Goal: Use online tool/utility: Utilize a website feature to perform a specific function

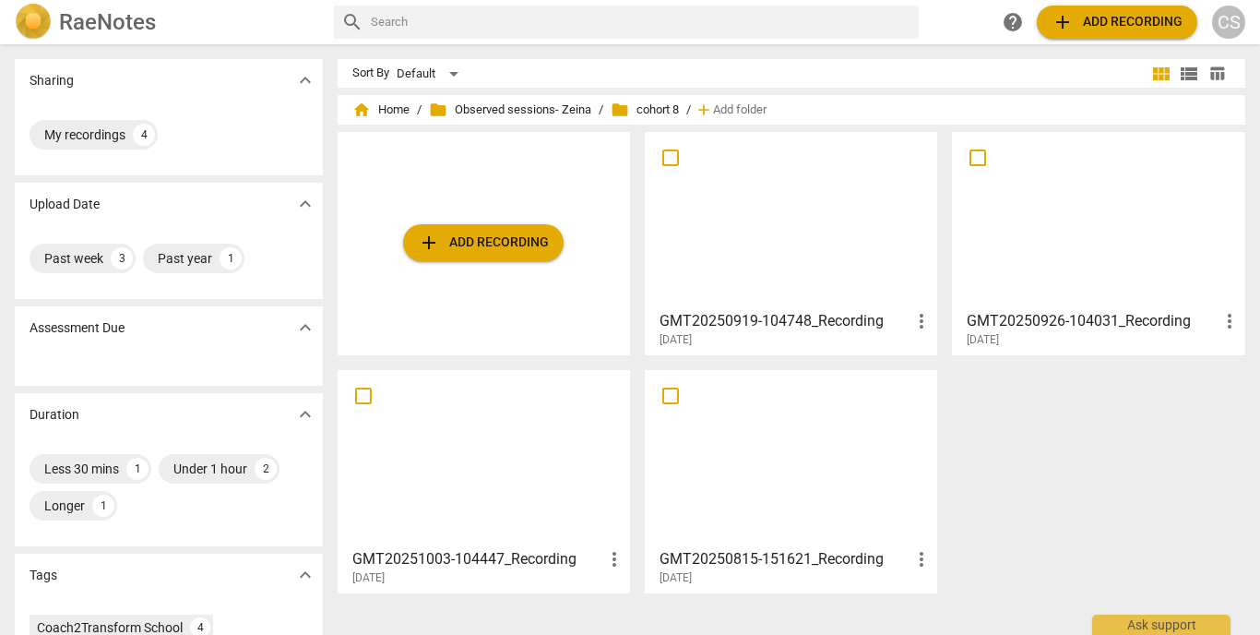
click at [458, 466] on div at bounding box center [483, 457] width 279 height 163
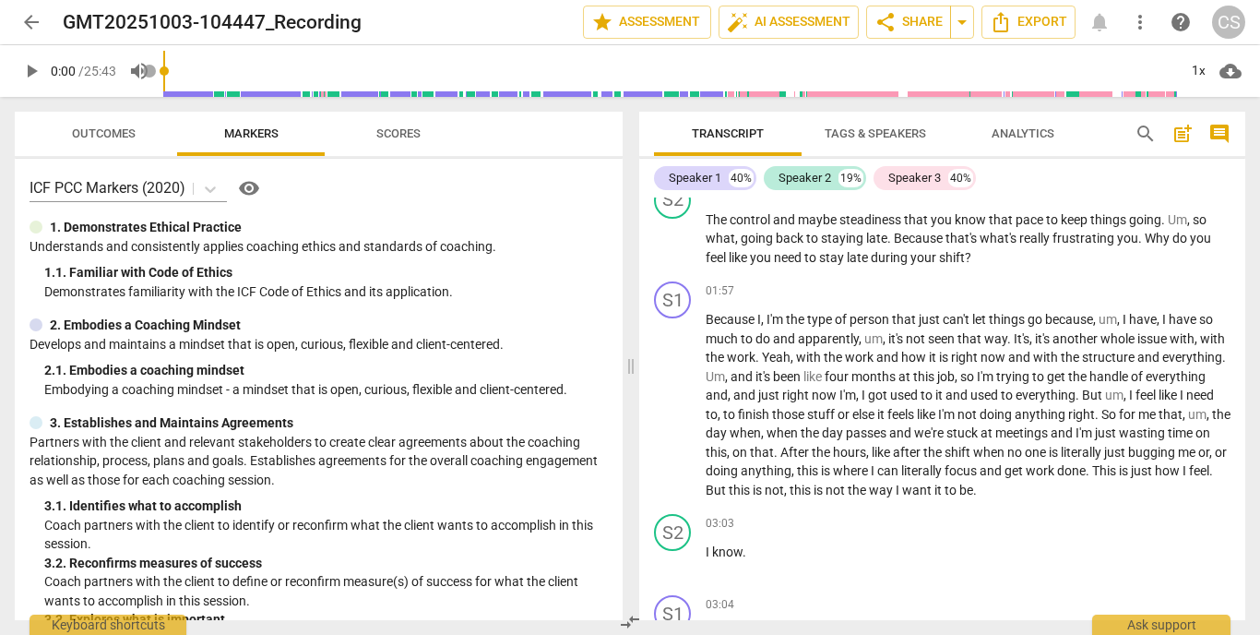
scroll to position [458, 0]
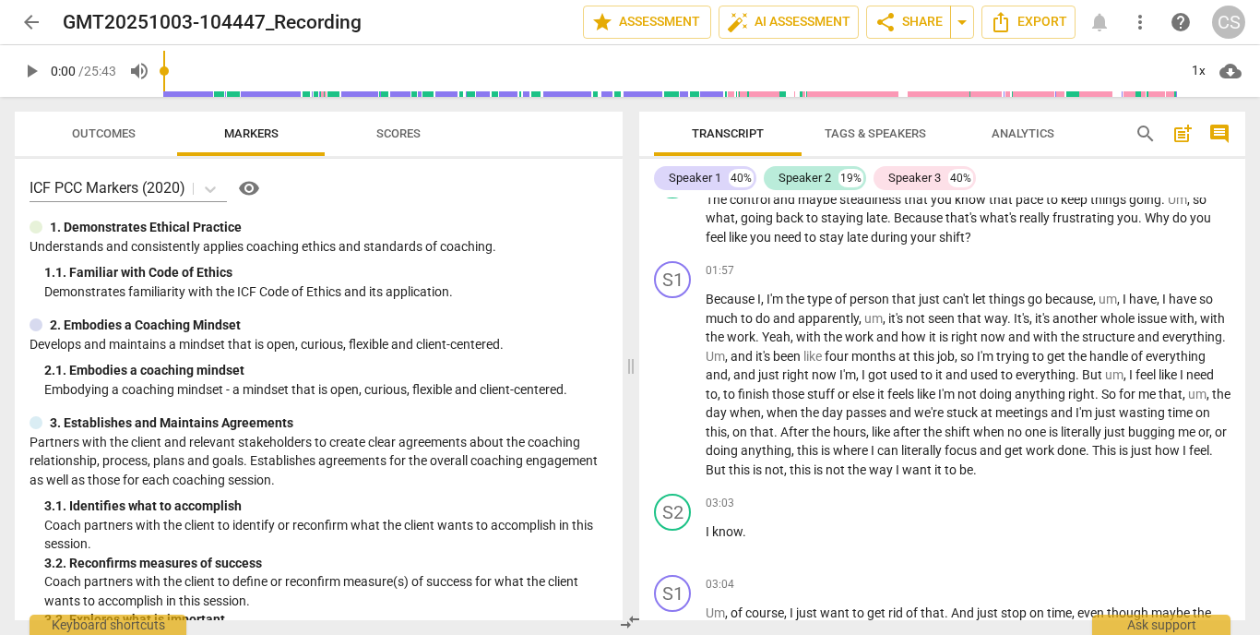
click at [18, 79] on span "play_arrow" at bounding box center [31, 71] width 33 height 22
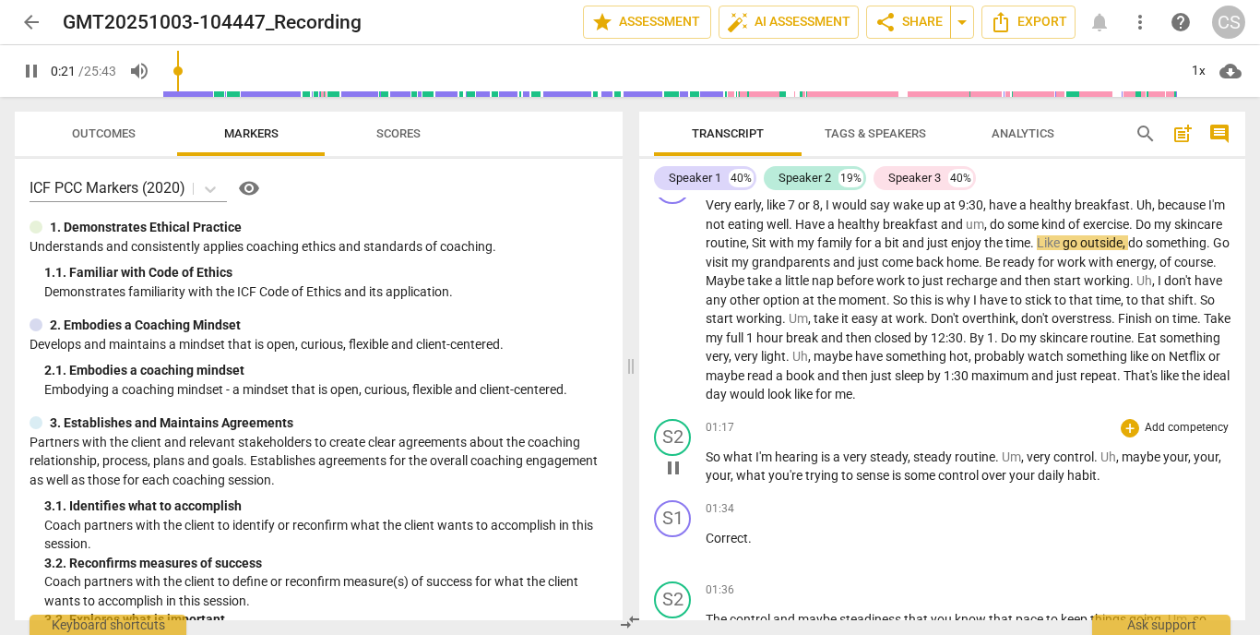
click at [725, 449] on span "what" at bounding box center [739, 456] width 32 height 15
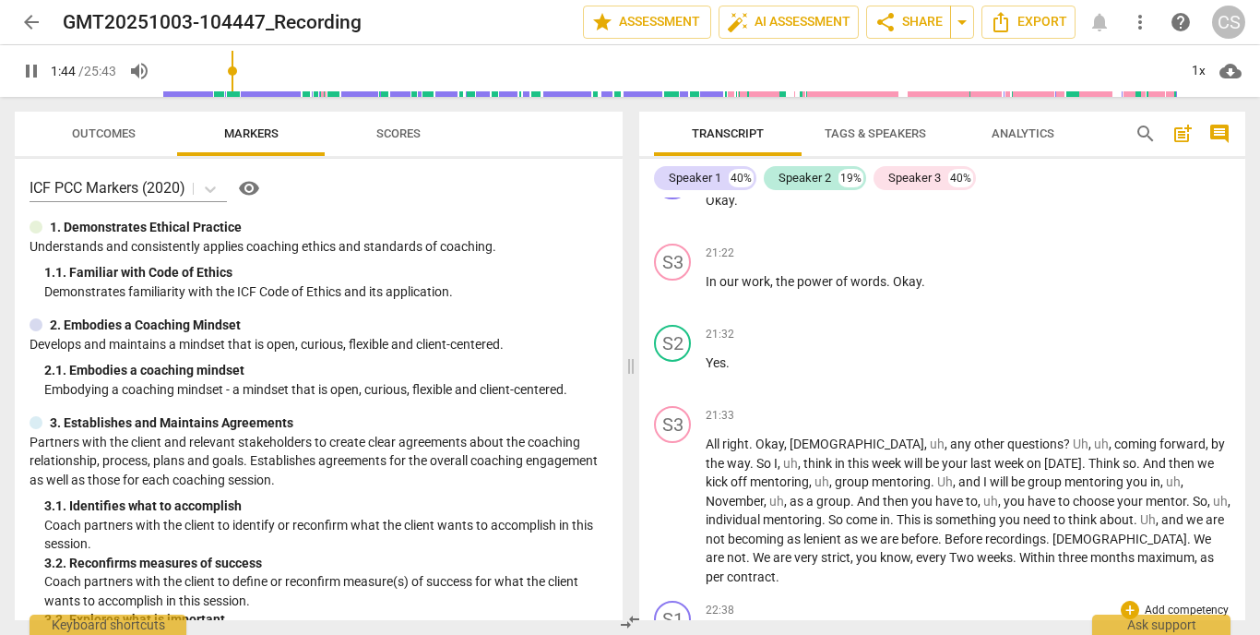
scroll to position [6872, 0]
click at [715, 434] on span "All" at bounding box center [714, 441] width 17 height 15
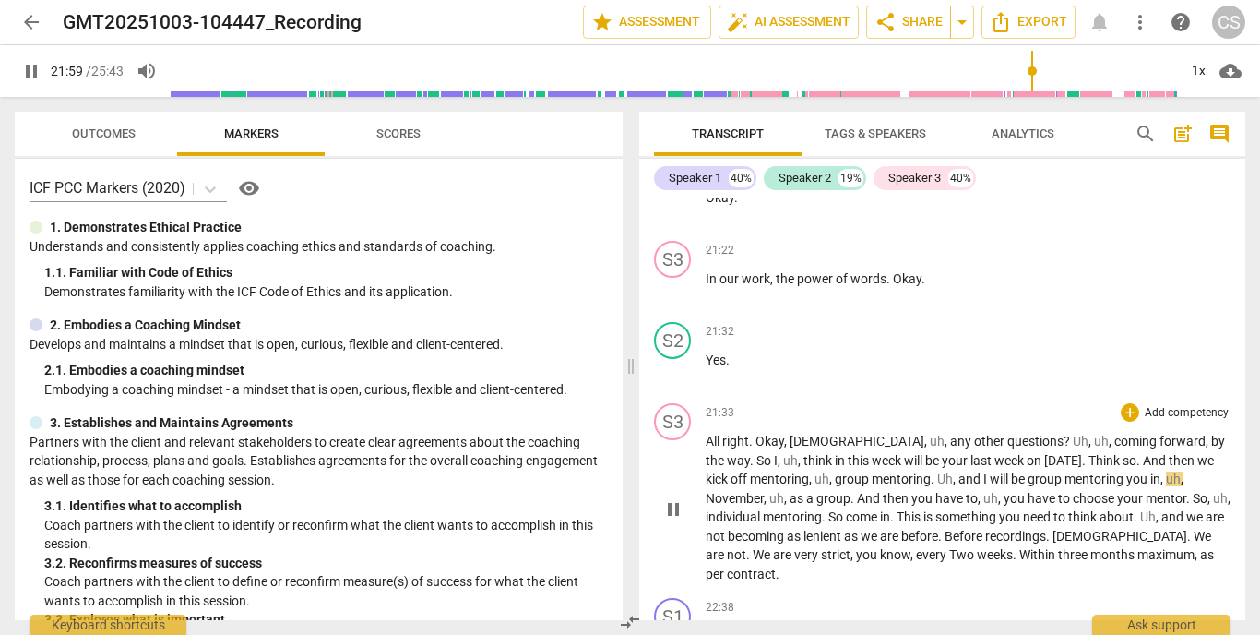
click at [935, 509] on span "something" at bounding box center [967, 516] width 64 height 15
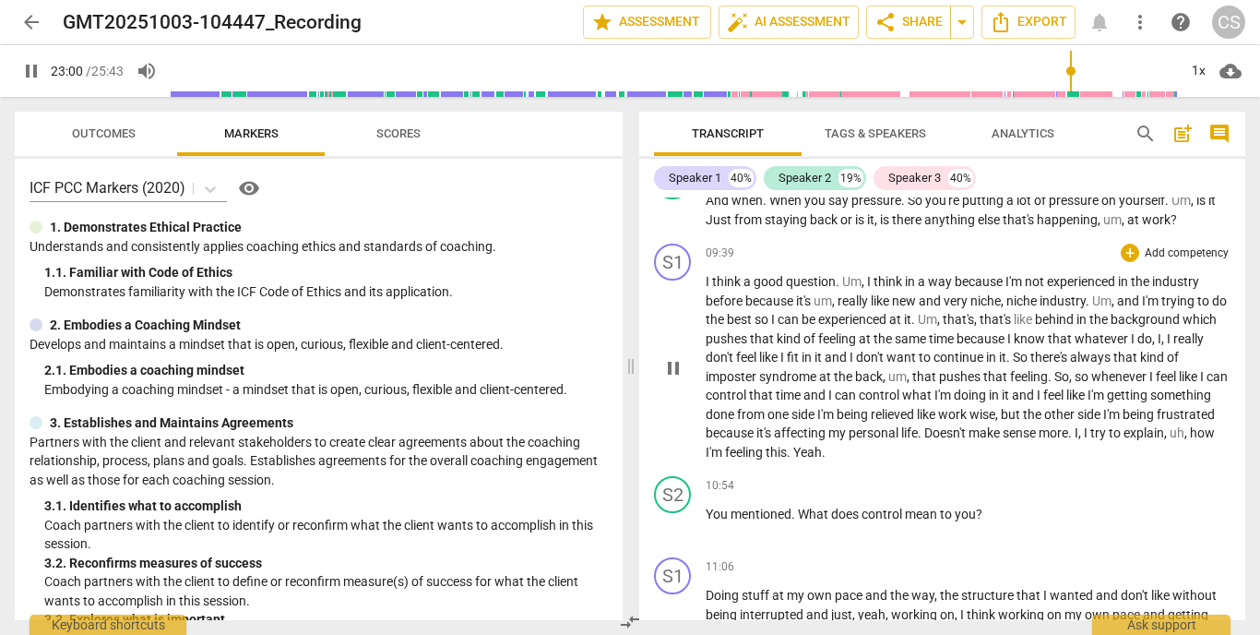
scroll to position [3601, 0]
click at [763, 276] on span "good" at bounding box center [770, 282] width 32 height 15
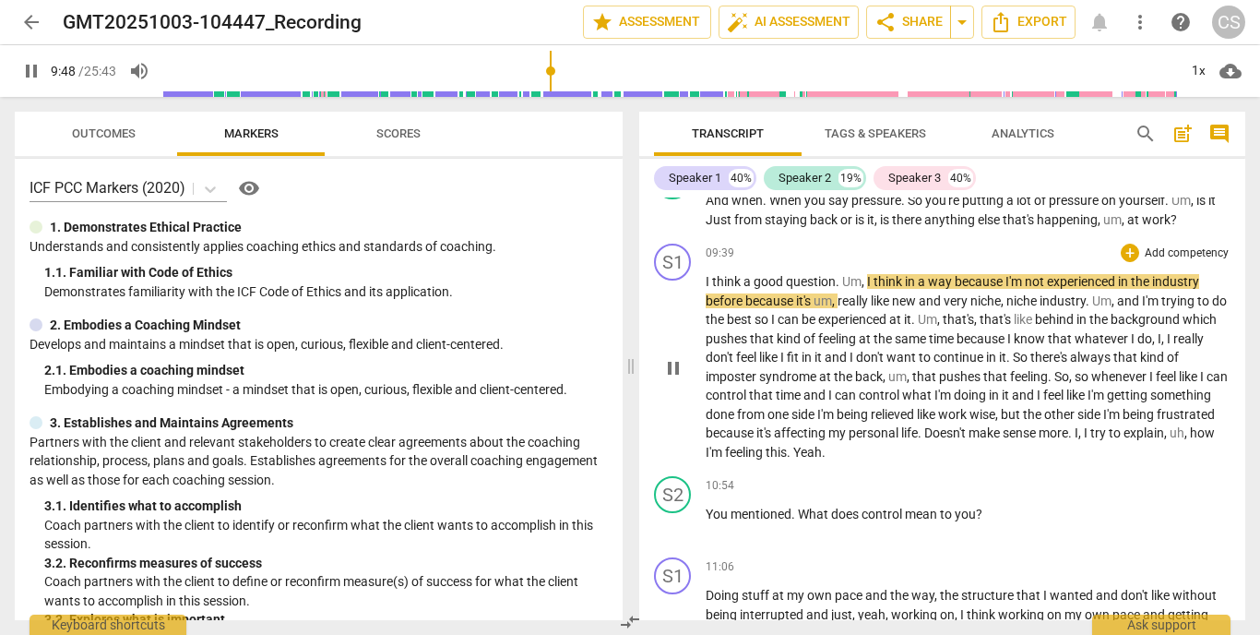
scroll to position [3604, 0]
click at [837, 405] on span "I'm" at bounding box center [826, 412] width 19 height 15
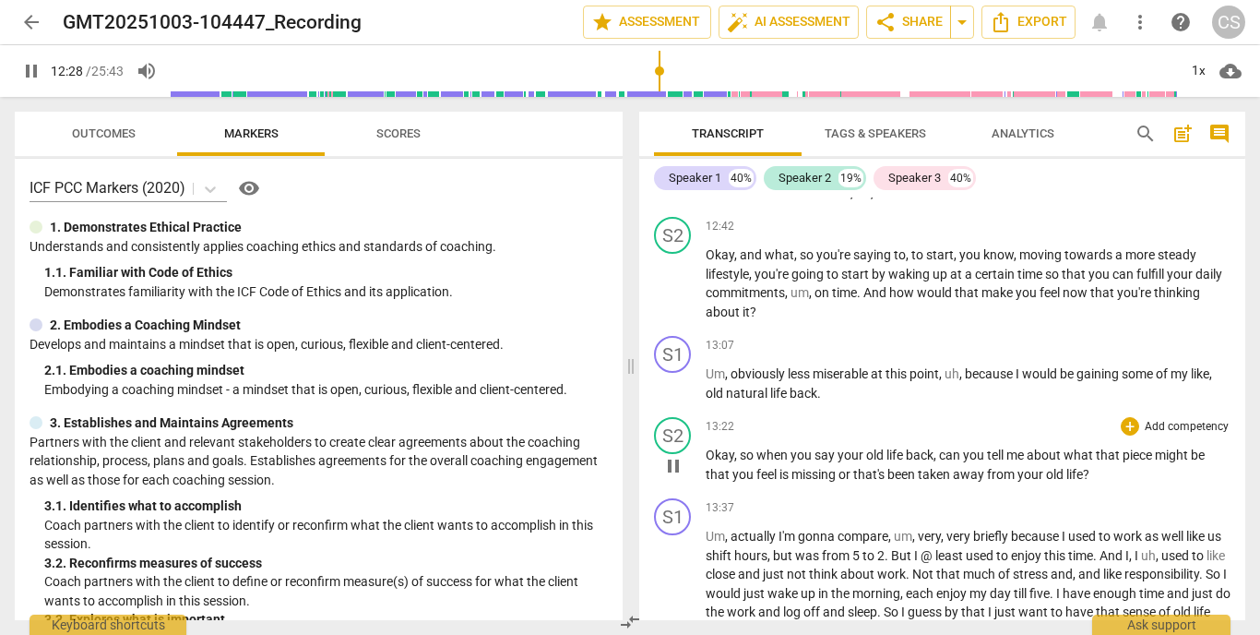
scroll to position [4343, 0]
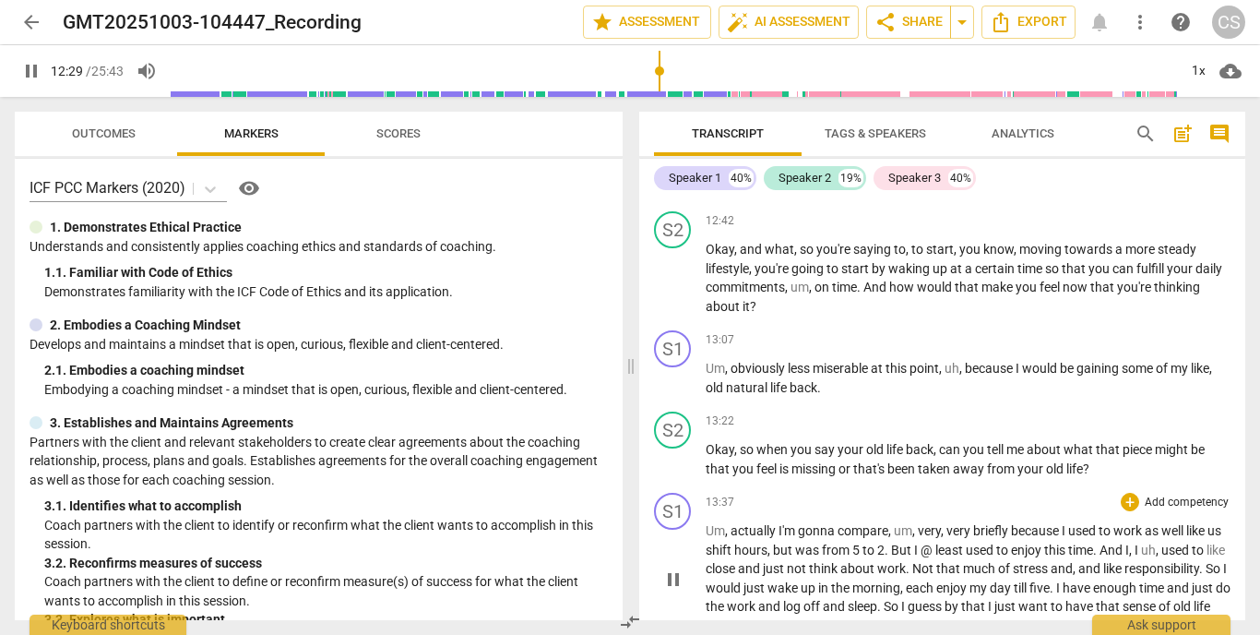
click at [931, 523] on span "very" at bounding box center [929, 530] width 23 height 15
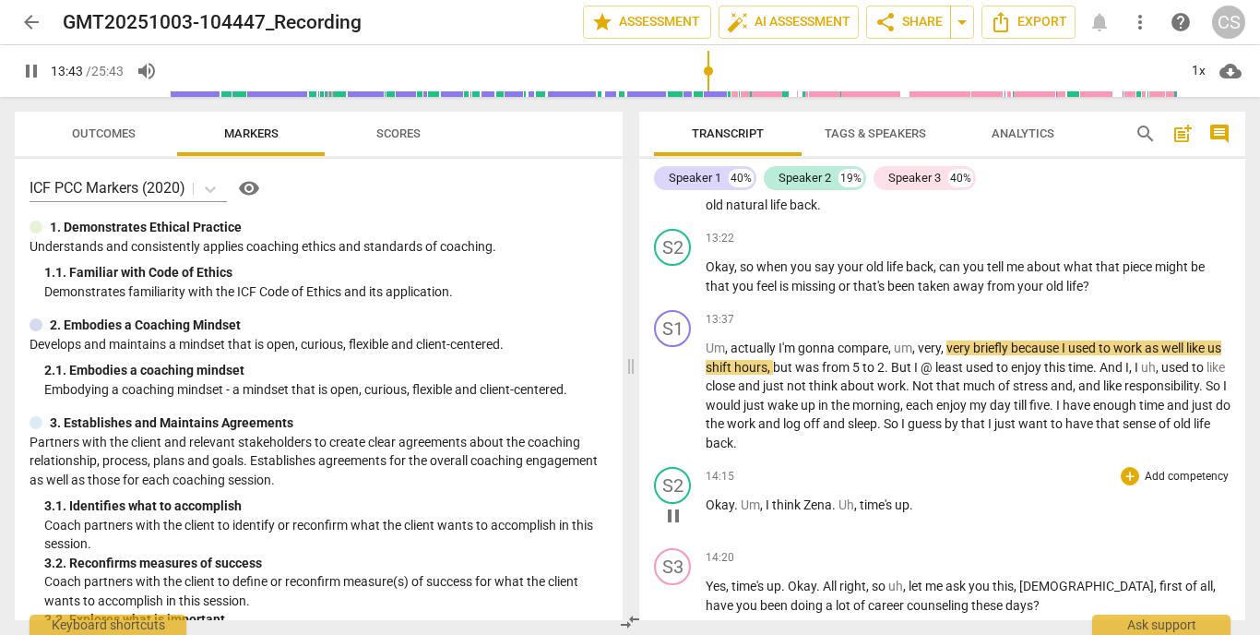
scroll to position [4526, 0]
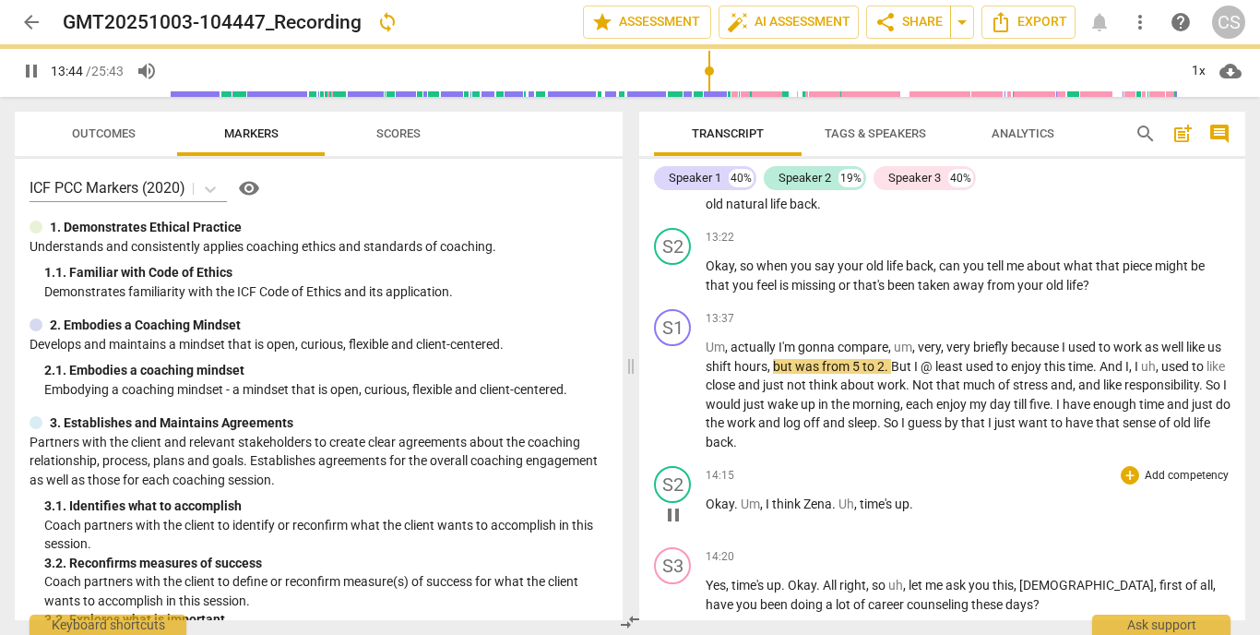
click at [719, 496] on span "Okay" at bounding box center [720, 503] width 29 height 15
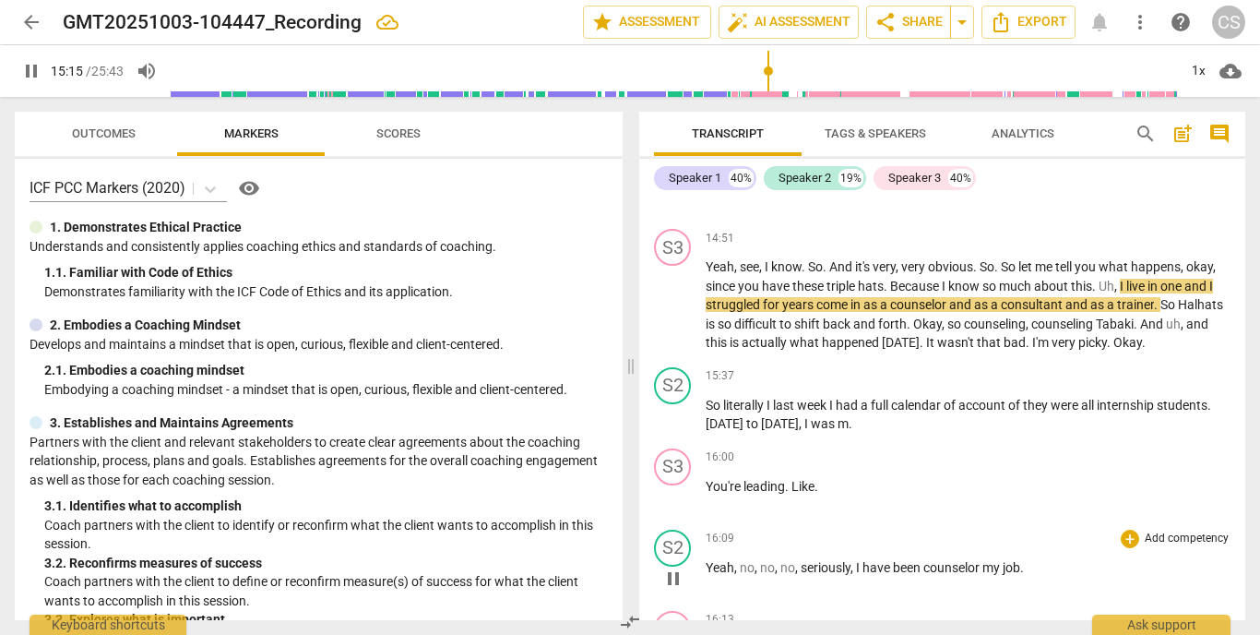
scroll to position [5339, 0]
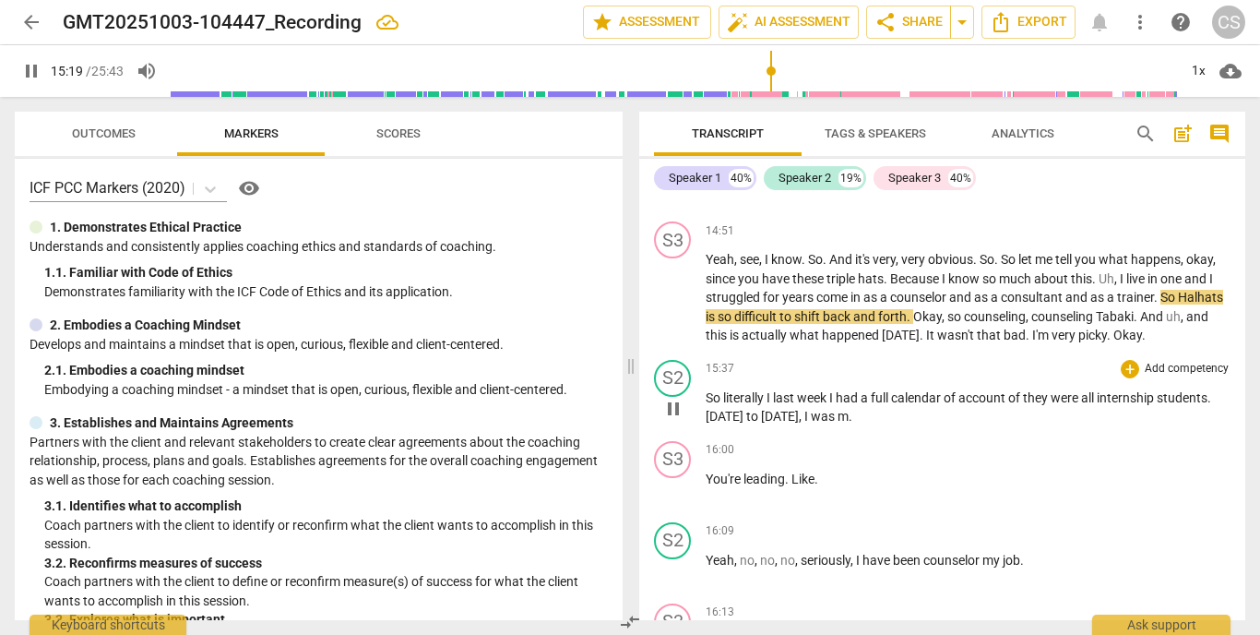
click at [735, 388] on p "So literally I last week I had a full calendar of account of they were all inte…" at bounding box center [968, 407] width 525 height 38
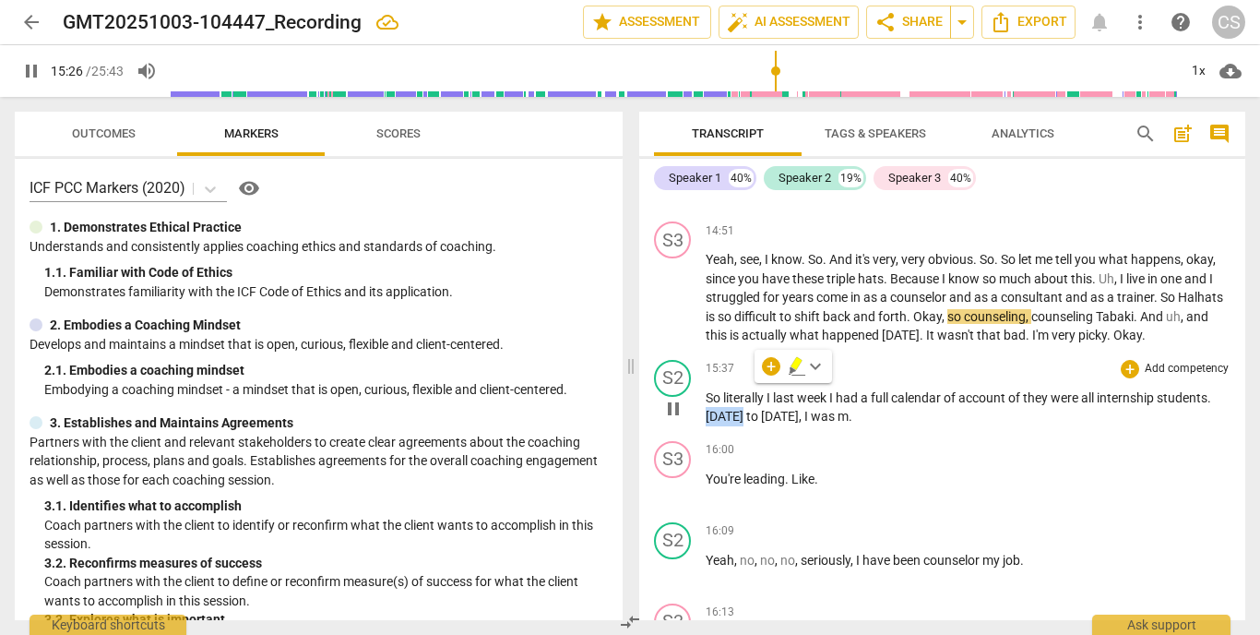
click at [735, 388] on p "So literally I last week I had a full calendar of account of they were all inte…" at bounding box center [968, 407] width 525 height 38
click at [732, 390] on span "literally" at bounding box center [744, 397] width 43 height 15
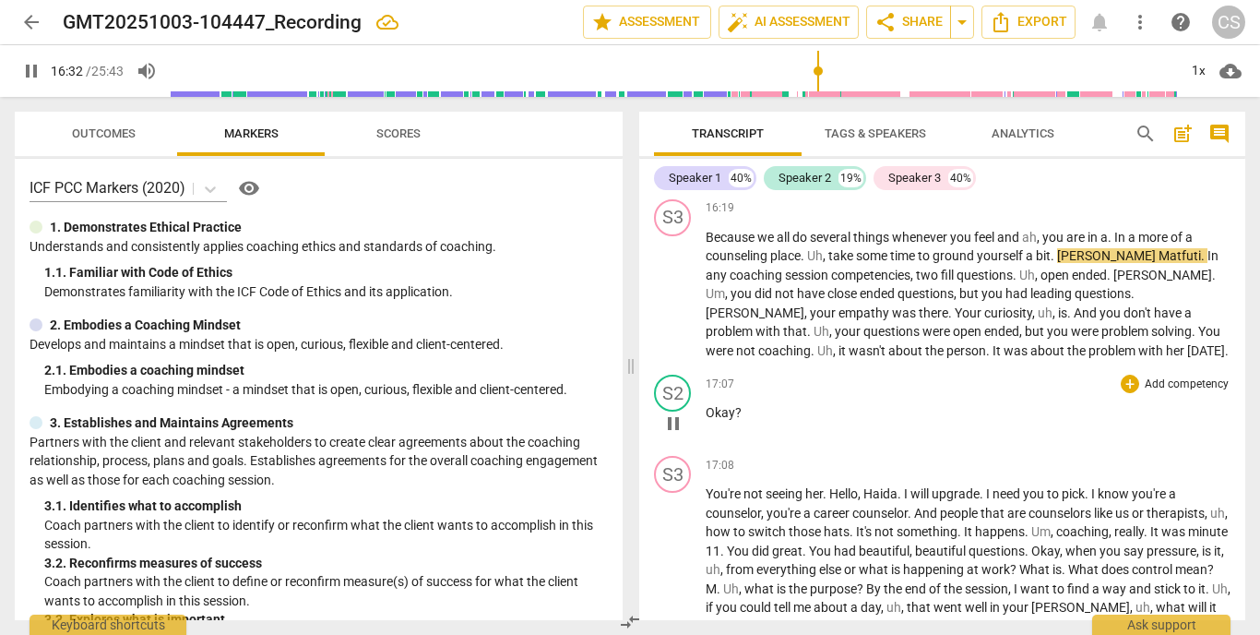
scroll to position [5927, 0]
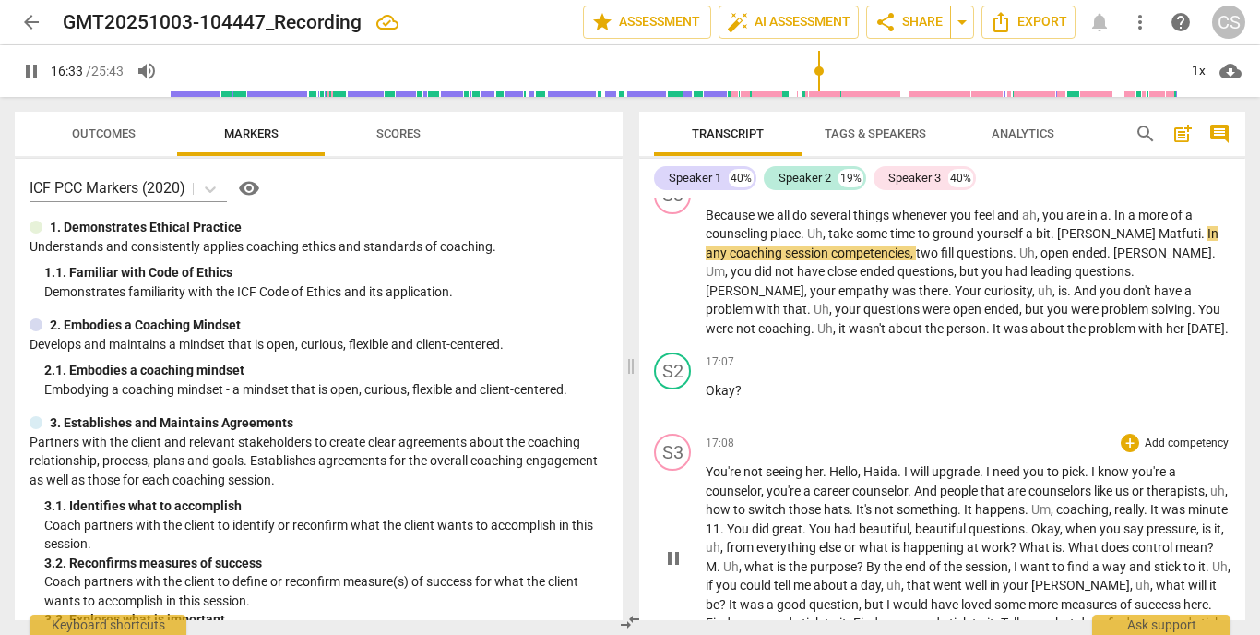
click at [713, 464] on span "You're" at bounding box center [725, 471] width 38 height 15
click at [658, 544] on div "S3 play_arrow pause" at bounding box center [680, 543] width 52 height 218
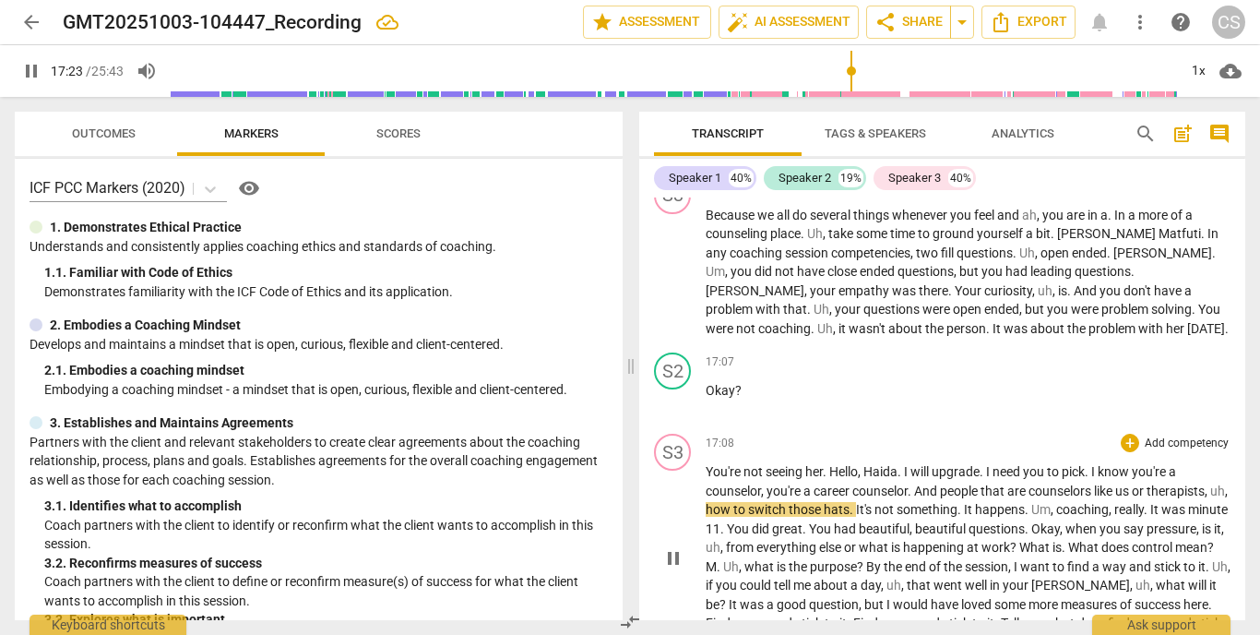
click at [665, 547] on span "pause" at bounding box center [673, 558] width 22 height 22
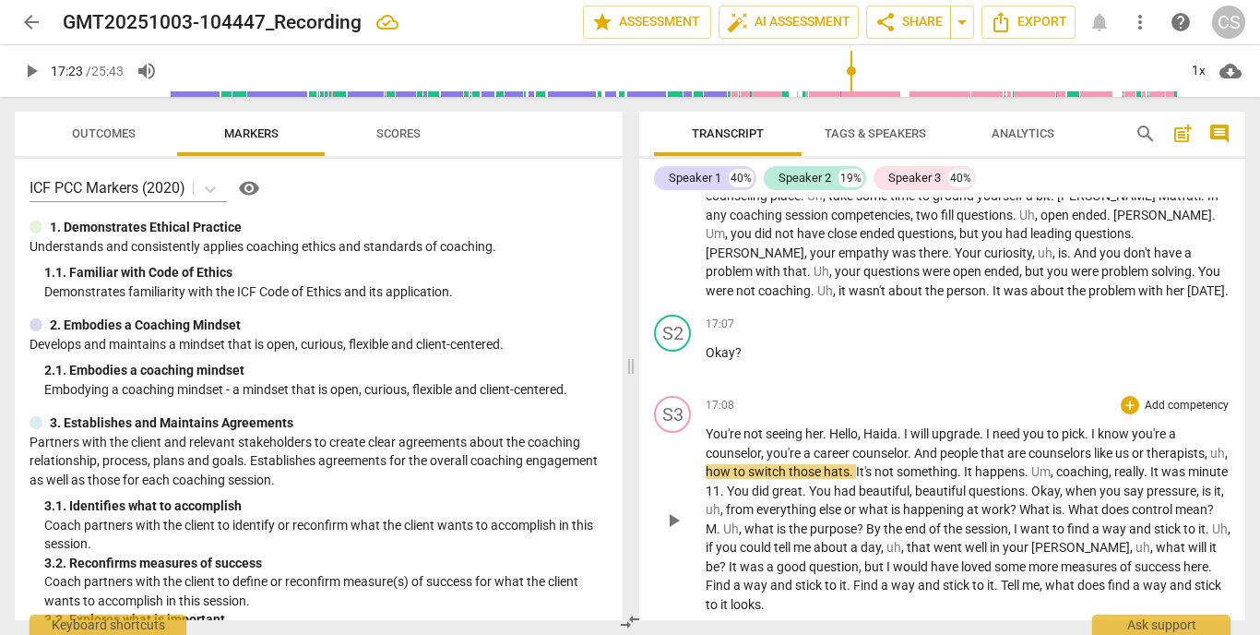
scroll to position [5970, 0]
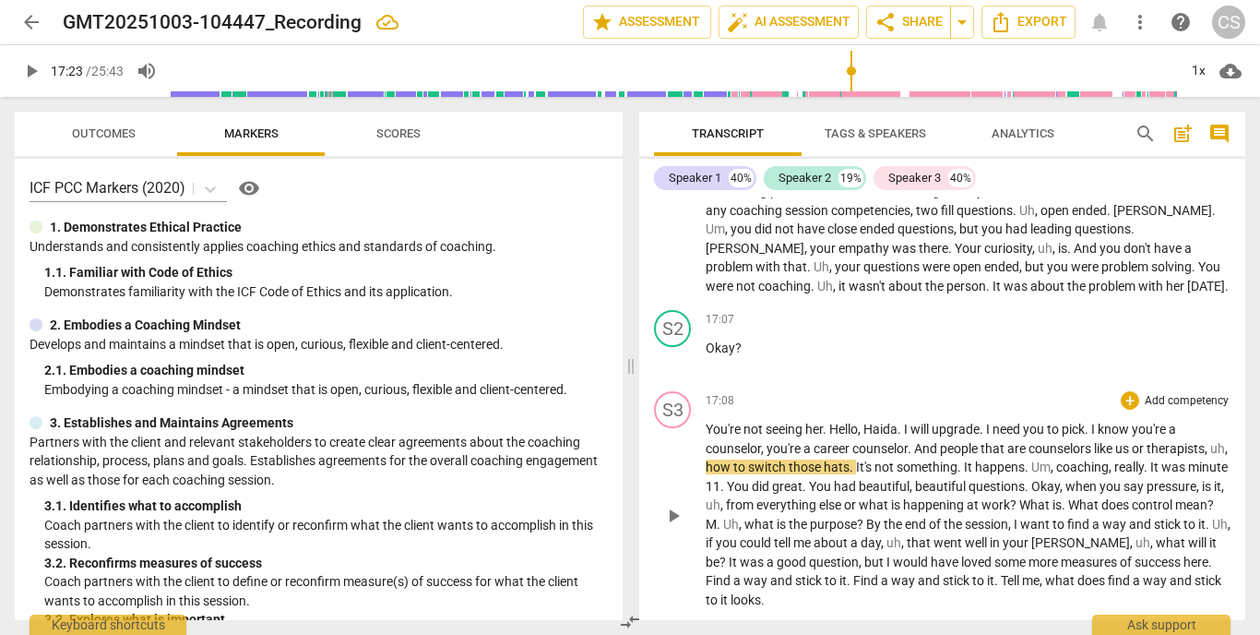
click at [1212, 517] on span "Uh" at bounding box center [1220, 524] width 16 height 15
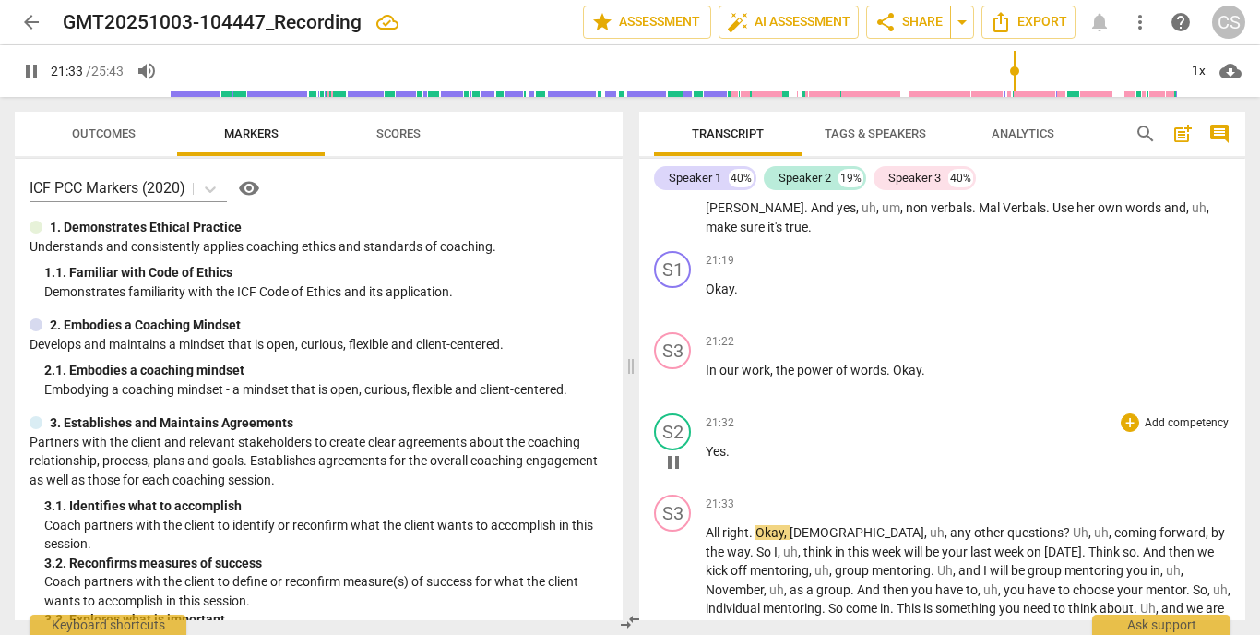
scroll to position [6788, 0]
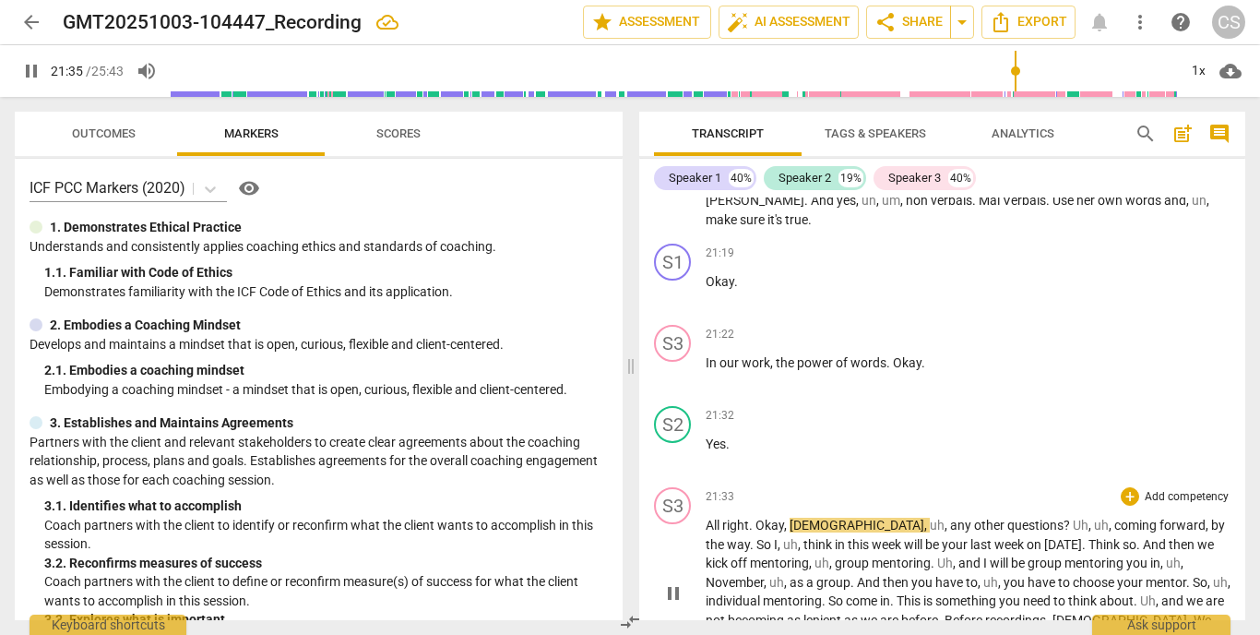
click at [672, 582] on span "pause" at bounding box center [673, 593] width 22 height 22
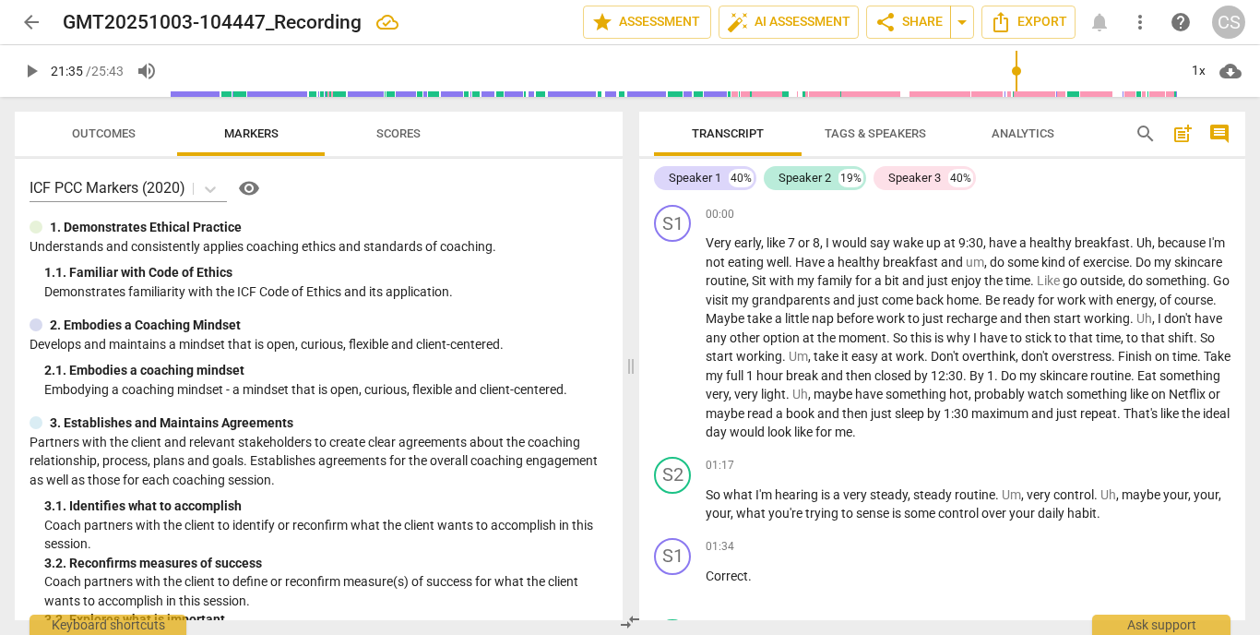
scroll to position [0, 0]
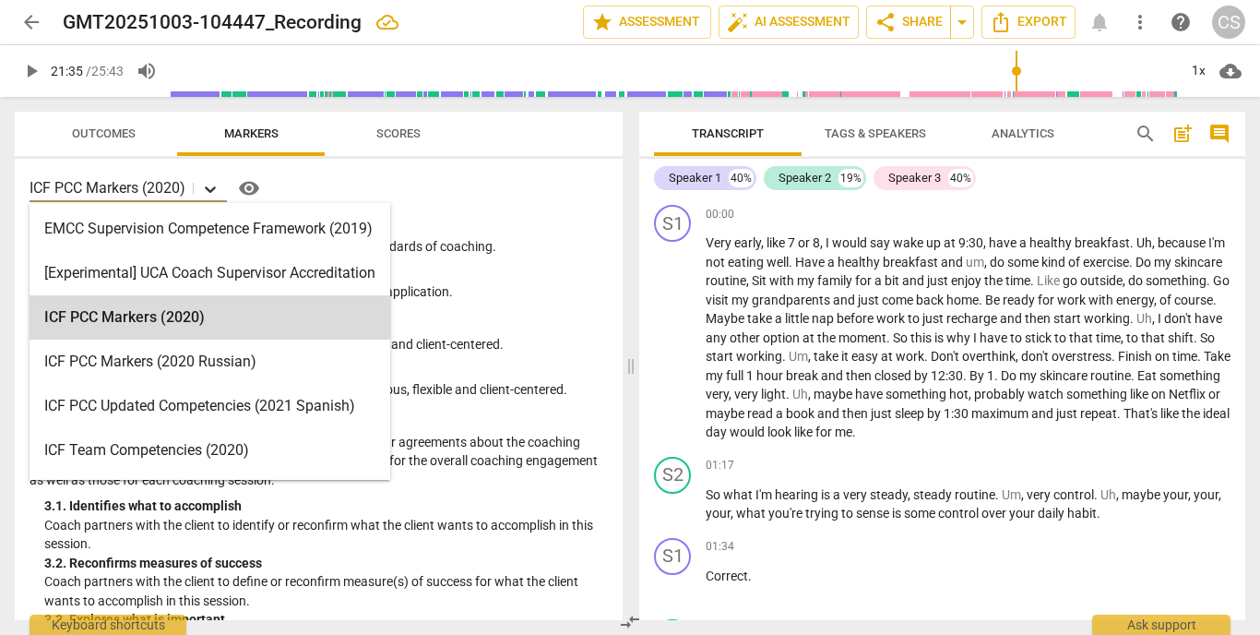
click at [220, 194] on icon at bounding box center [210, 189] width 18 height 18
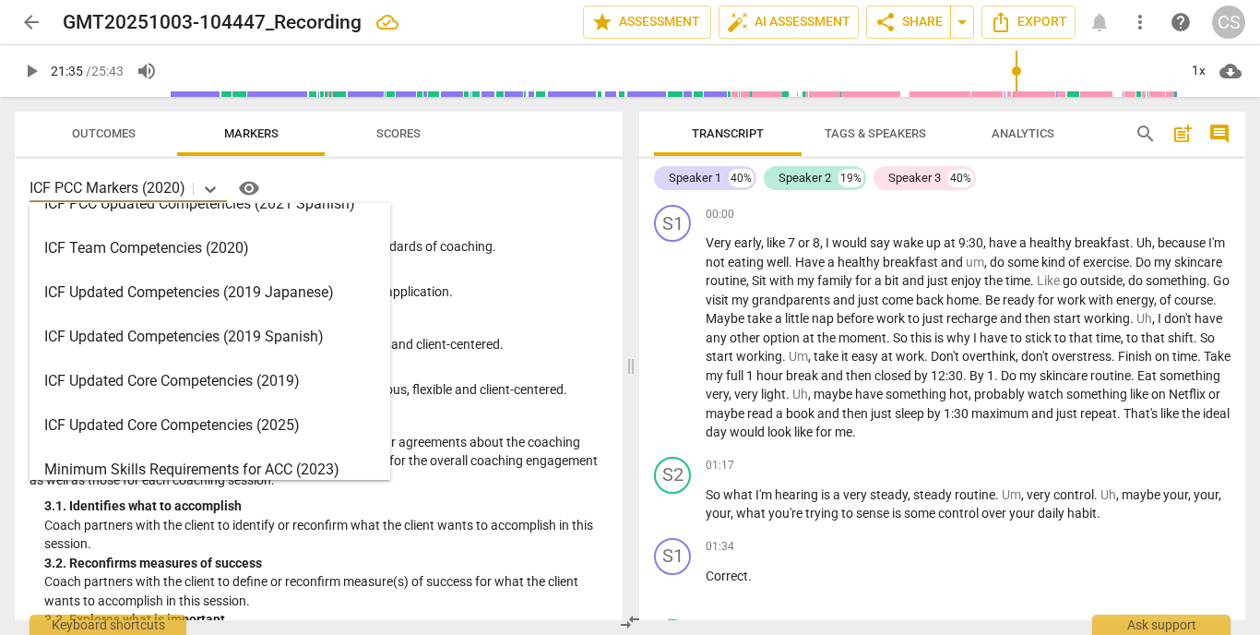
scroll to position [204, 0]
click at [180, 371] on div "ICF Updated Core Competencies (2019)" at bounding box center [210, 379] width 361 height 44
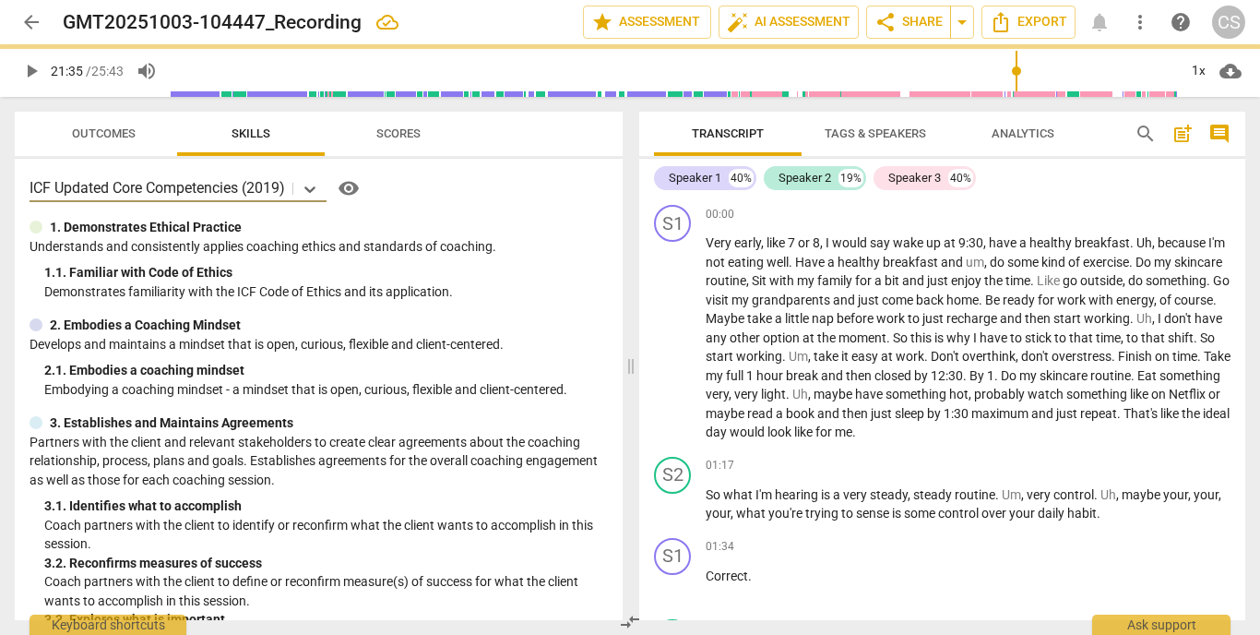
type input "1296"
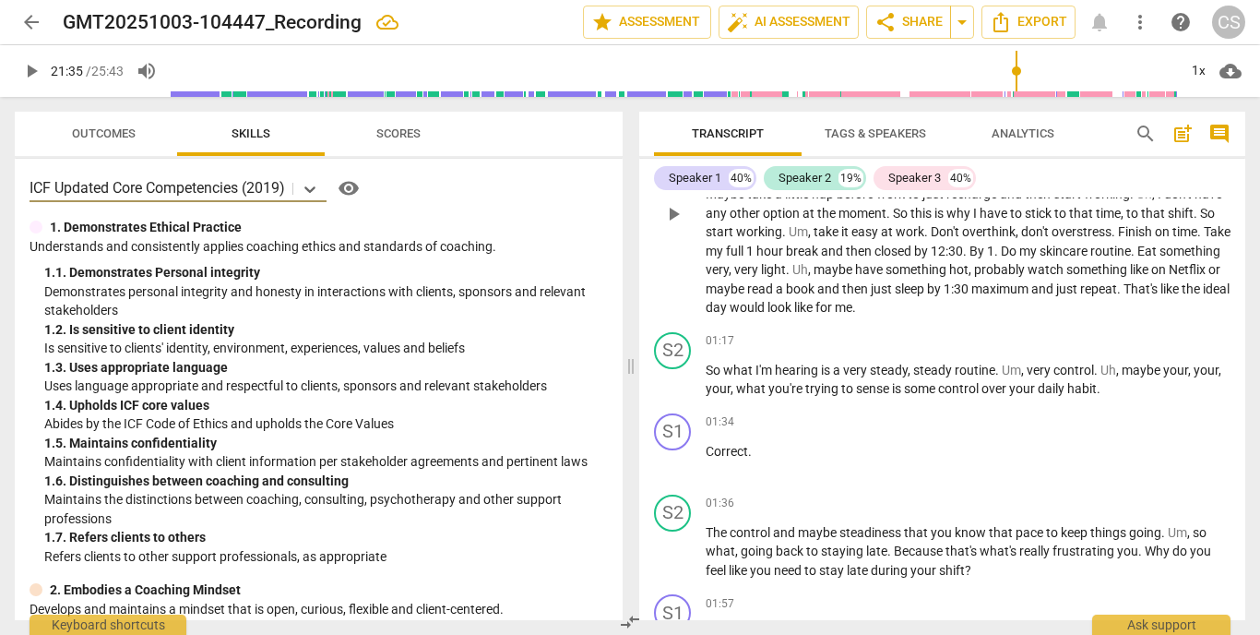
scroll to position [127, 0]
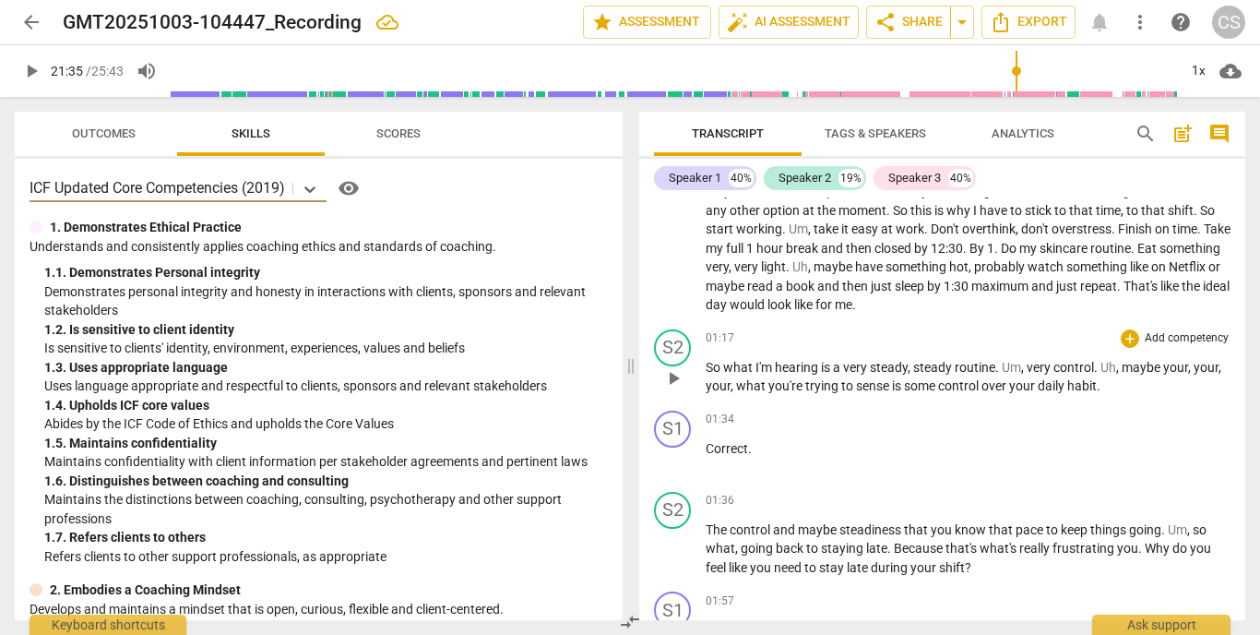
click at [1159, 334] on p "Add competency" at bounding box center [1187, 338] width 88 height 17
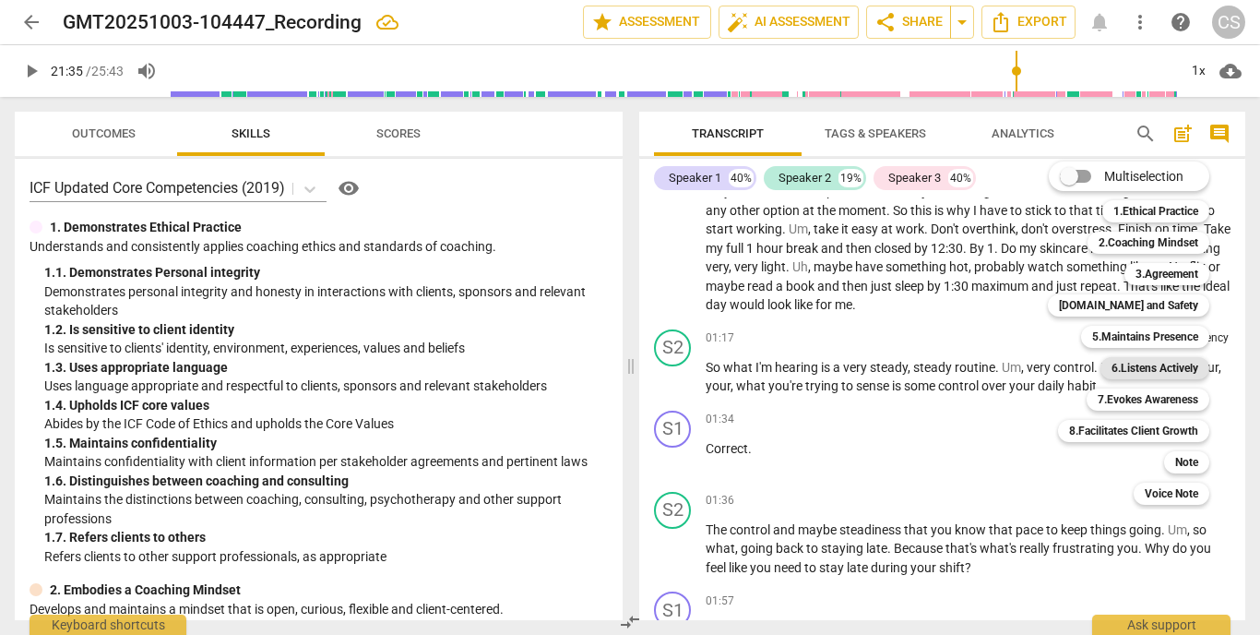
click at [1140, 370] on b "6.Listens Actively" at bounding box center [1154, 368] width 87 height 22
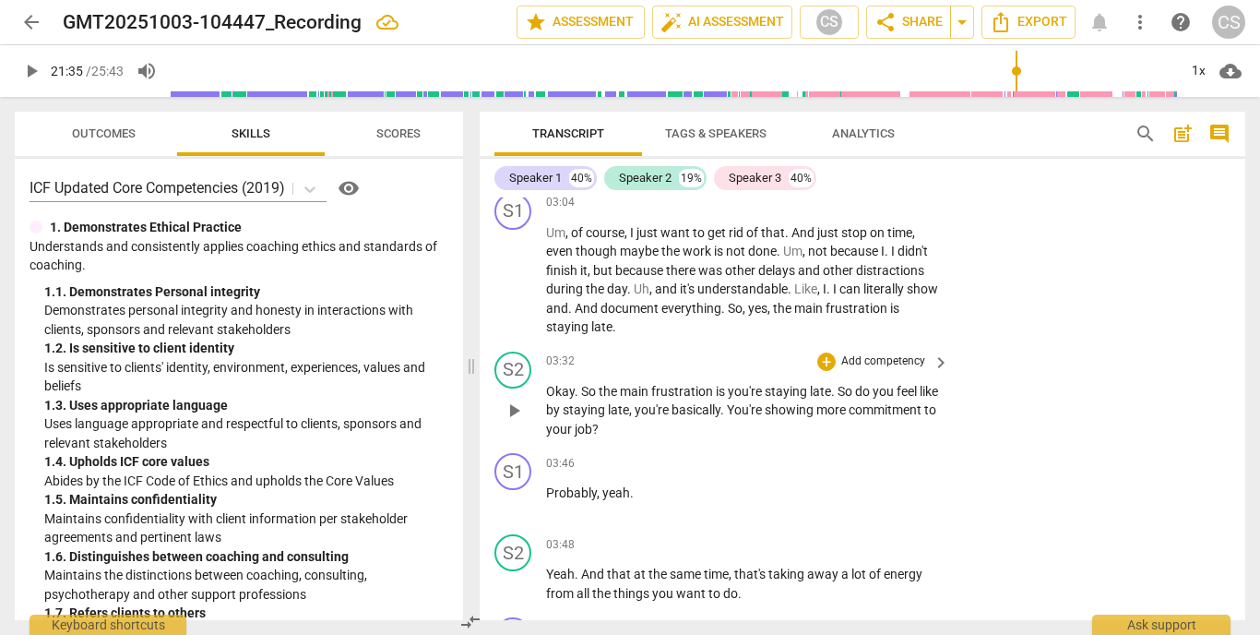
scroll to position [1088, 0]
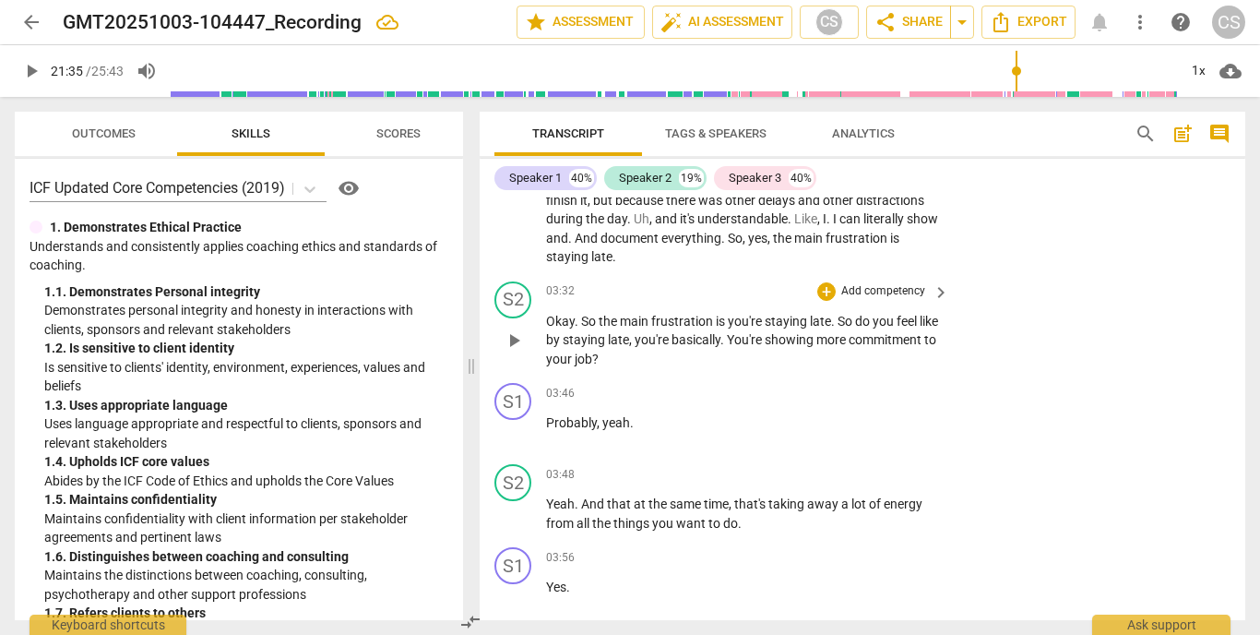
click at [874, 299] on div "+ Add competency" at bounding box center [872, 291] width 110 height 18
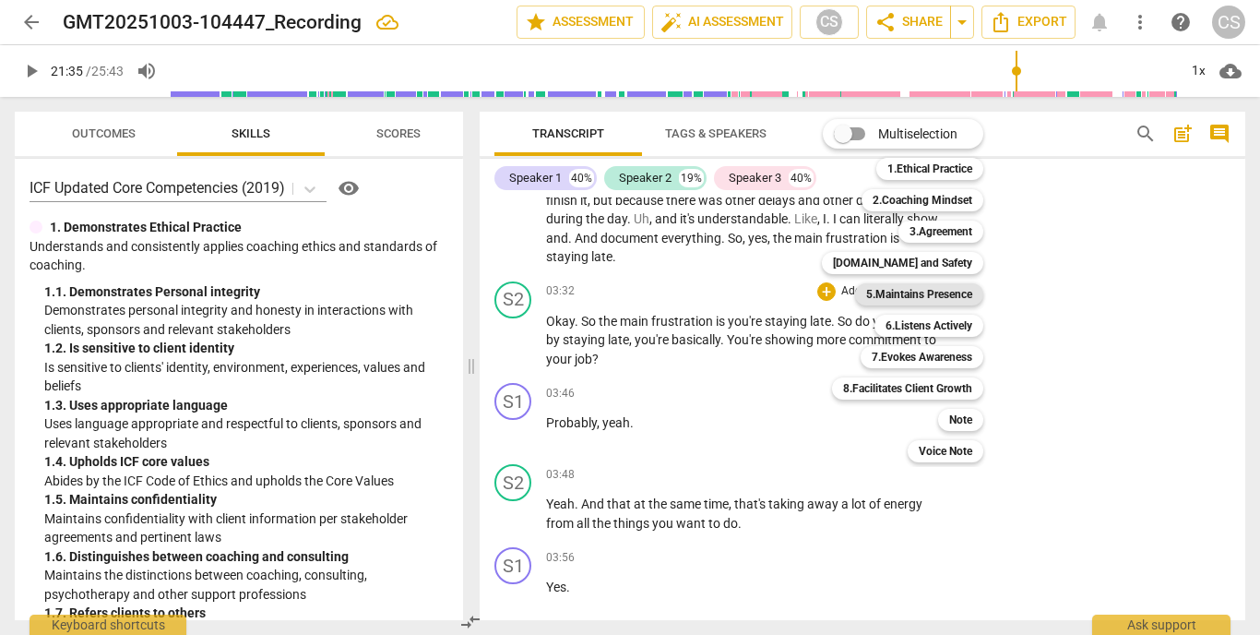
click at [902, 297] on b "5.Maintains Presence" at bounding box center [919, 294] width 106 height 22
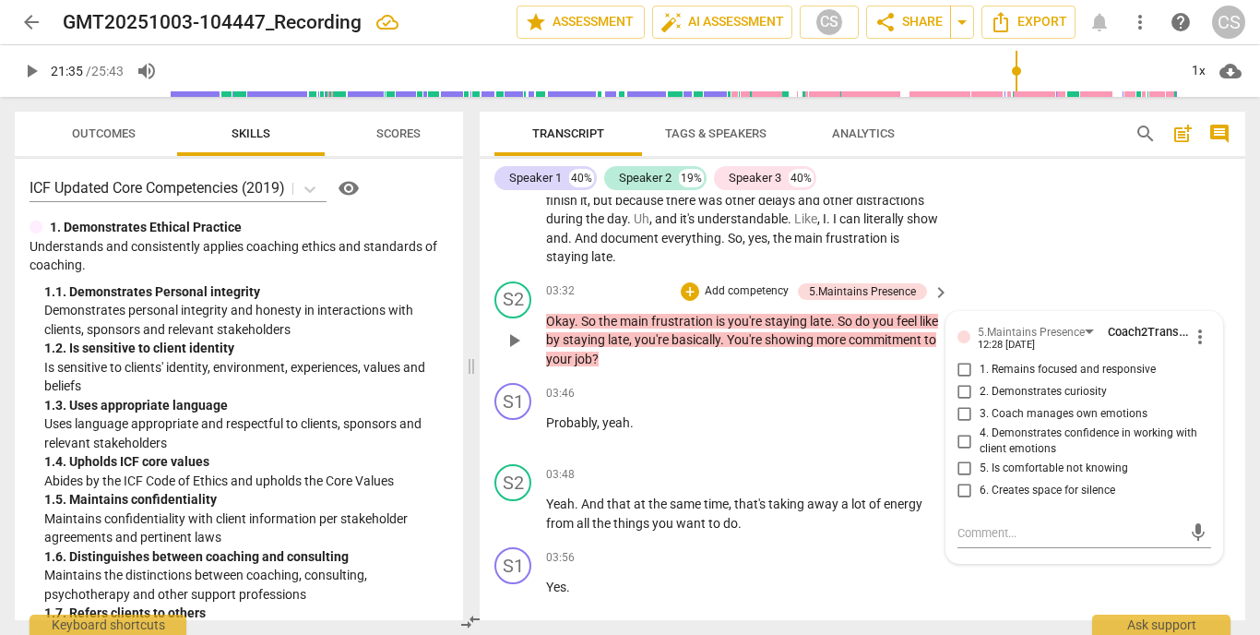
click at [775, 286] on p "Add competency" at bounding box center [747, 291] width 88 height 17
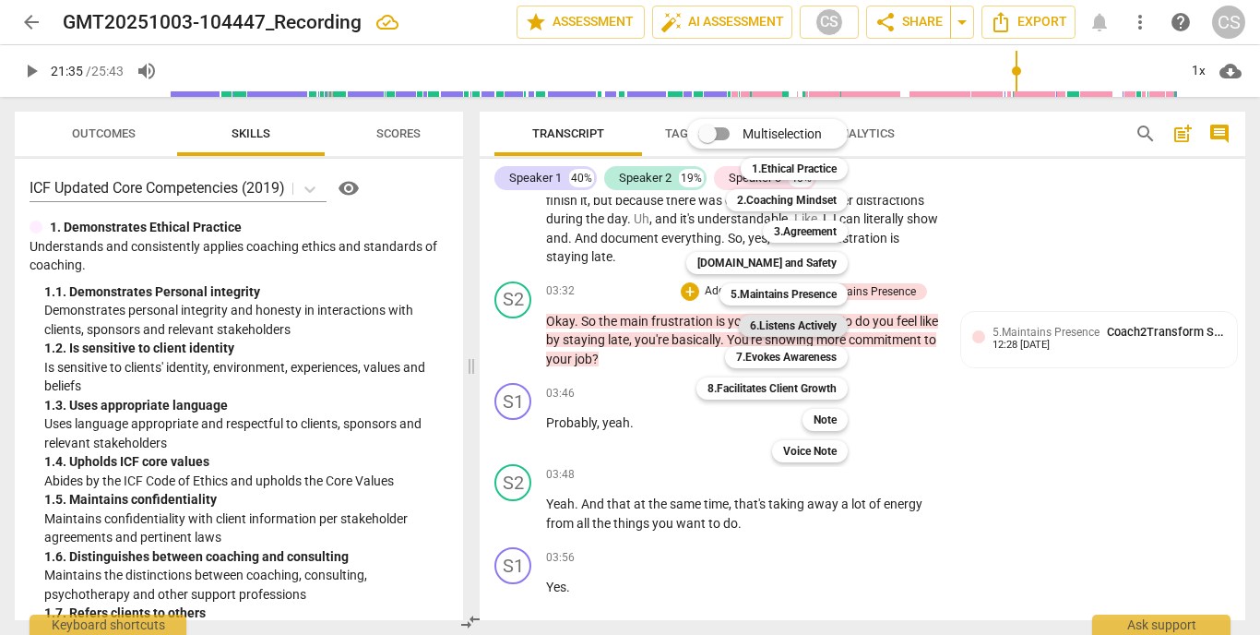
click at [787, 327] on b "6.Listens Actively" at bounding box center [793, 326] width 87 height 22
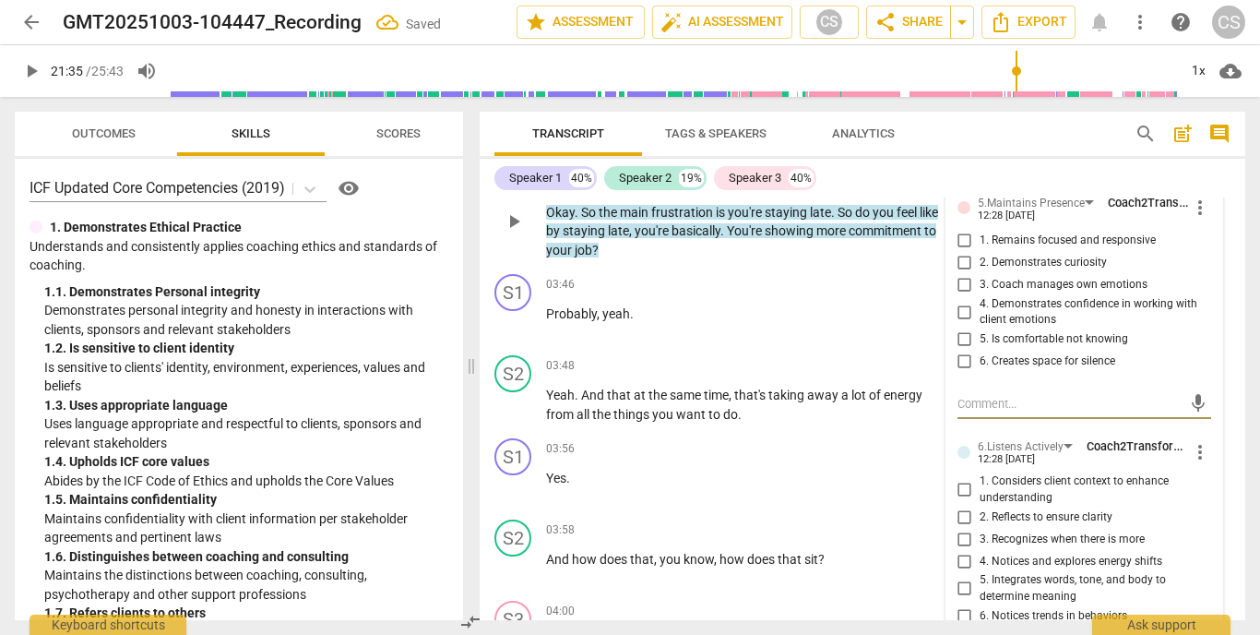
scroll to position [1218, 0]
click at [967, 510] on input "2. Reflects to ensure clarity" at bounding box center [965, 515] width 30 height 22
checkbox input "true"
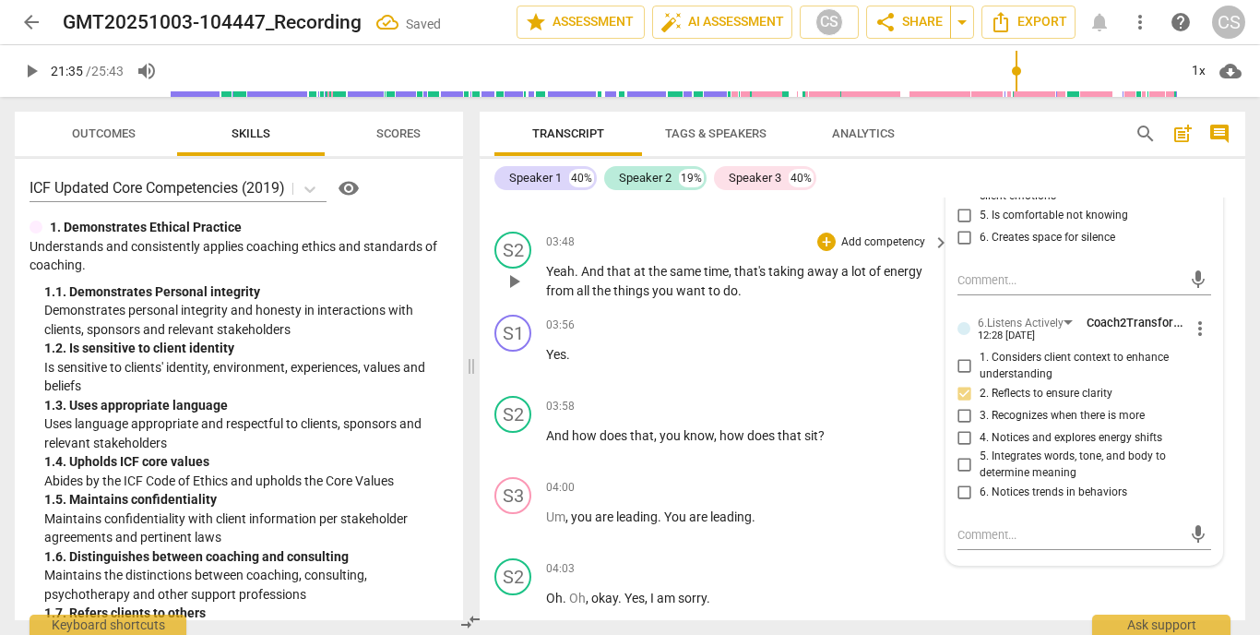
scroll to position [1341, 0]
click at [862, 398] on p "Add competency" at bounding box center [883, 406] width 88 height 17
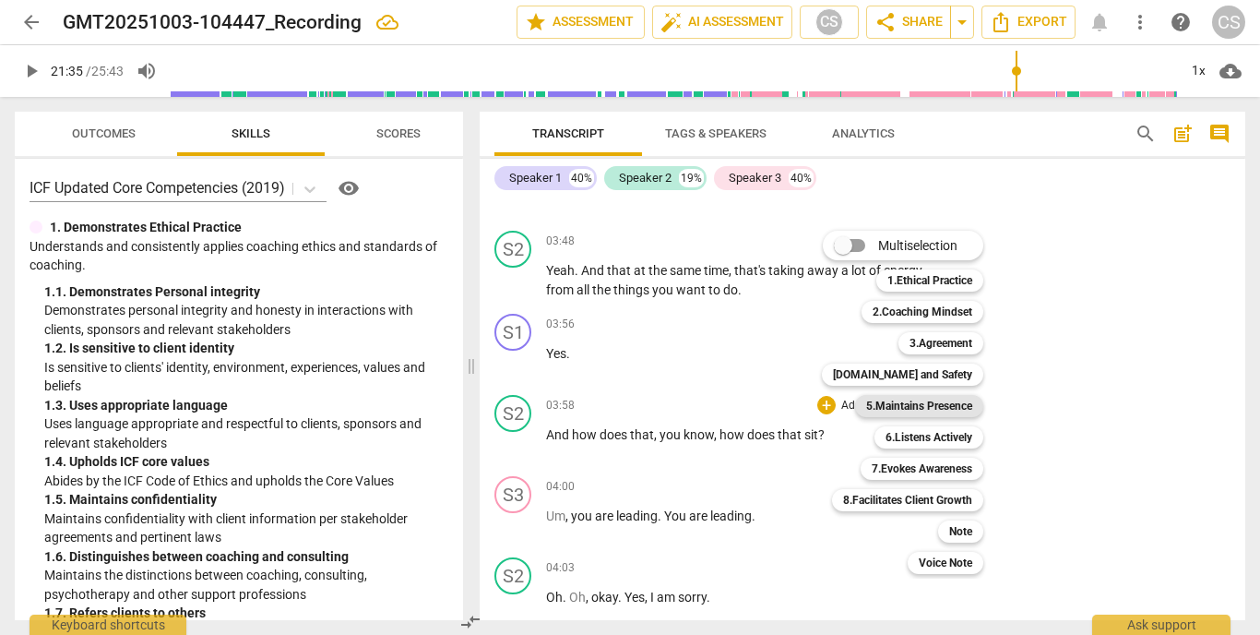
click at [925, 404] on b "5.Maintains Presence" at bounding box center [919, 406] width 106 height 22
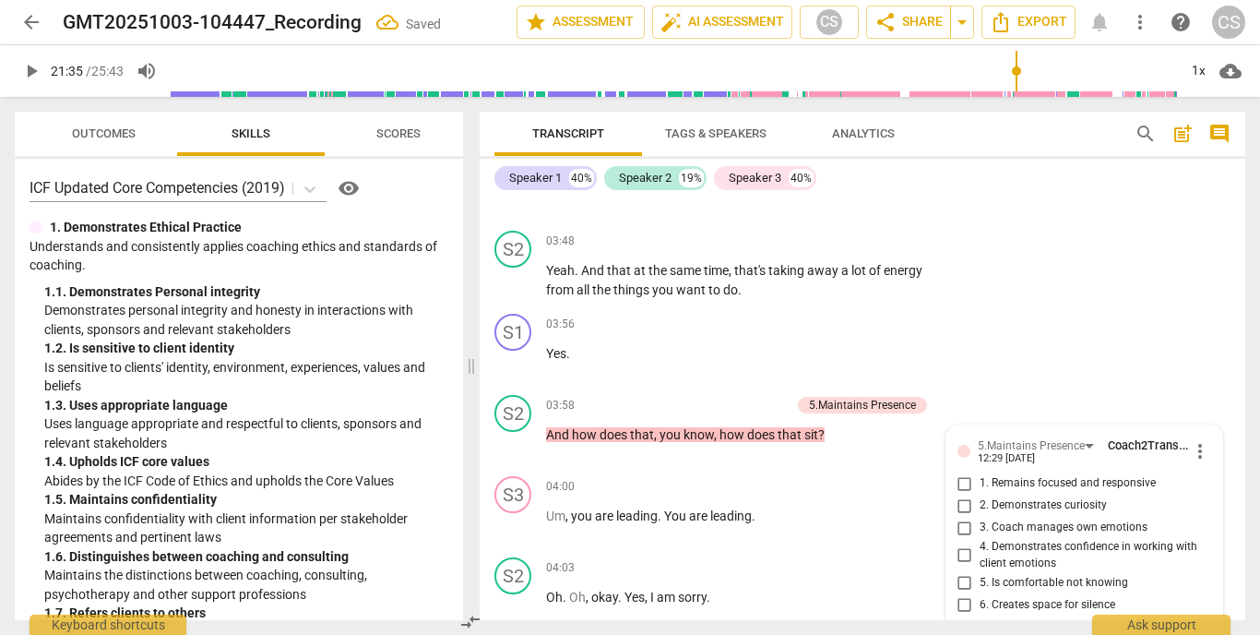
scroll to position [1575, 0]
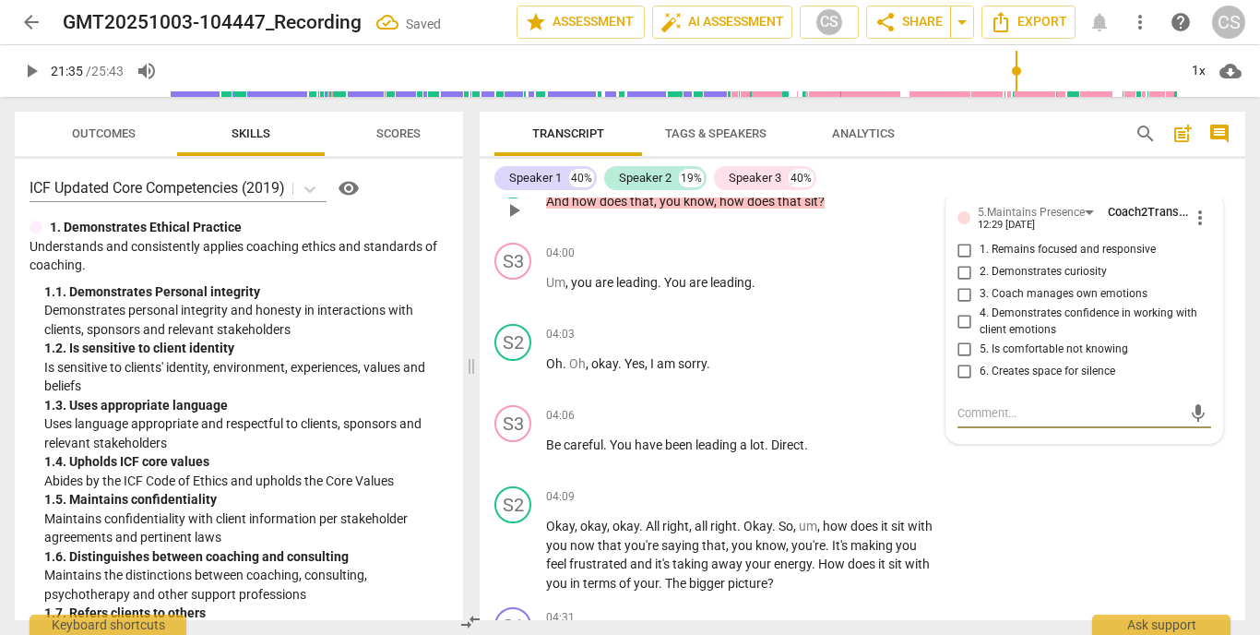
click at [957, 266] on input "2. Demonstrates curiosity" at bounding box center [965, 272] width 30 height 22
checkbox input "true"
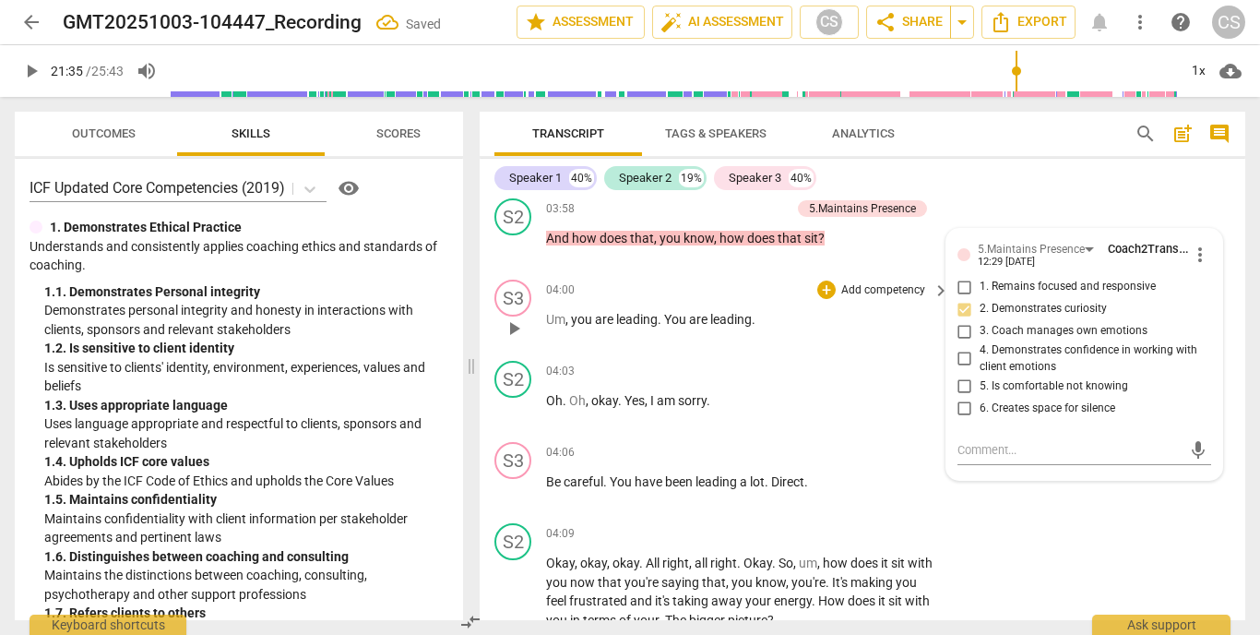
scroll to position [1504, 0]
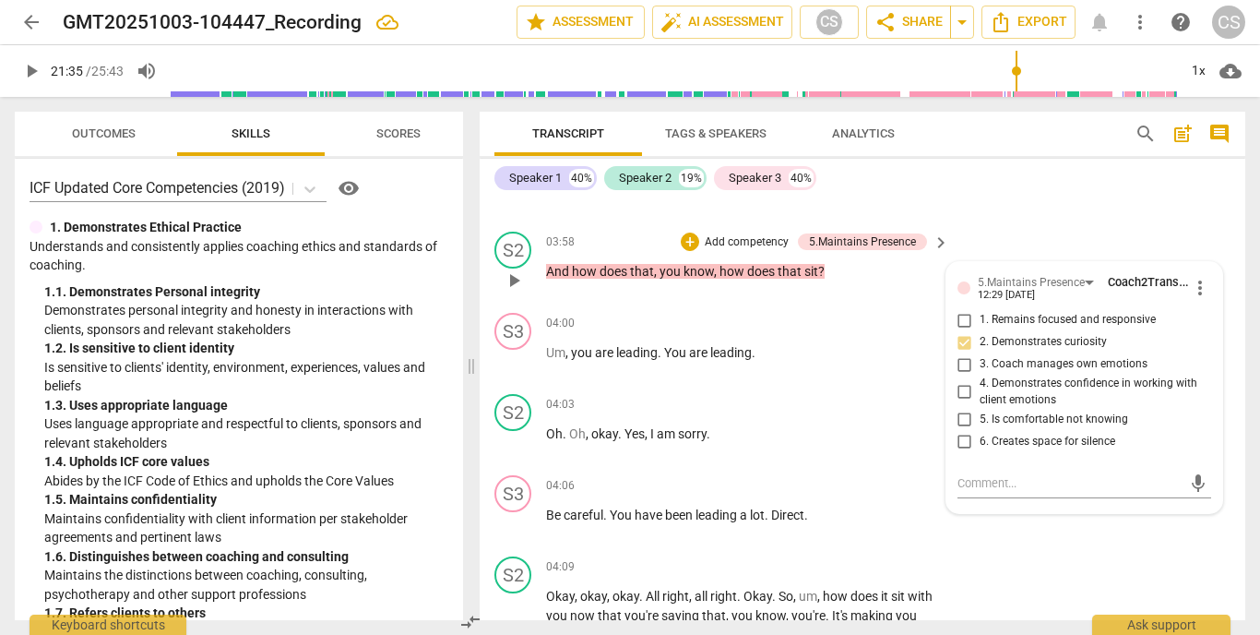
click at [517, 279] on span "play_arrow" at bounding box center [514, 280] width 22 height 22
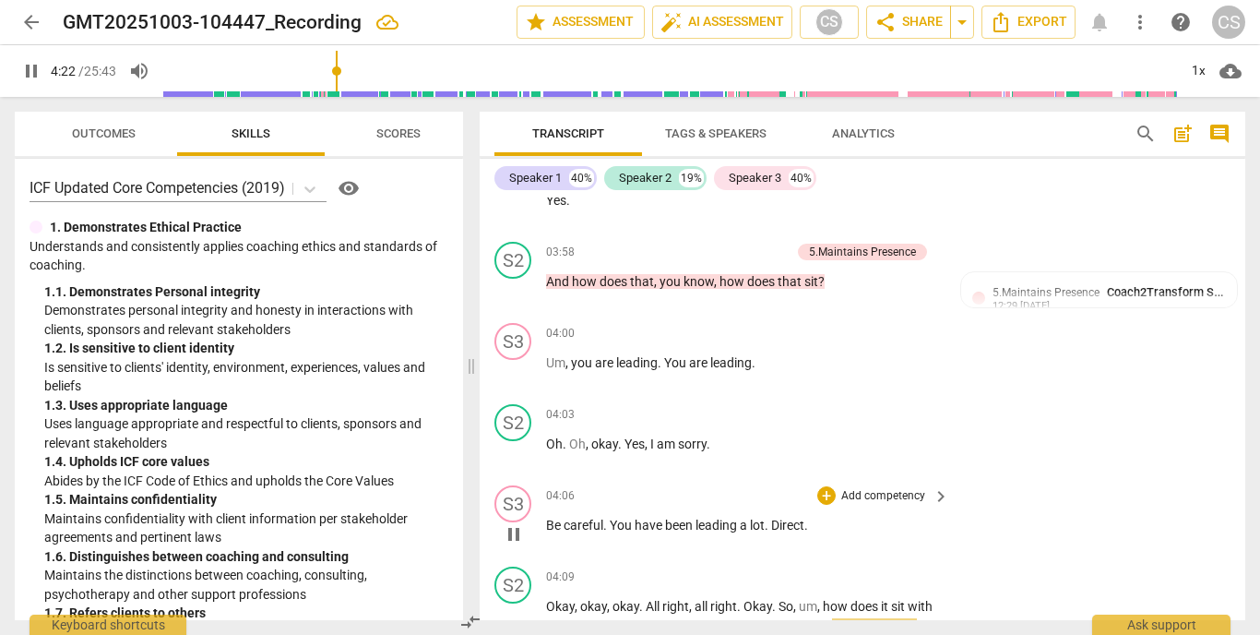
scroll to position [1489, 0]
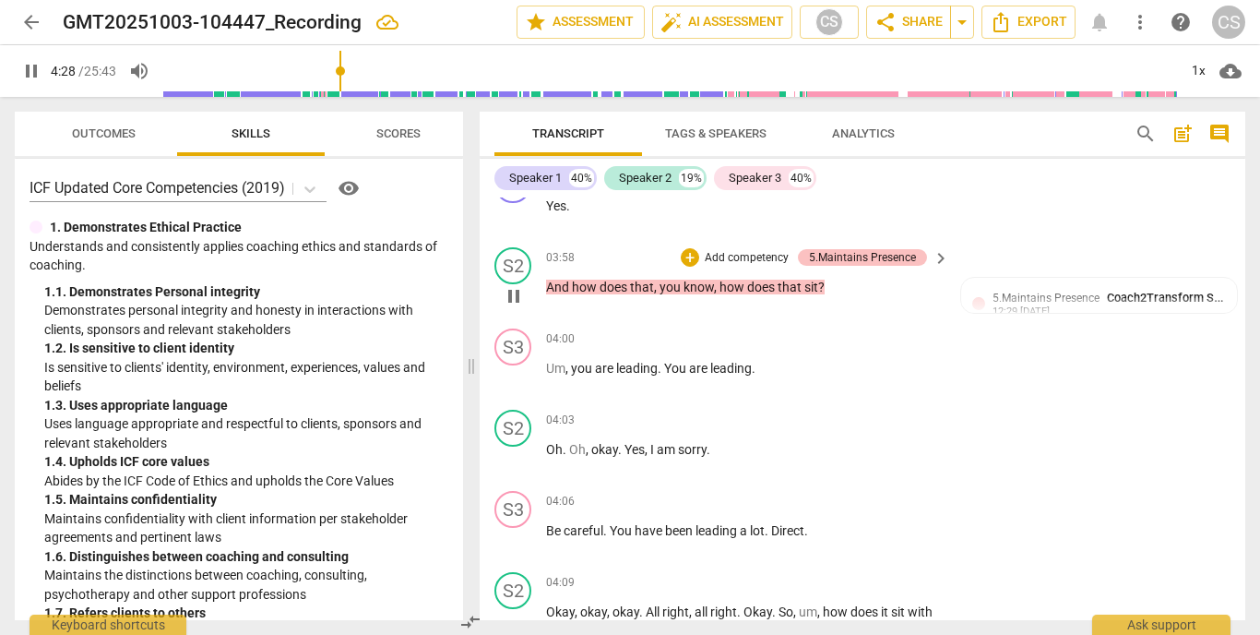
click at [847, 256] on div "5.Maintains Presence" at bounding box center [862, 257] width 107 height 17
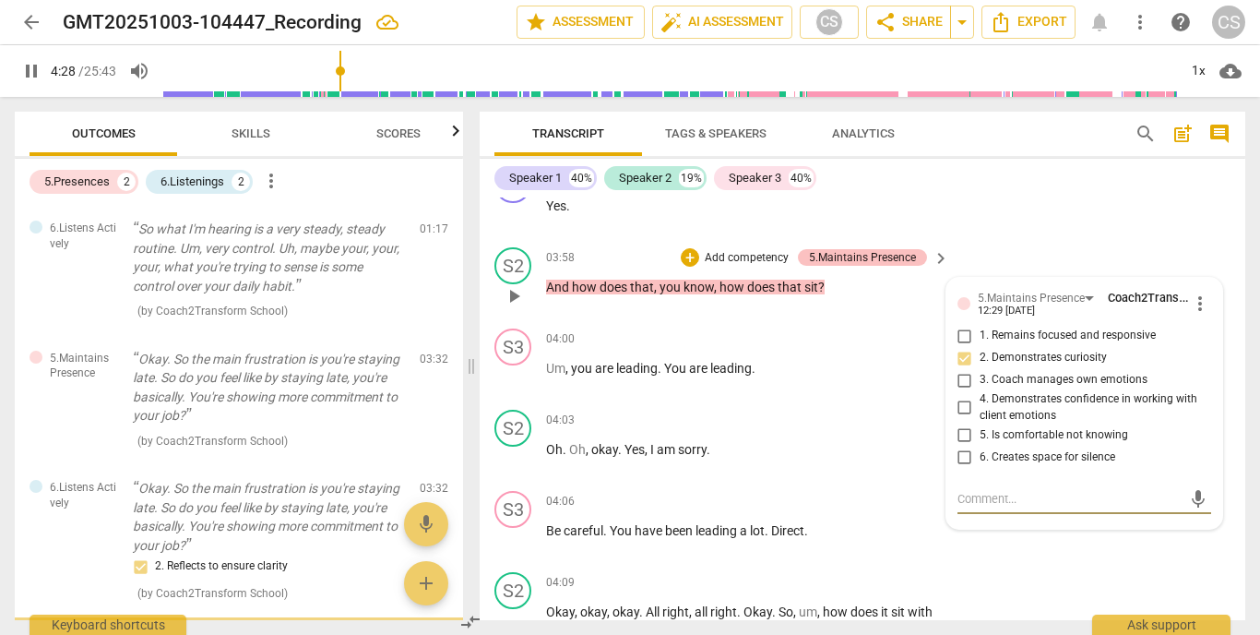
type input "269"
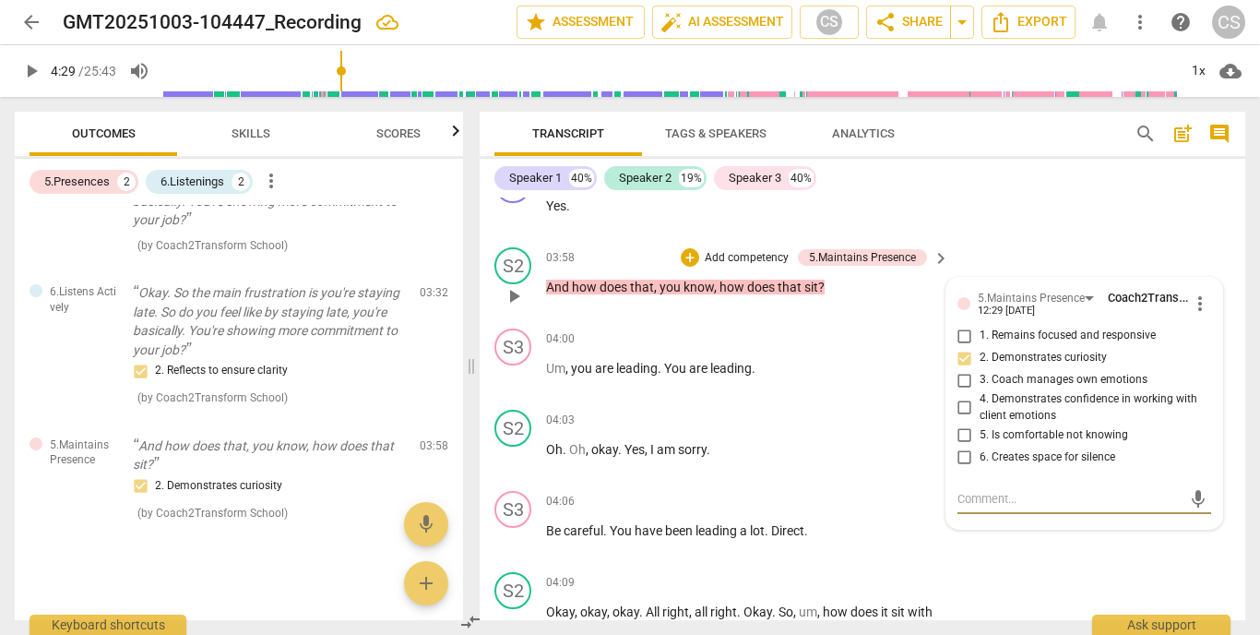
click at [964, 351] on input "2. Demonstrates curiosity" at bounding box center [965, 358] width 30 height 22
checkbox input "false"
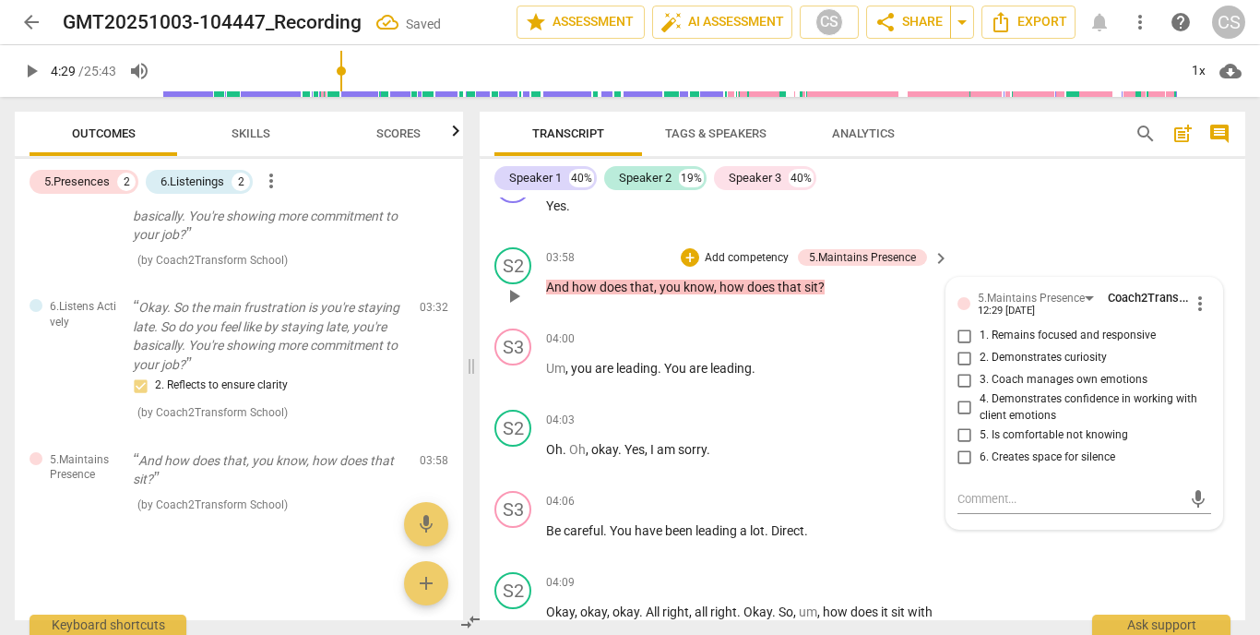
scroll to position [172, 0]
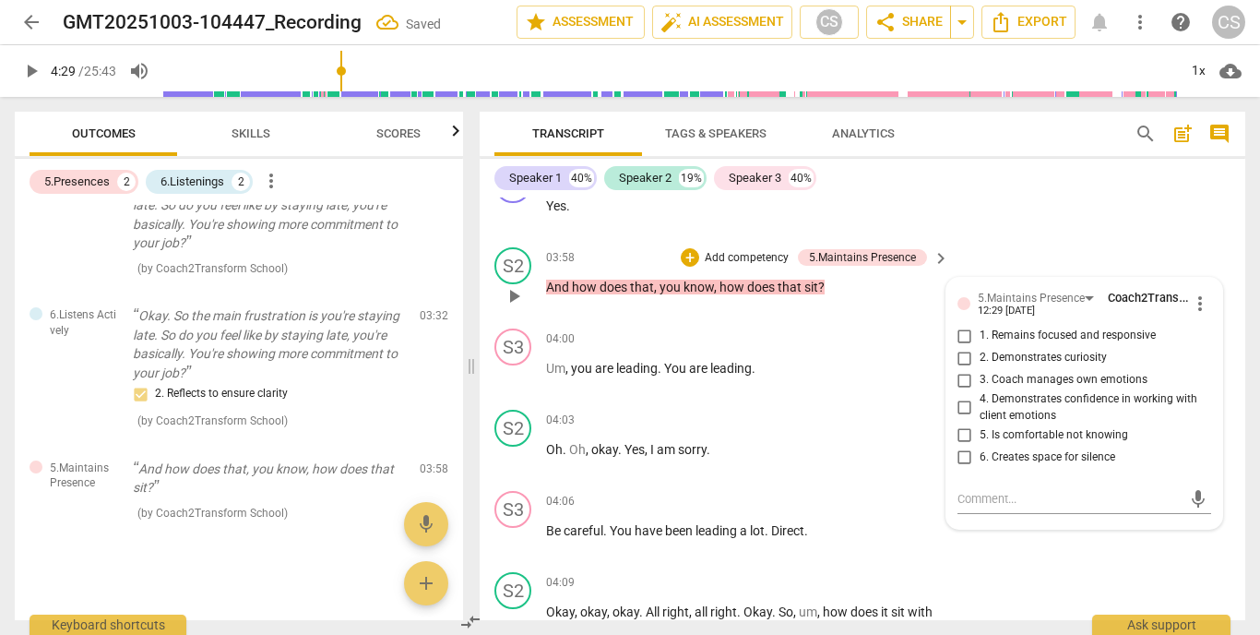
click at [1190, 297] on span "more_vert" at bounding box center [1200, 303] width 22 height 22
click at [1205, 333] on li "Delete" at bounding box center [1213, 334] width 64 height 35
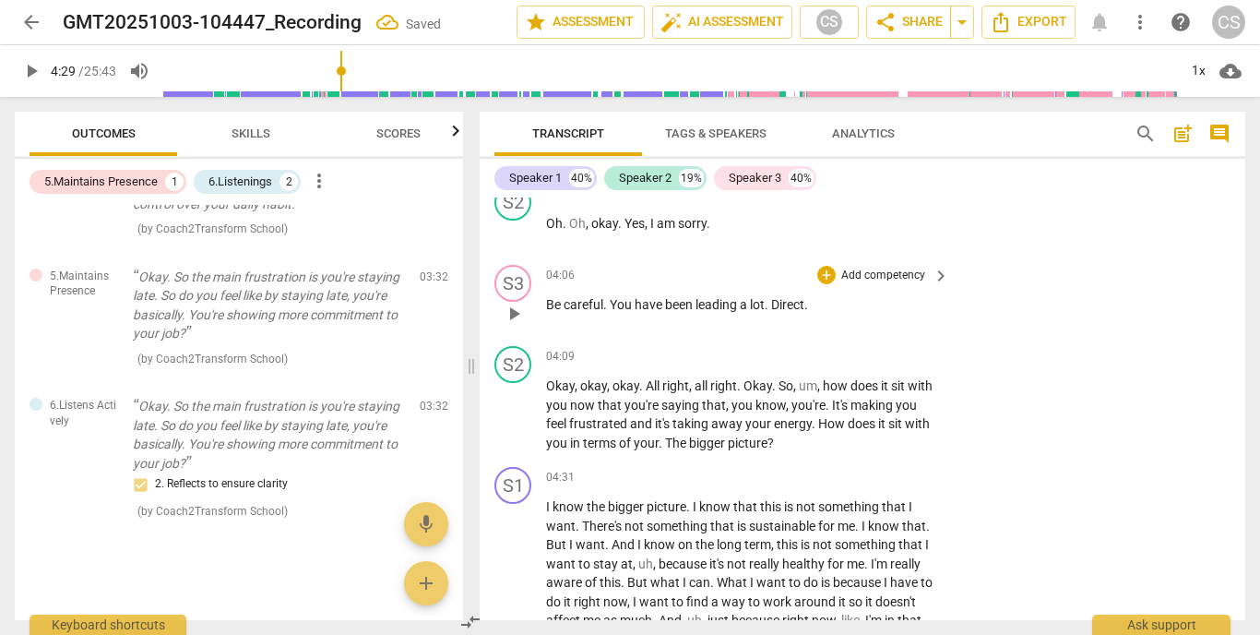
scroll to position [1760, 0]
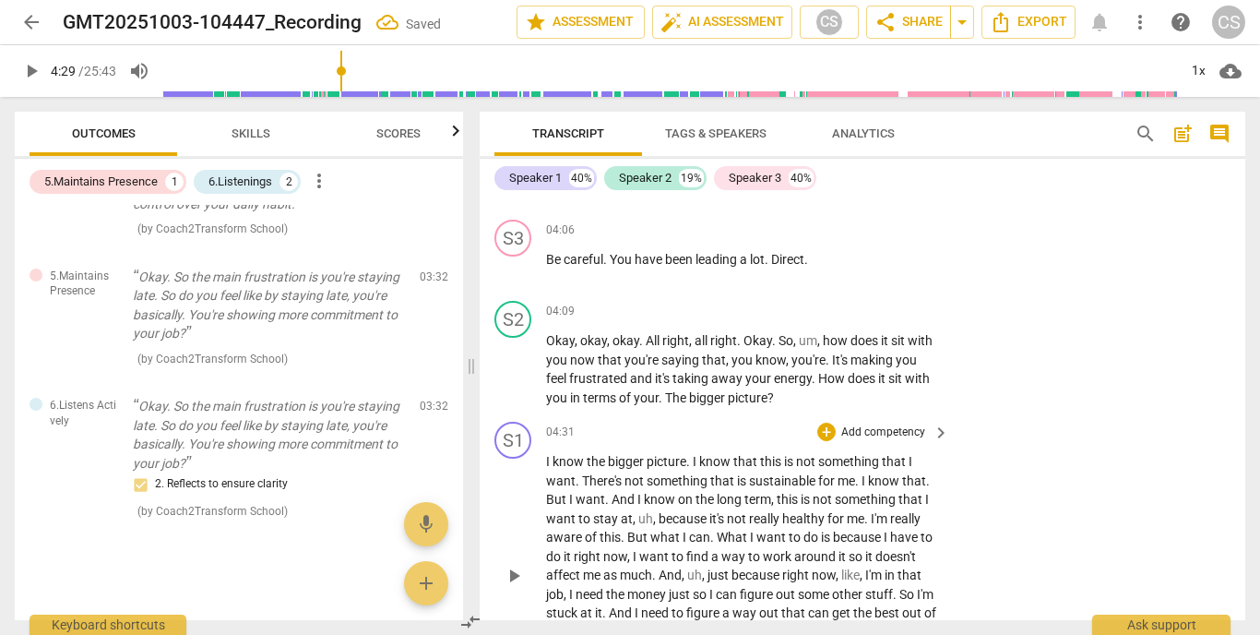
click at [565, 455] on span "know" at bounding box center [570, 461] width 34 height 15
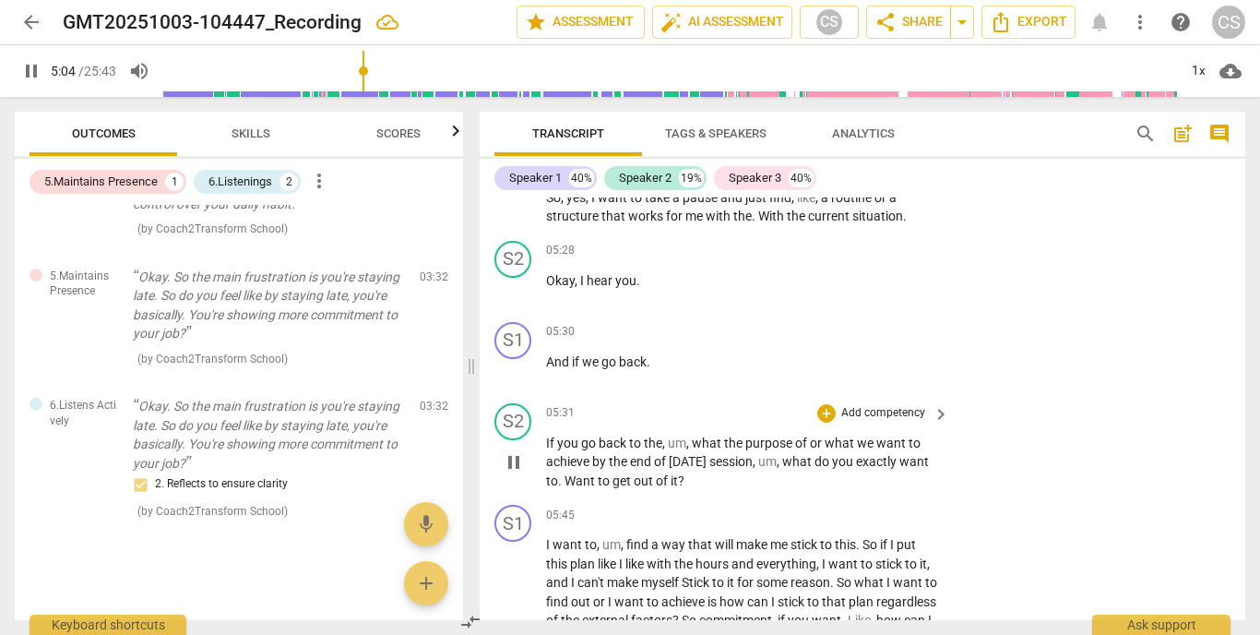
scroll to position [2250, 0]
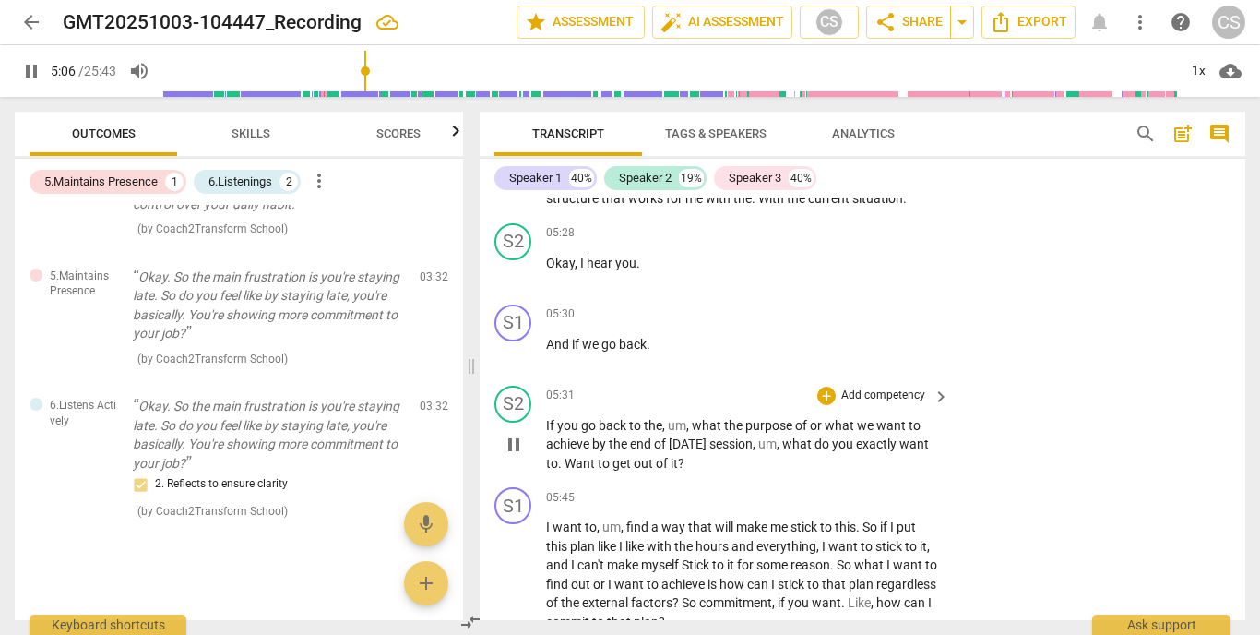
click at [872, 388] on p "Add competency" at bounding box center [883, 395] width 88 height 17
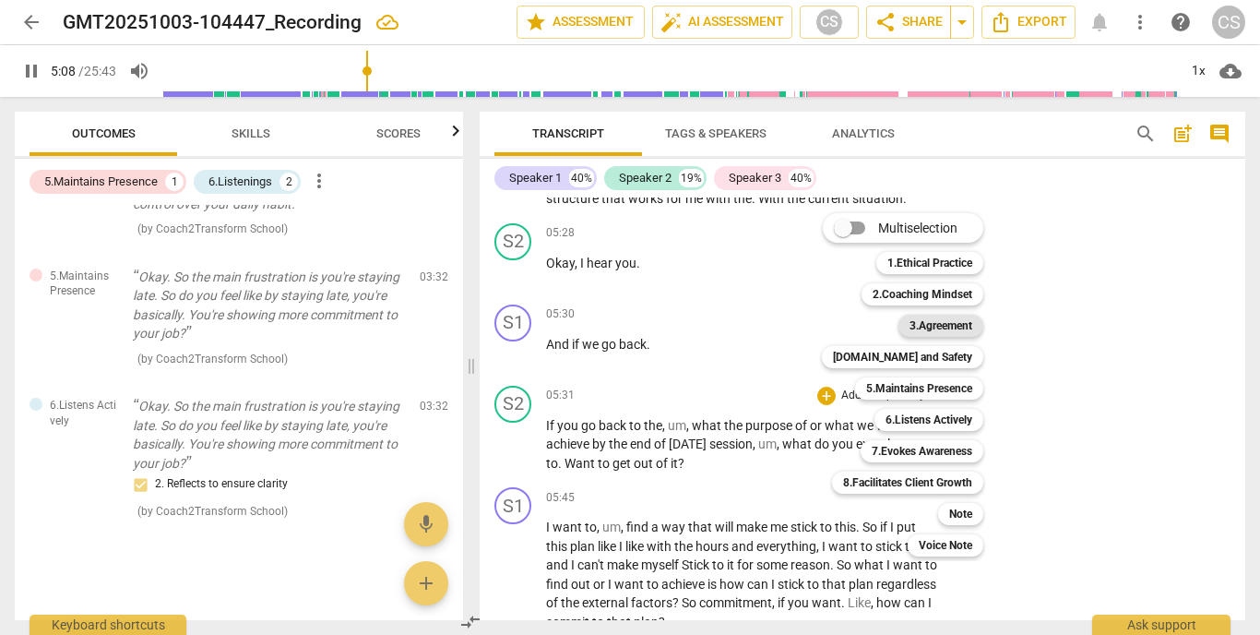
click at [938, 333] on b "3.Agreement" at bounding box center [940, 326] width 63 height 22
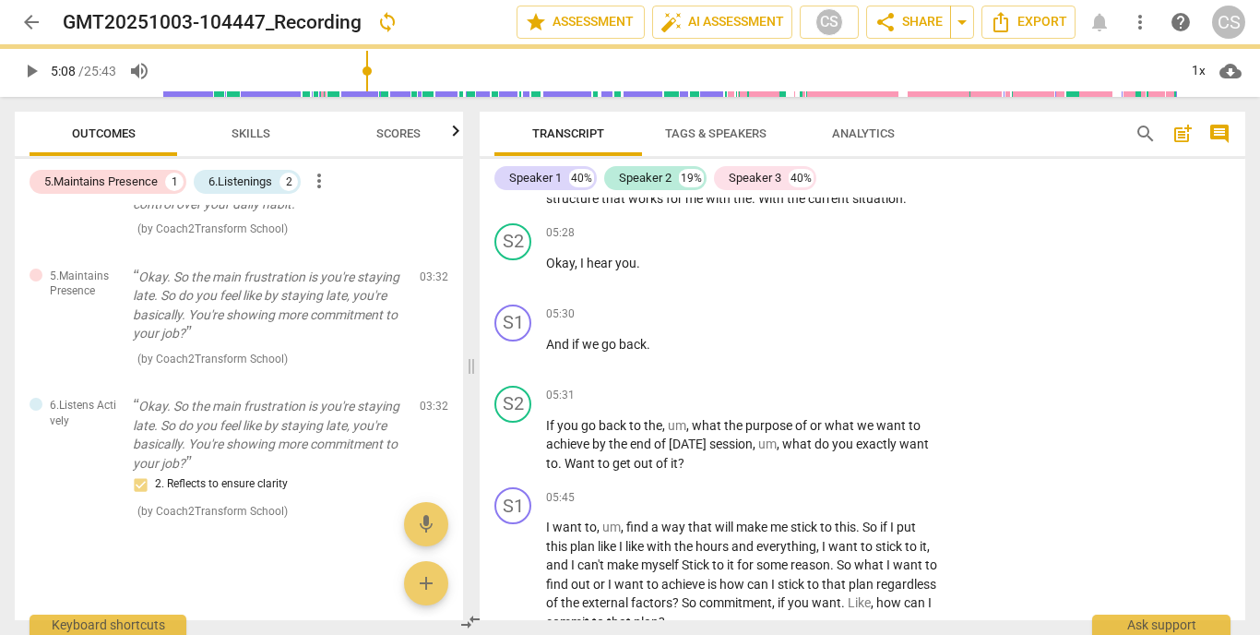
type input "309"
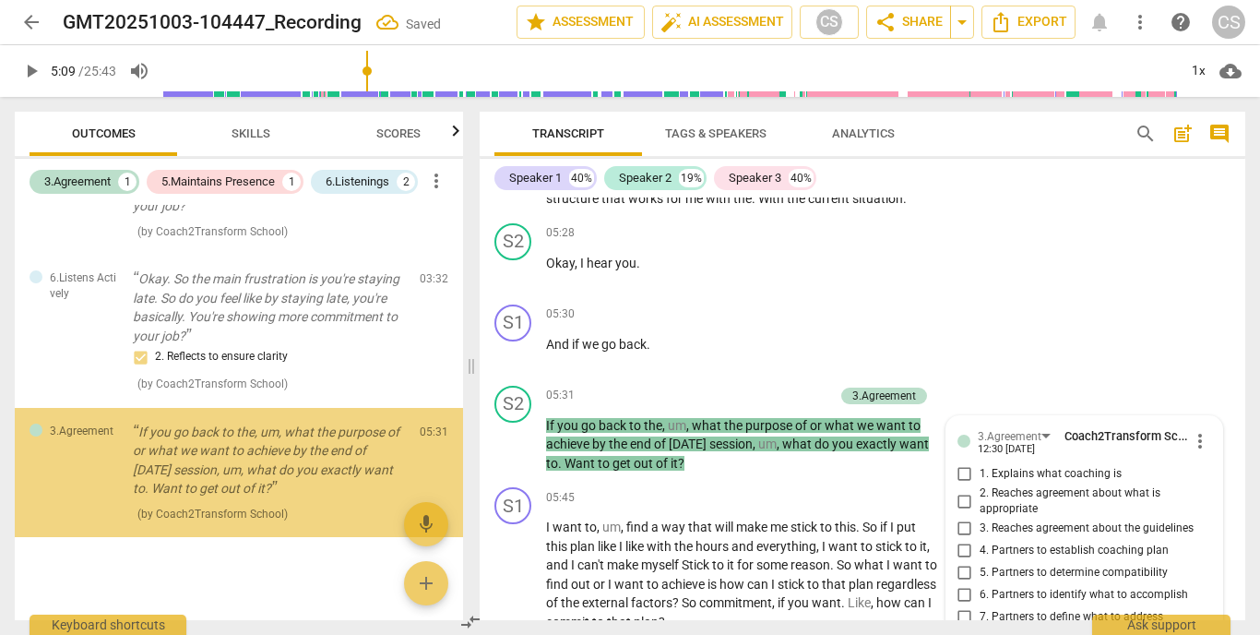
scroll to position [2576, 0]
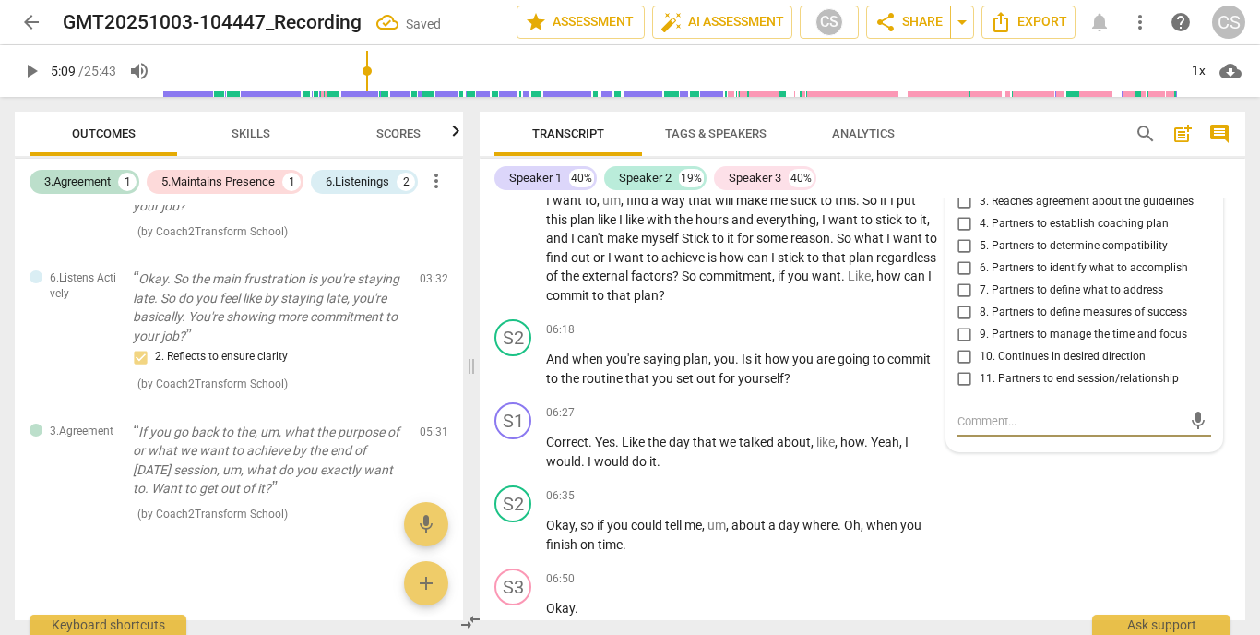
click at [964, 346] on input "10. Continues in desired direction" at bounding box center [965, 357] width 30 height 22
checkbox input "true"
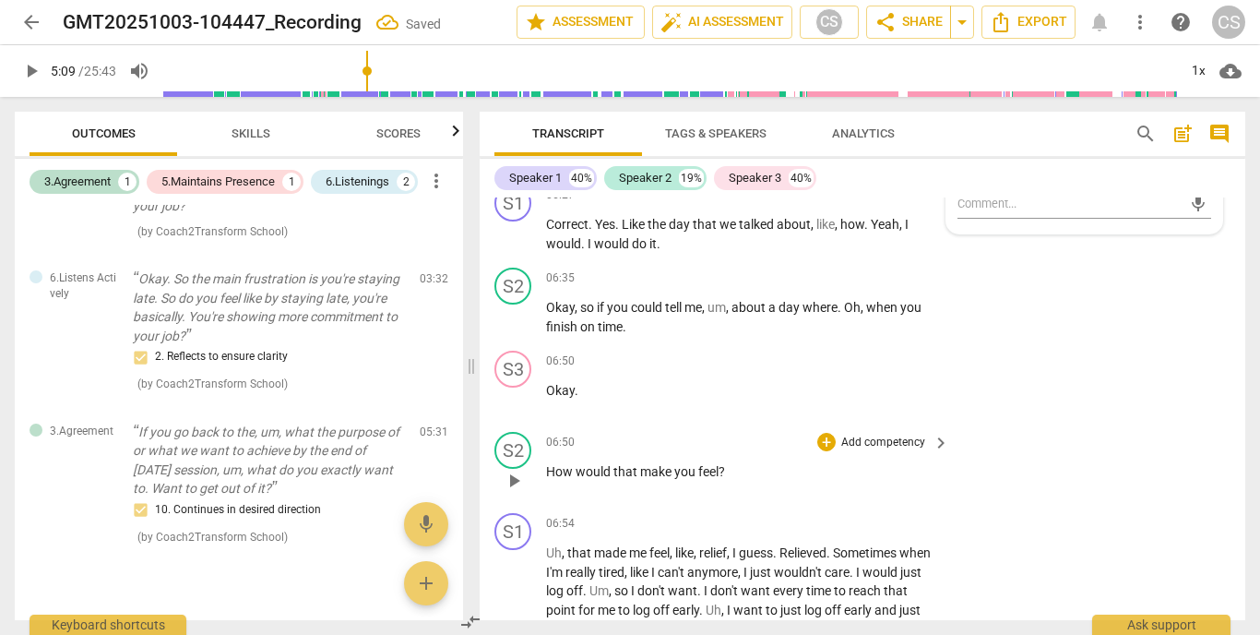
scroll to position [2800, 0]
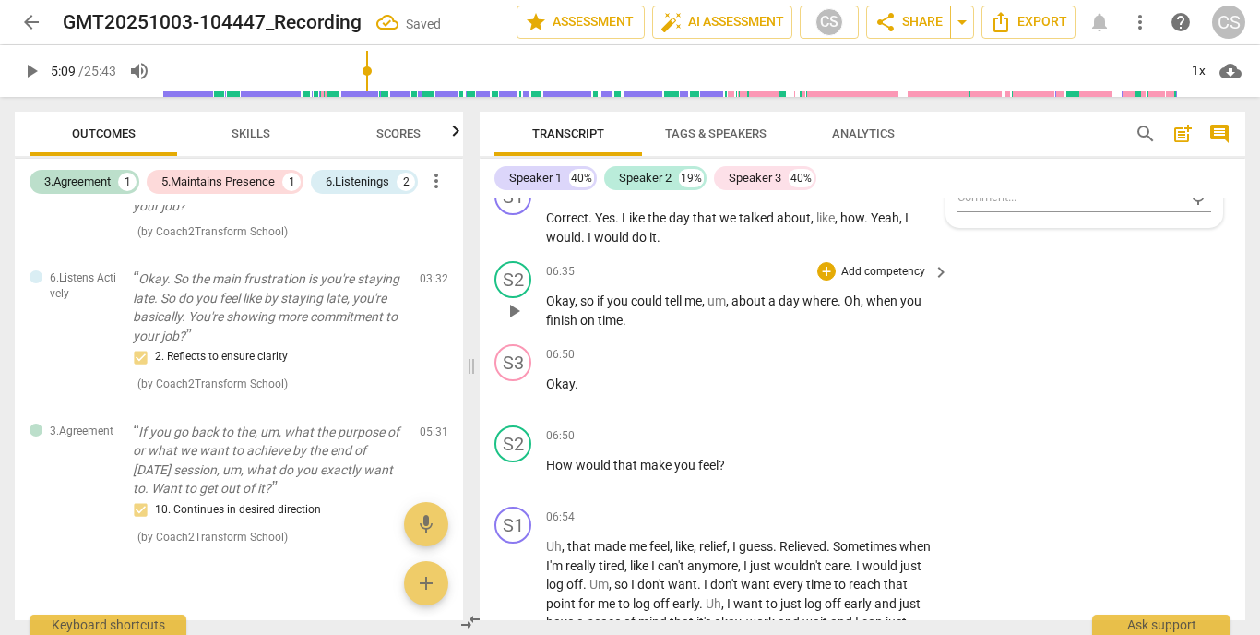
click at [856, 264] on p "Add competency" at bounding box center [883, 272] width 88 height 17
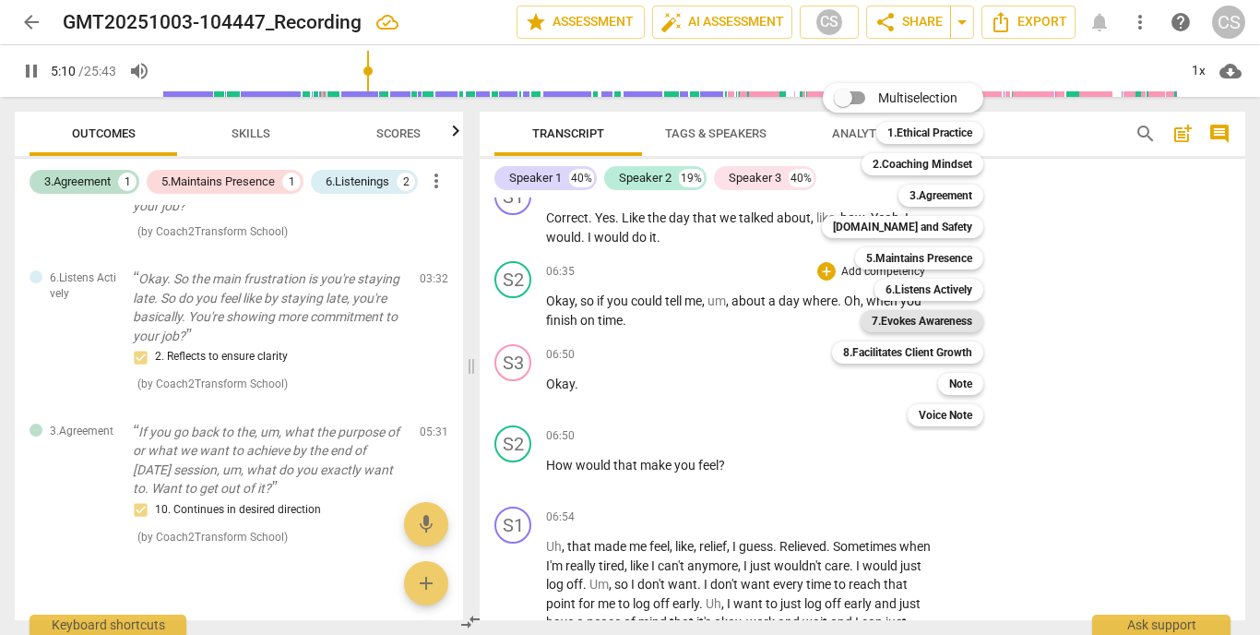
click at [903, 320] on b "7.Evokes Awareness" at bounding box center [922, 321] width 101 height 22
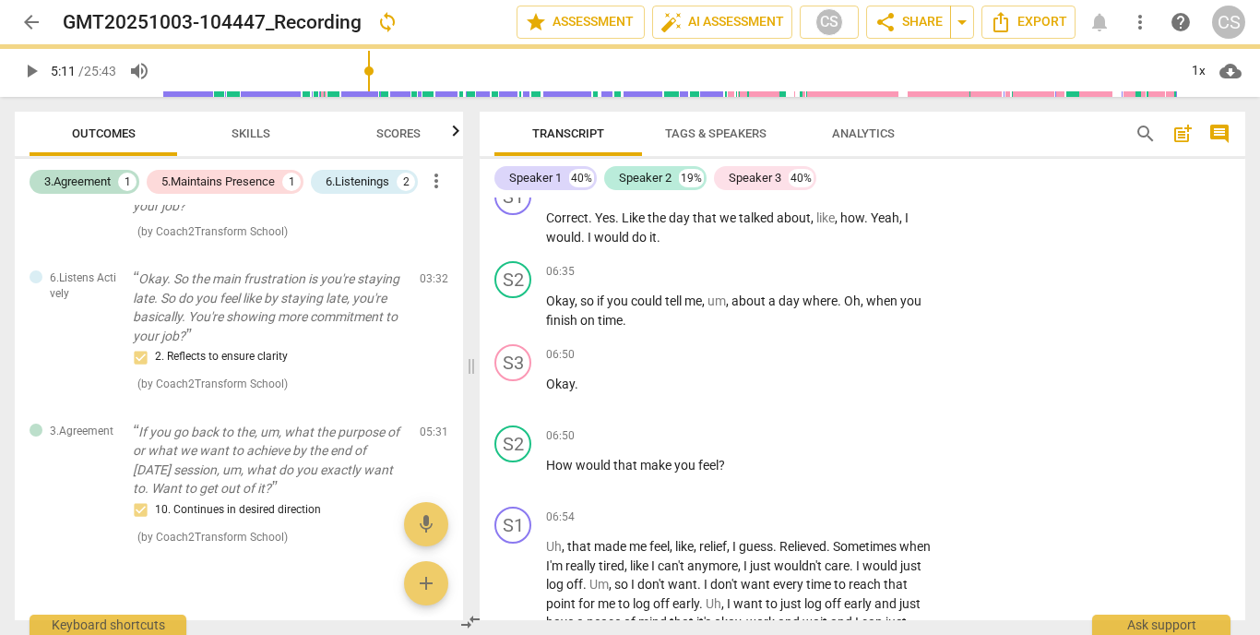
type input "312"
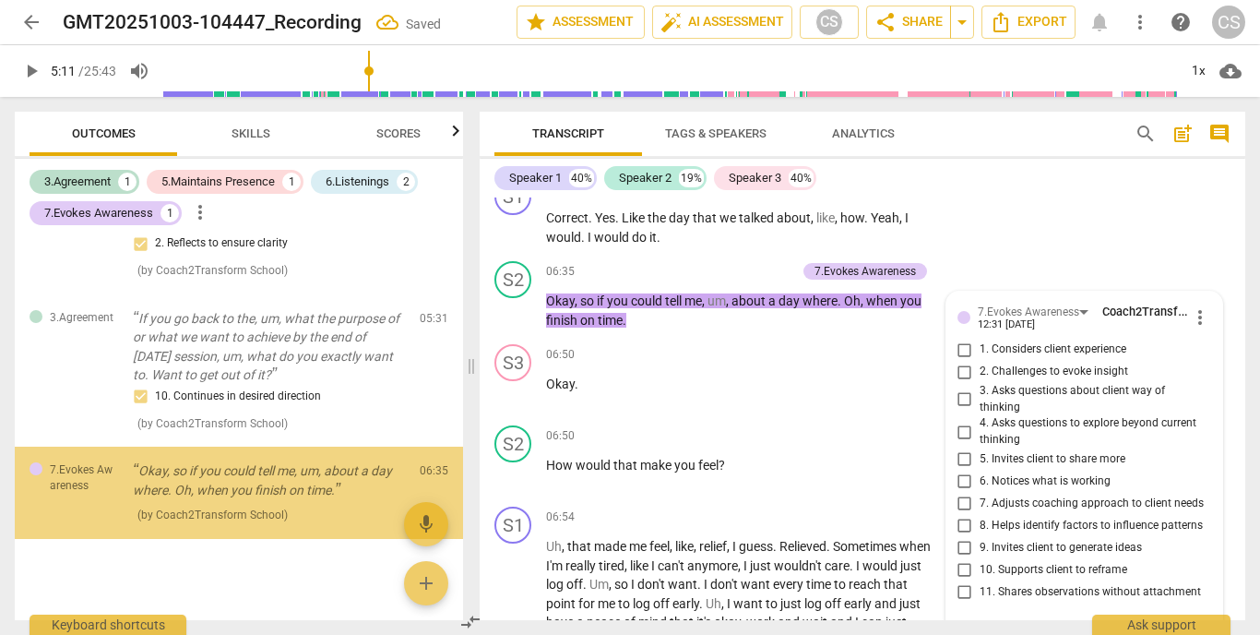
scroll to position [2801, 0]
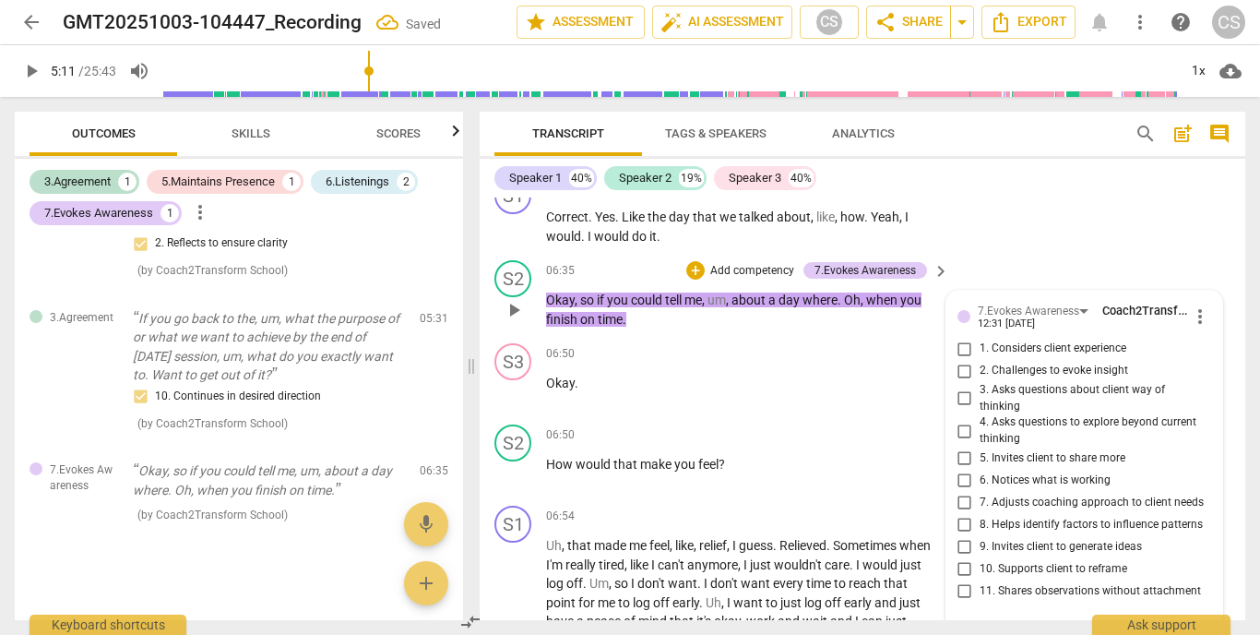
click at [960, 360] on input "2. Challenges to evoke insight" at bounding box center [965, 371] width 30 height 22
checkbox input "true"
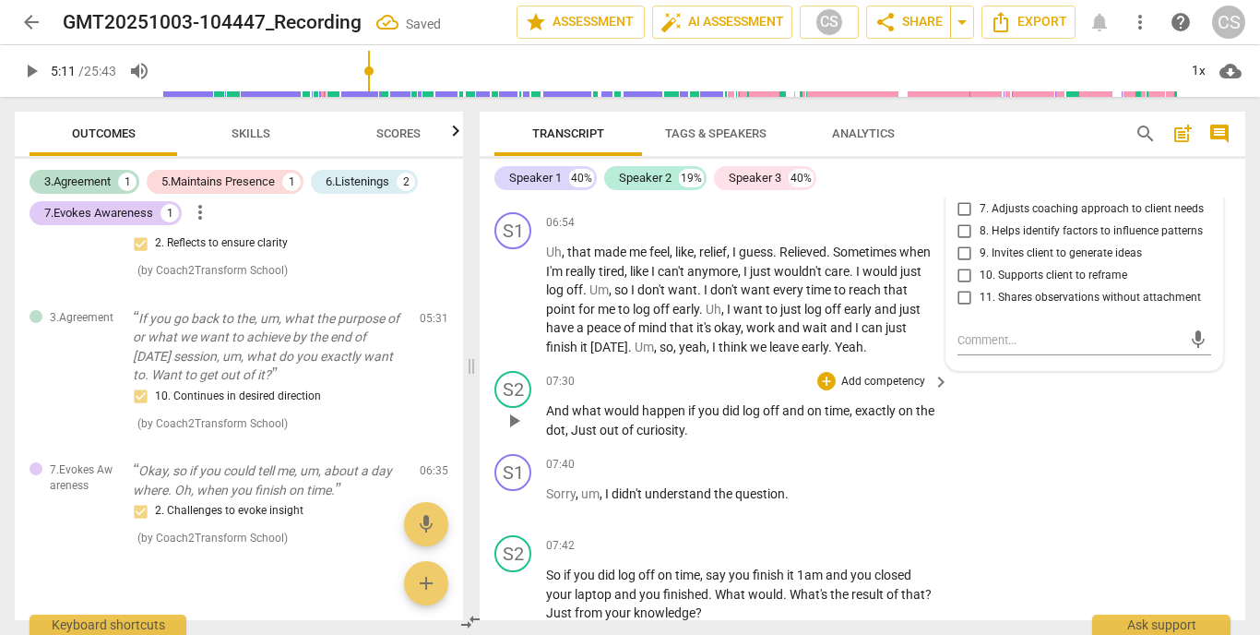
scroll to position [3135, 0]
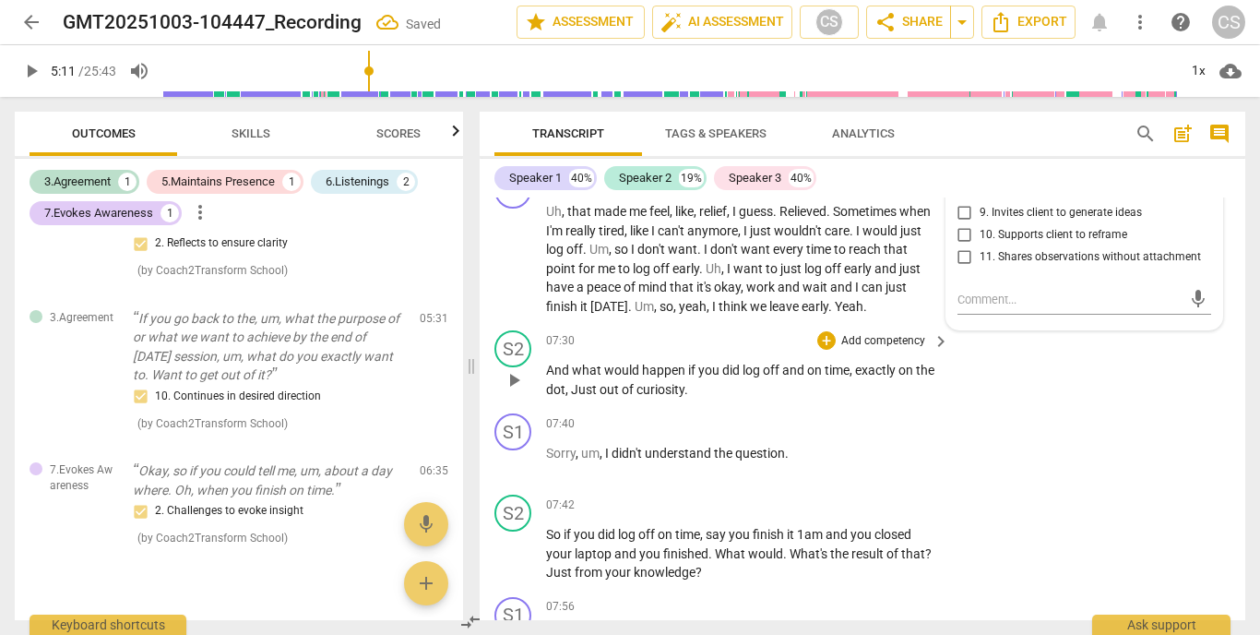
click at [875, 333] on p "Add competency" at bounding box center [883, 341] width 88 height 17
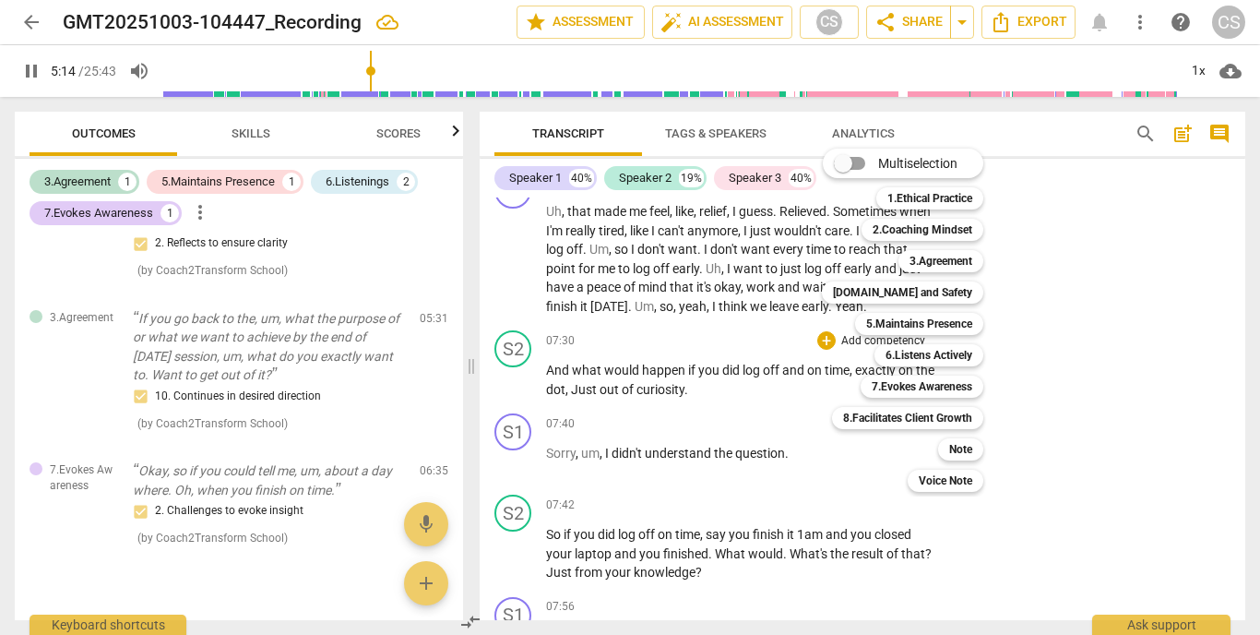
click at [667, 524] on div at bounding box center [630, 317] width 1260 height 635
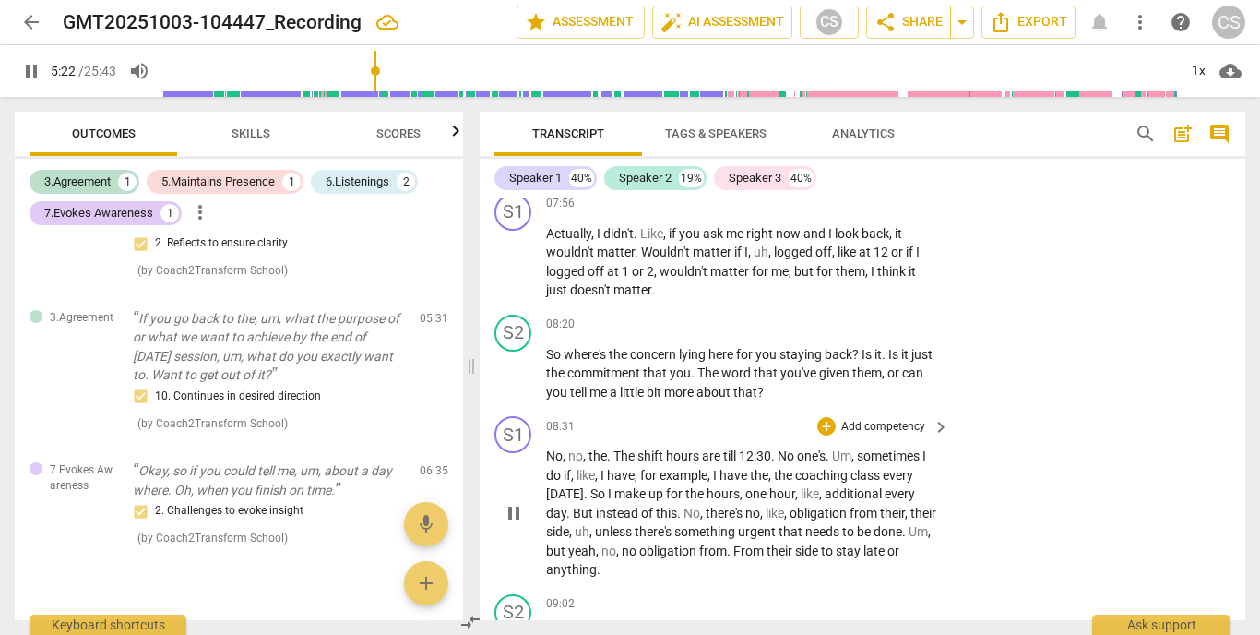
scroll to position [3558, 0]
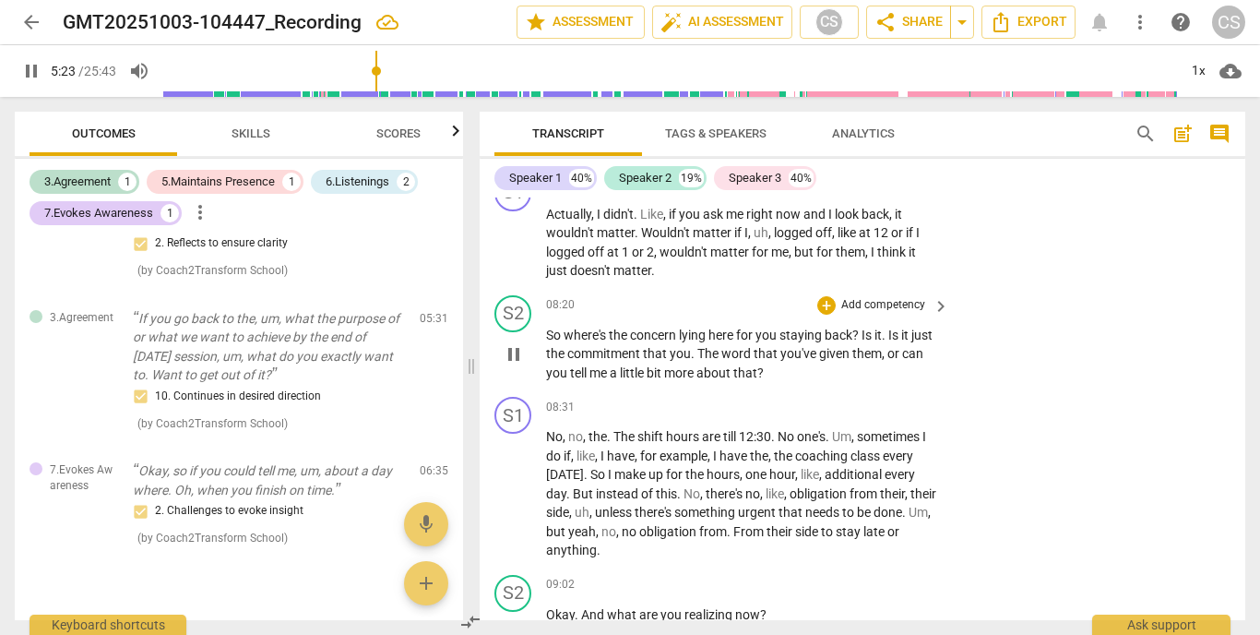
click at [887, 297] on p "Add competency" at bounding box center [883, 305] width 88 height 17
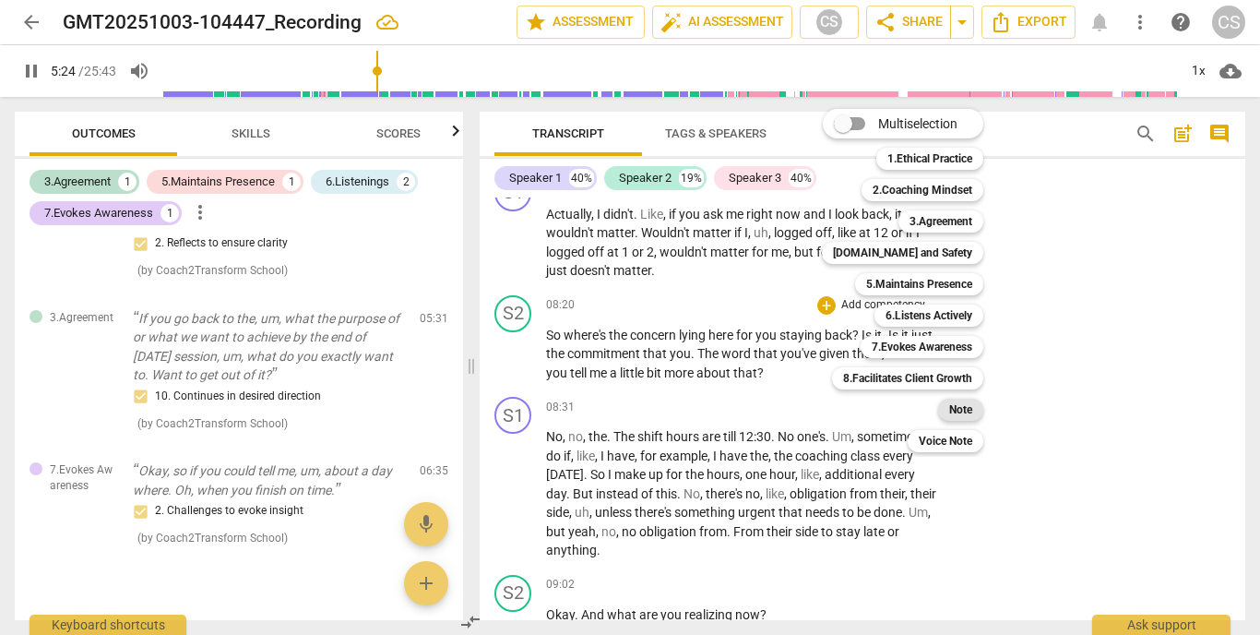
click at [967, 399] on b "Note" at bounding box center [960, 409] width 23 height 22
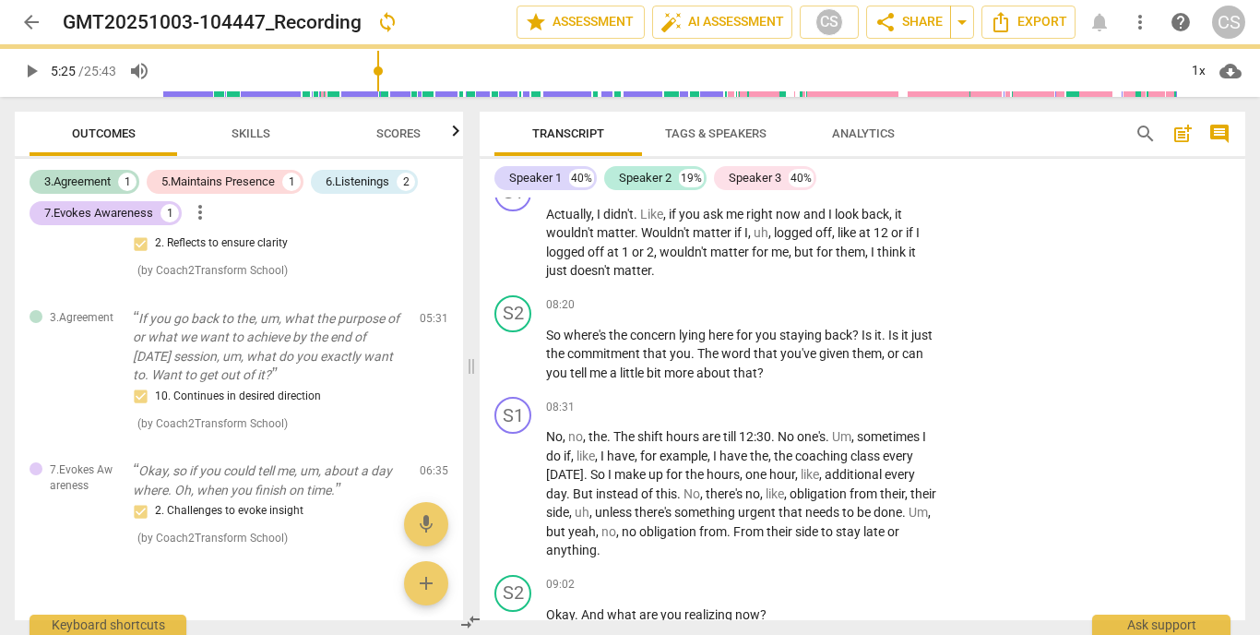
type input "326"
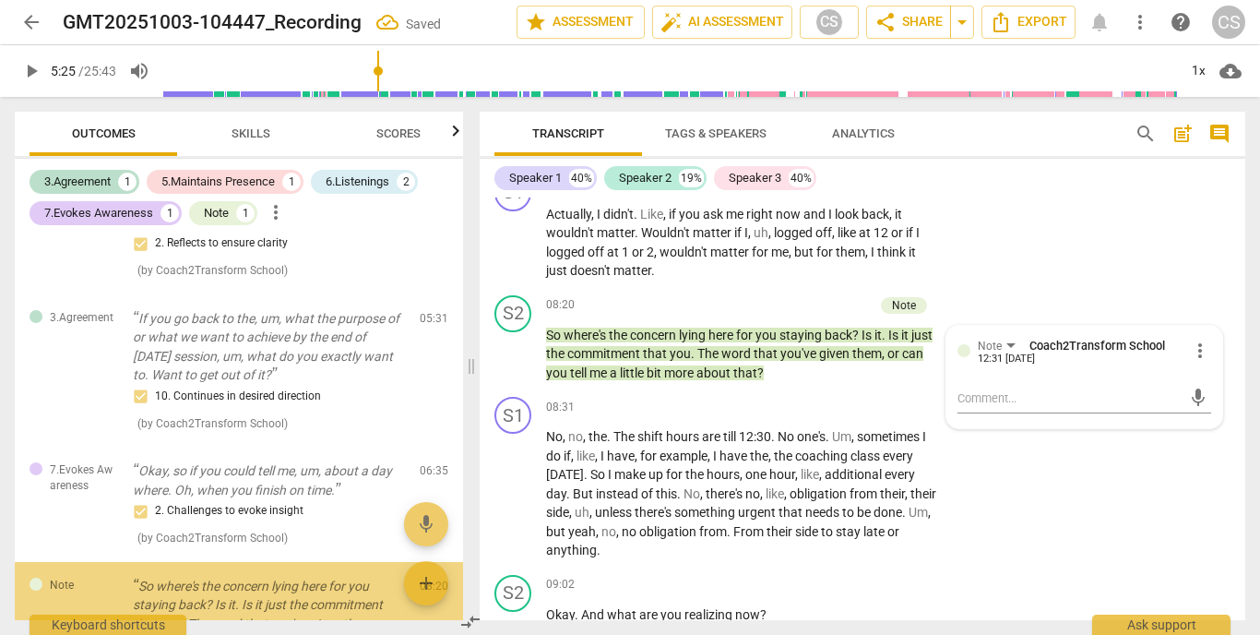
scroll to position [500, 0]
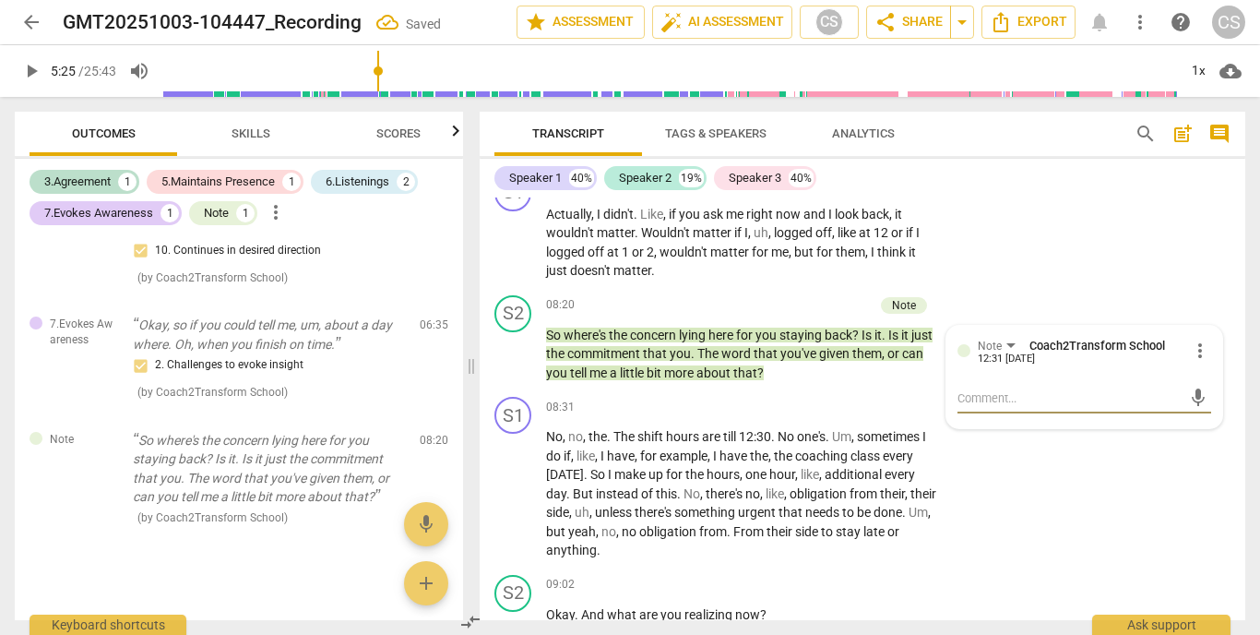
type textarea "a"
type textarea "av"
type textarea "avo"
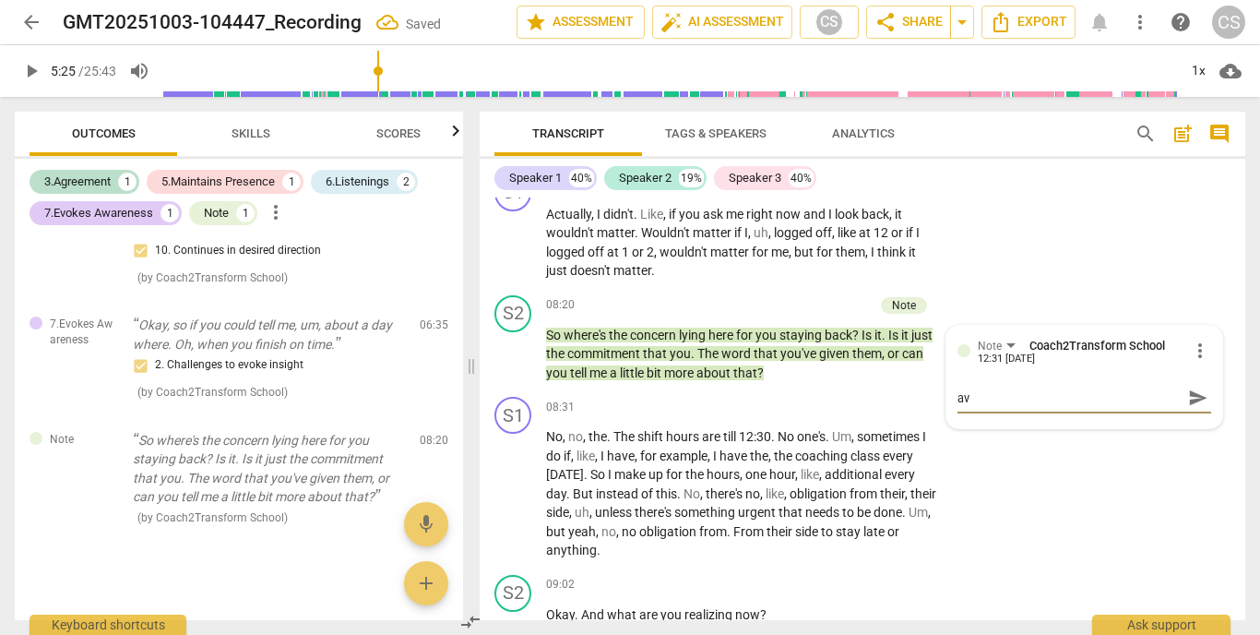
type textarea "avo"
type textarea "avoi"
type textarea "avoid"
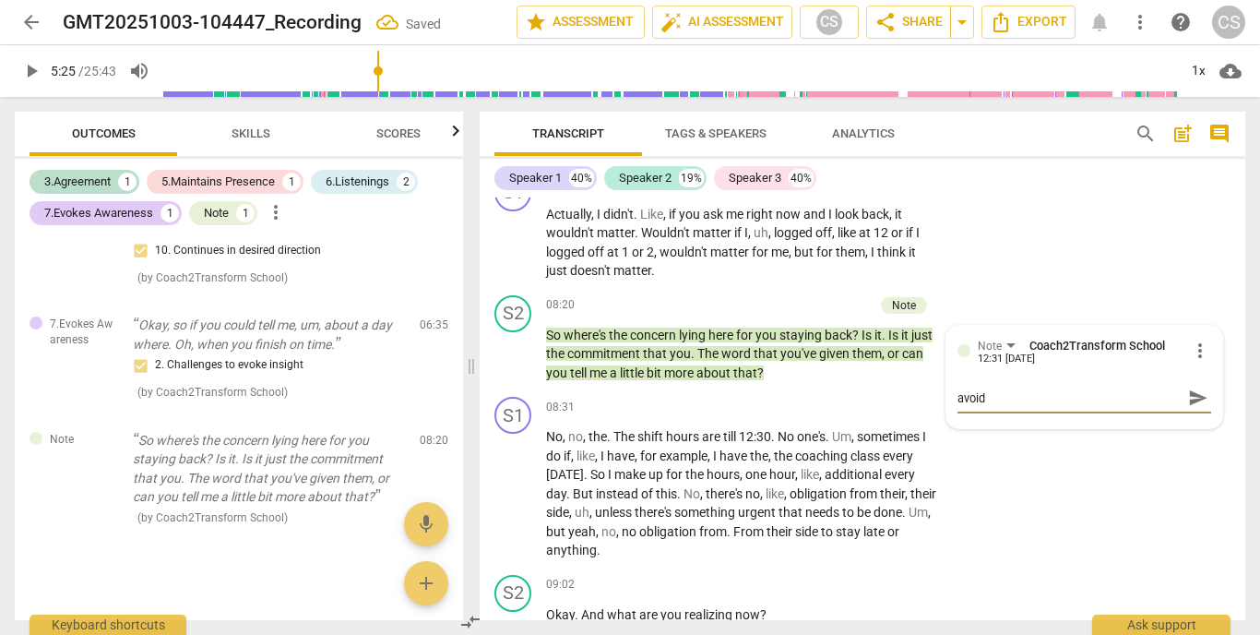
type textarea "avoid"
type textarea "avoid g"
type textarea "avoid gi"
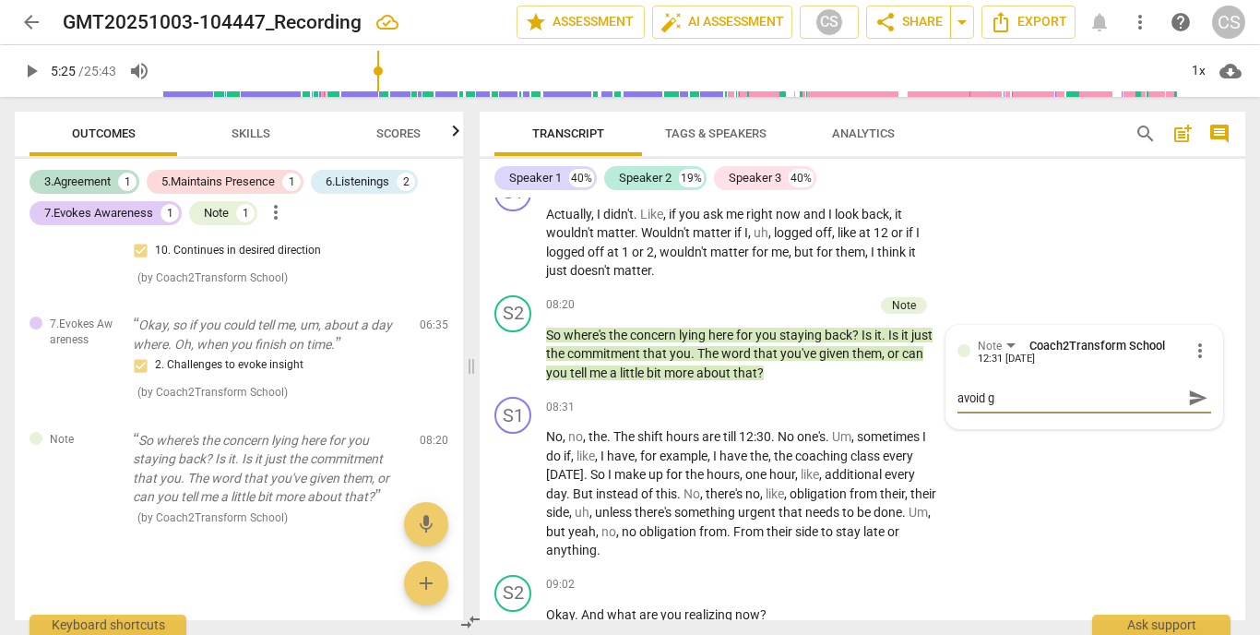
type textarea "avoid gi"
type textarea "avoid giv"
type textarea "avoid givi"
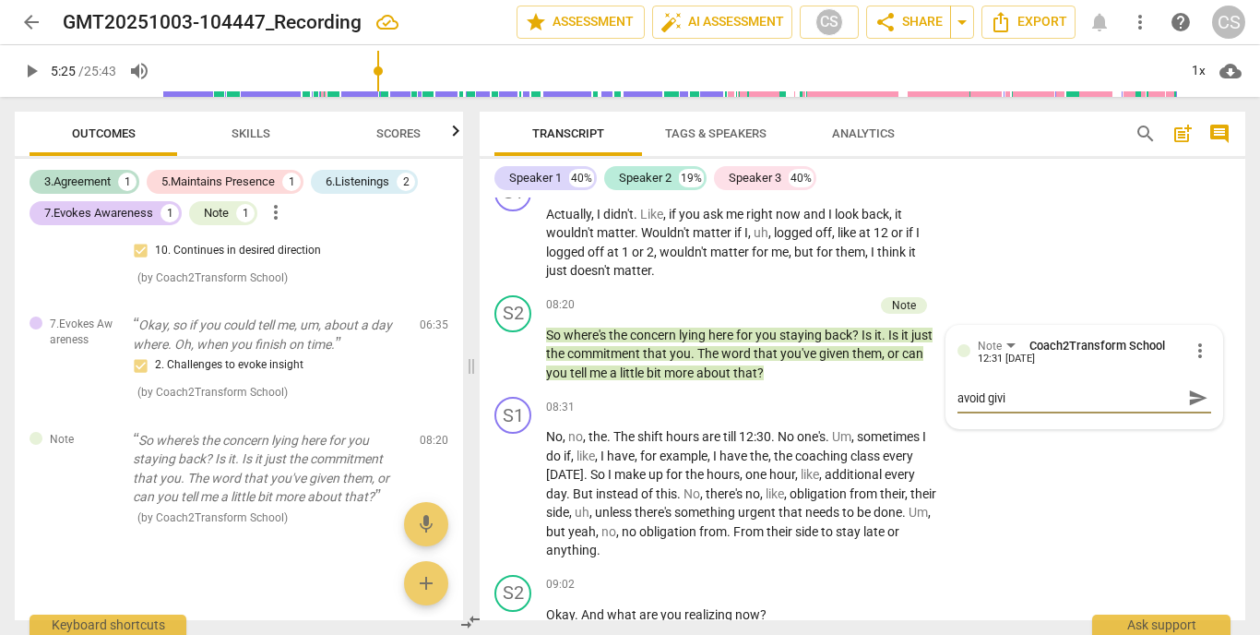
type textarea "avoid givin"
type textarea "avoid giving"
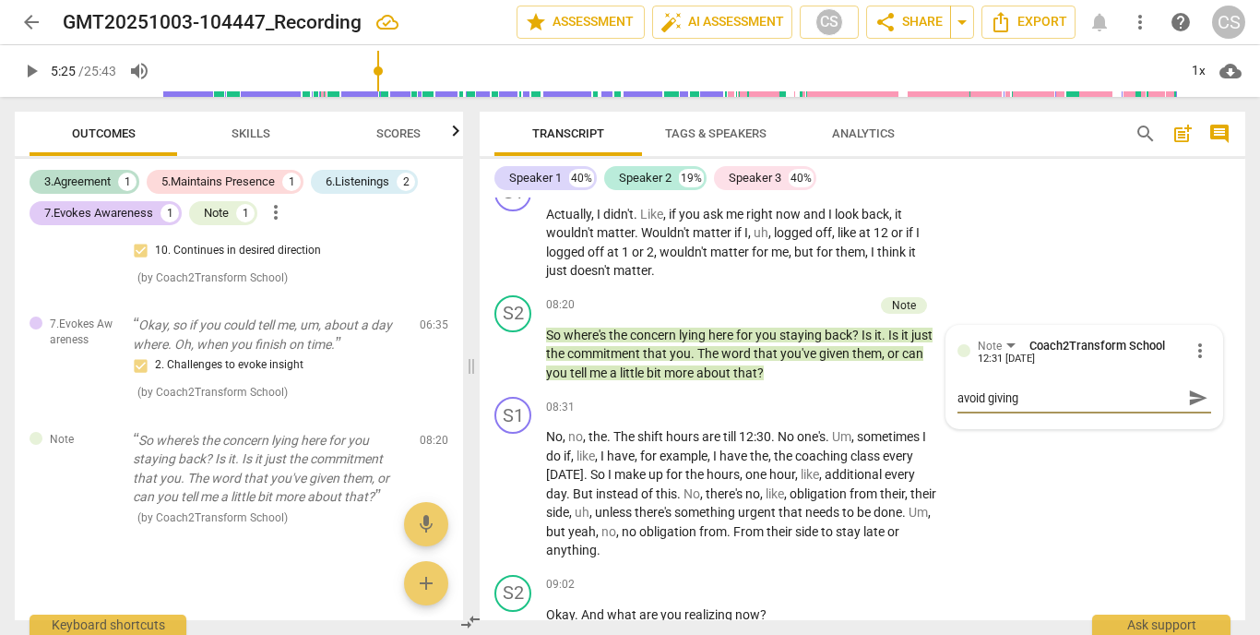
type textarea "avoid giving"
type textarea "avoid giving s"
type textarea "avoid giving su"
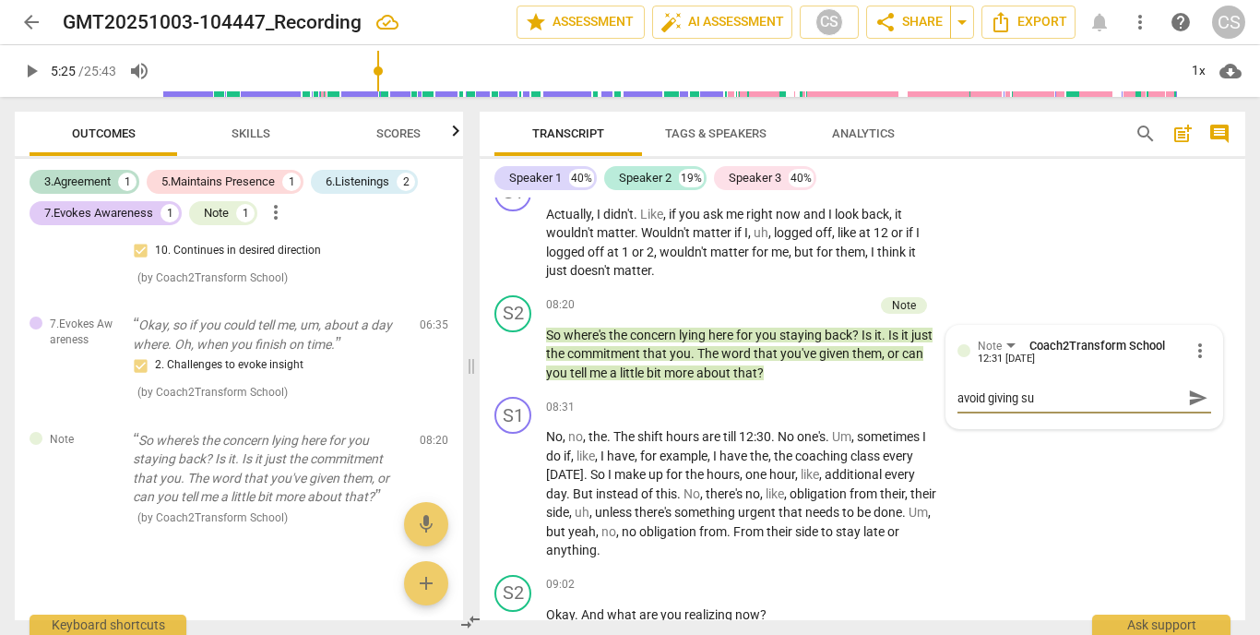
type textarea "avoid giving sug"
type textarea "avoid giving [PERSON_NAME]"
type textarea "avoid giving sugge"
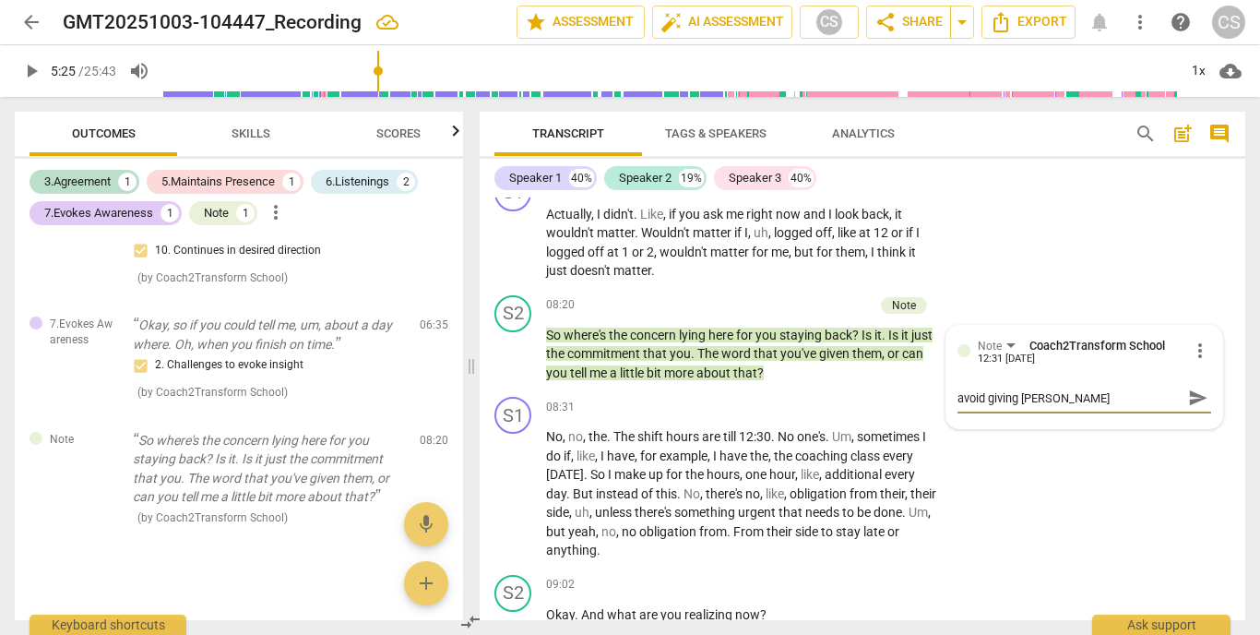
type textarea "avoid giving sugge"
type textarea "avoid giving sugges"
type textarea "avoid giving suggest"
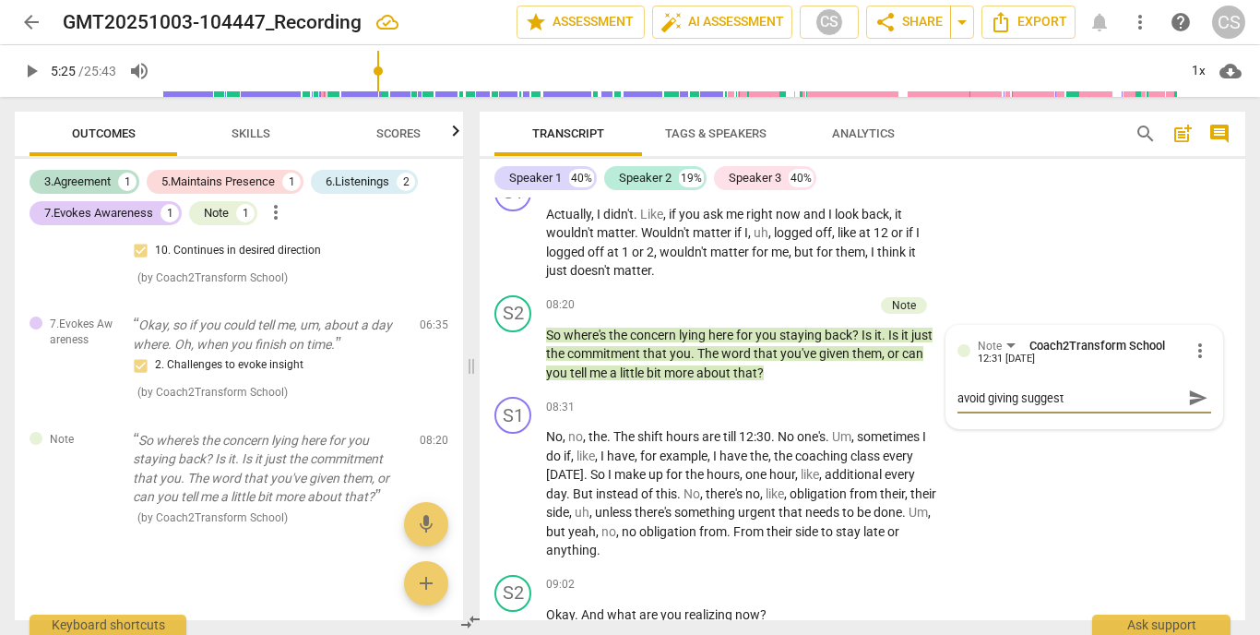
type textarea "avoid giving suggesti"
type textarea "avoid giving suggestio"
type textarea "avoid giving suggestion"
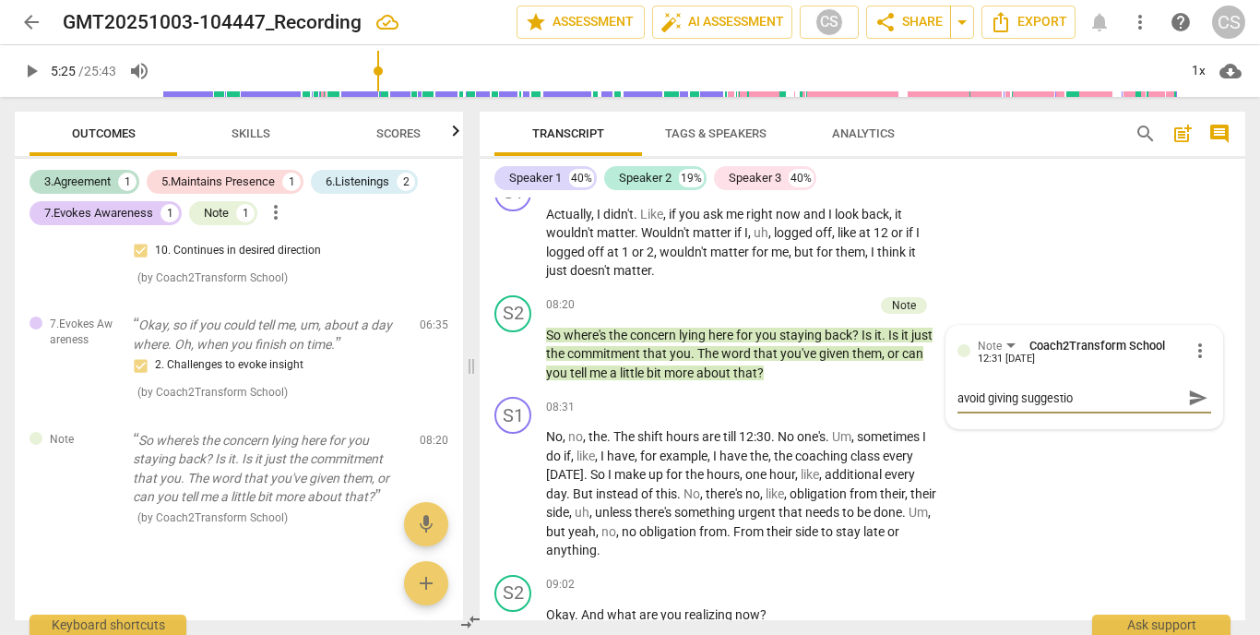
type textarea "avoid giving suggestion"
type textarea "avoid giving suggestions"
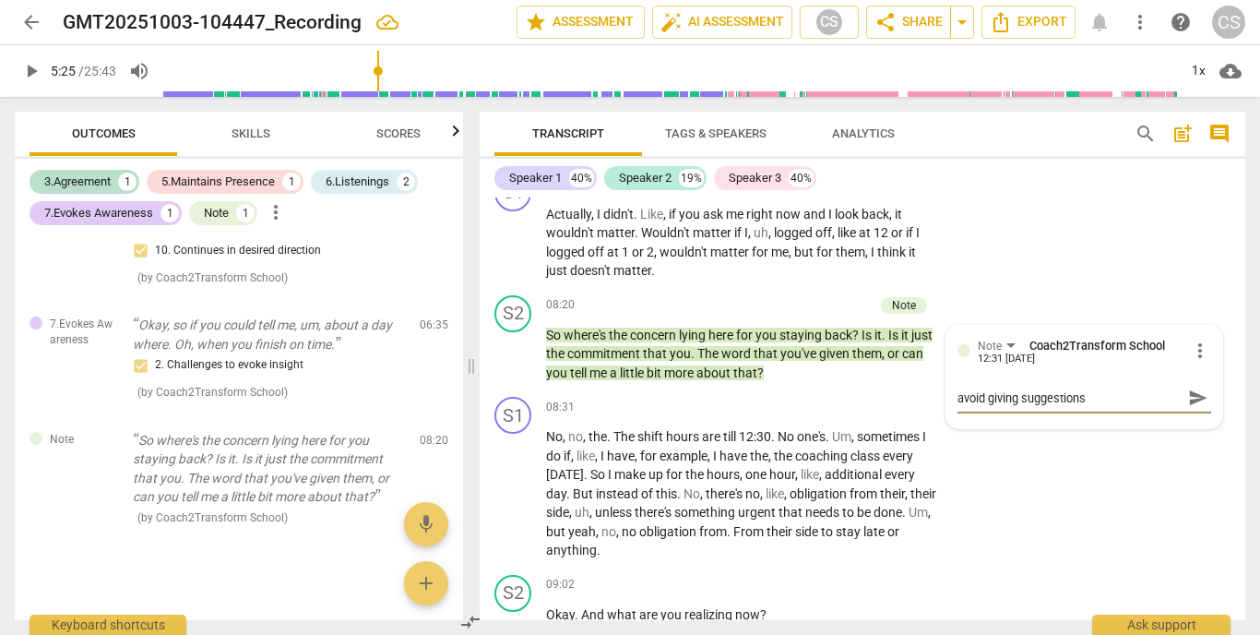
type textarea "avoid giving suggestions a"
type textarea "avoid giving suggestions an"
type textarea "avoid giving suggestions and"
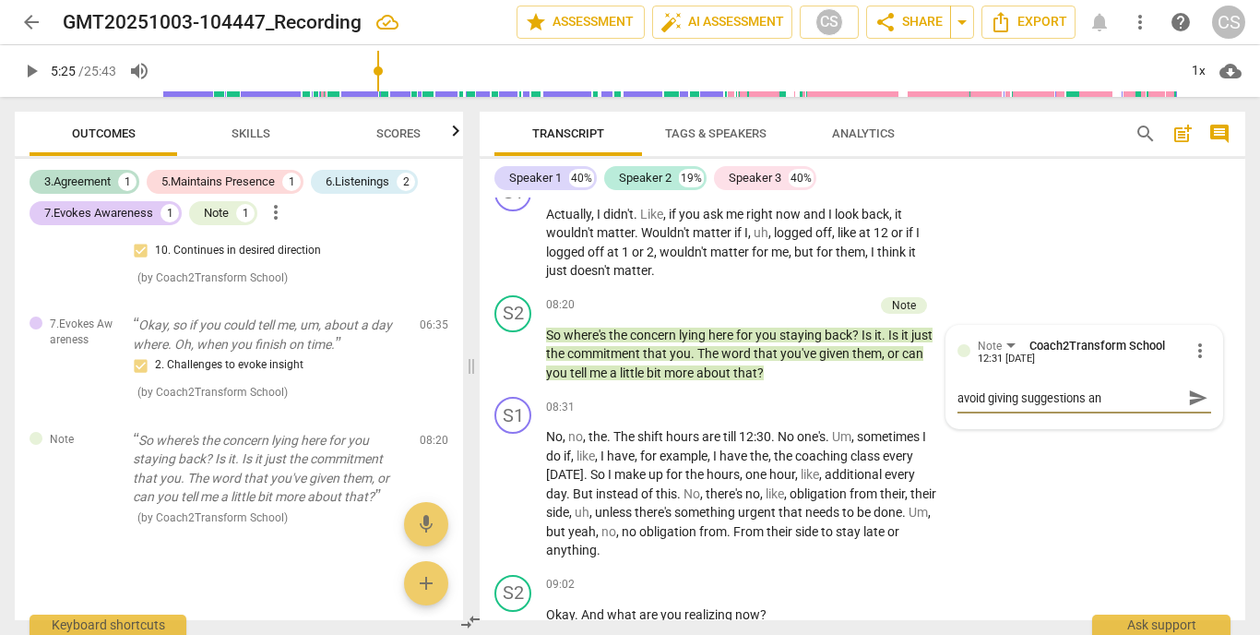
type textarea "avoid giving suggestions and"
type textarea "avoid giving suggestions and a"
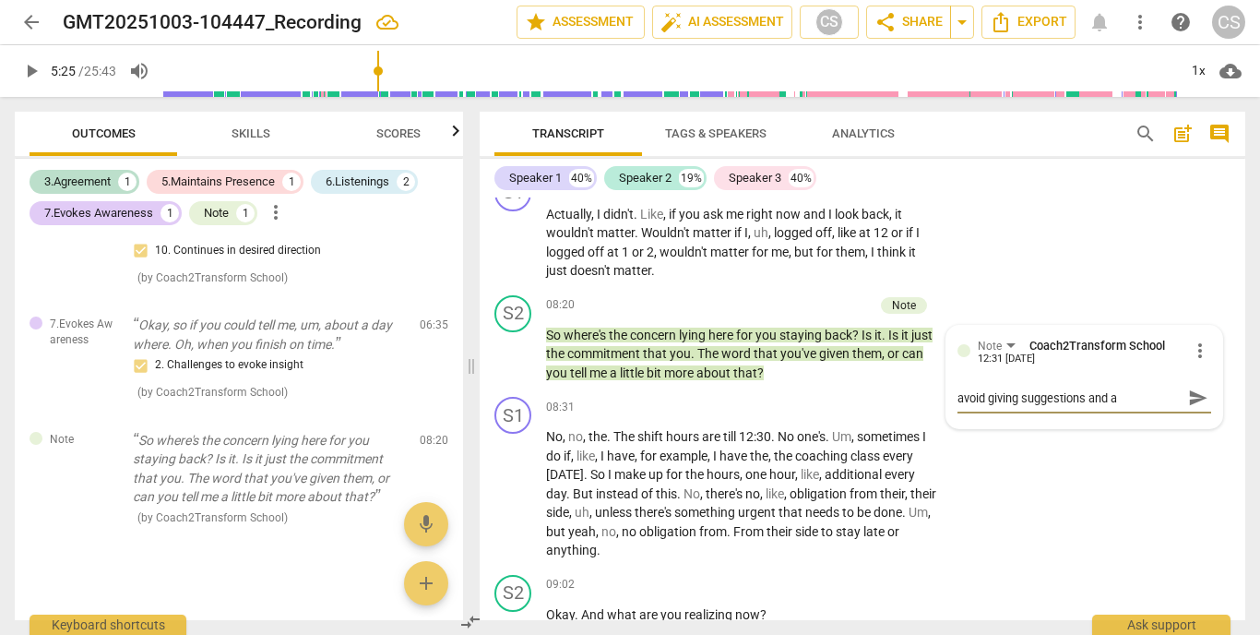
type textarea "avoid giving suggestions and as"
type textarea "avoid giving suggestions and ask"
type textarea "avoid giving suggestions and aski"
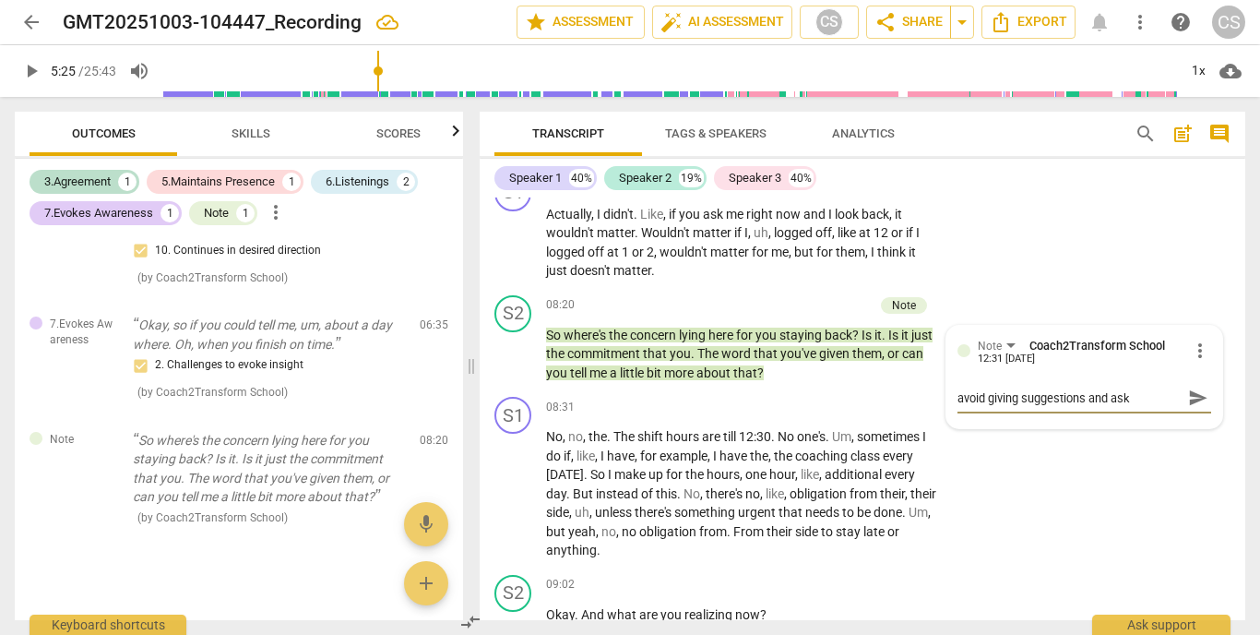
type textarea "avoid giving suggestions and aski"
type textarea "avoid giving suggestions and askin"
type textarea "avoid giving suggestions and asking"
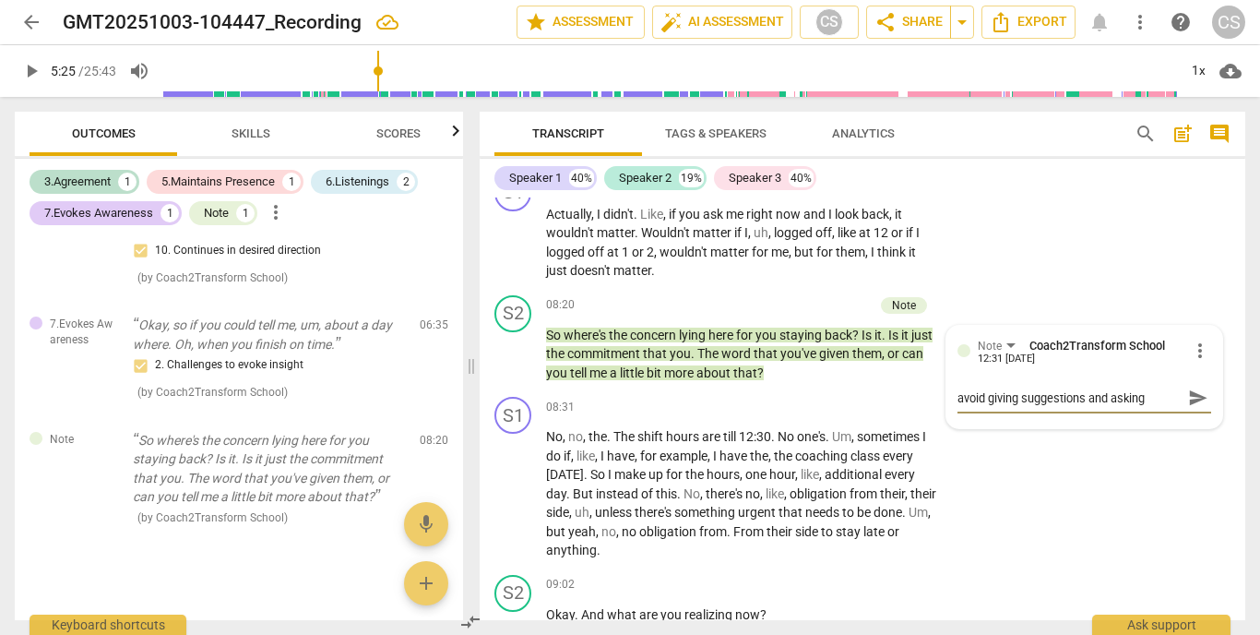
type textarea "avoid giving suggestions and asking"
type textarea "avoid giving suggestions and asking m"
type textarea "avoid giving suggestions and asking mu"
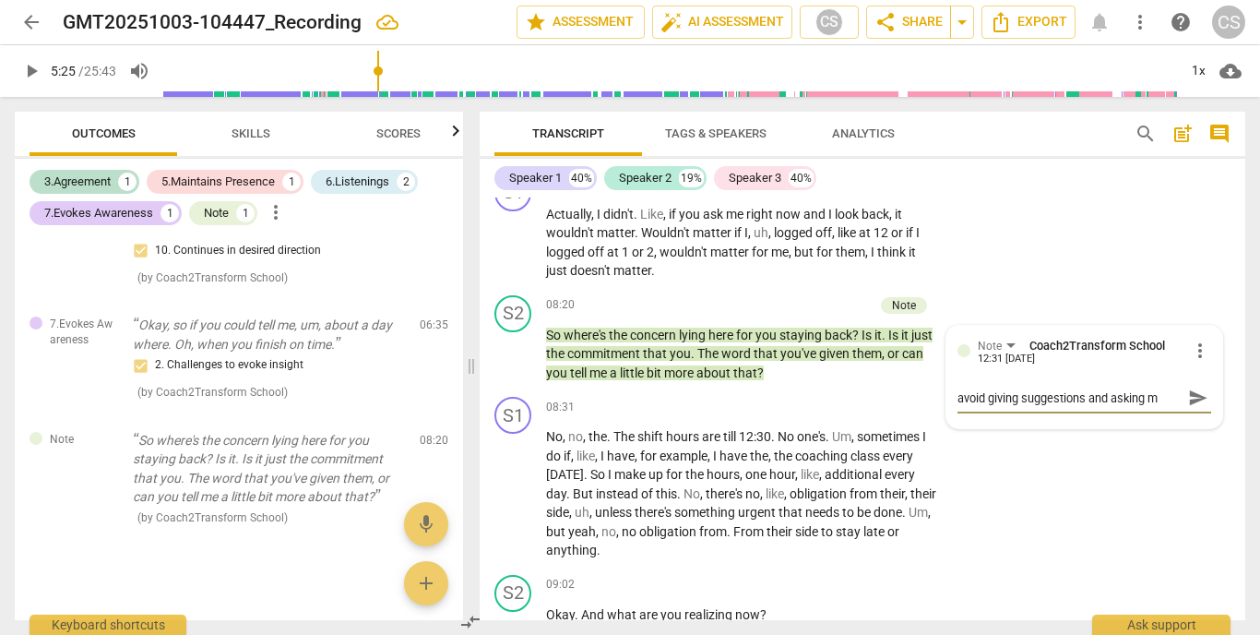
type textarea "avoid giving suggestions and asking mu"
type textarea "avoid giving suggestions and asking mul"
type textarea "avoid giving suggestions and asking mult"
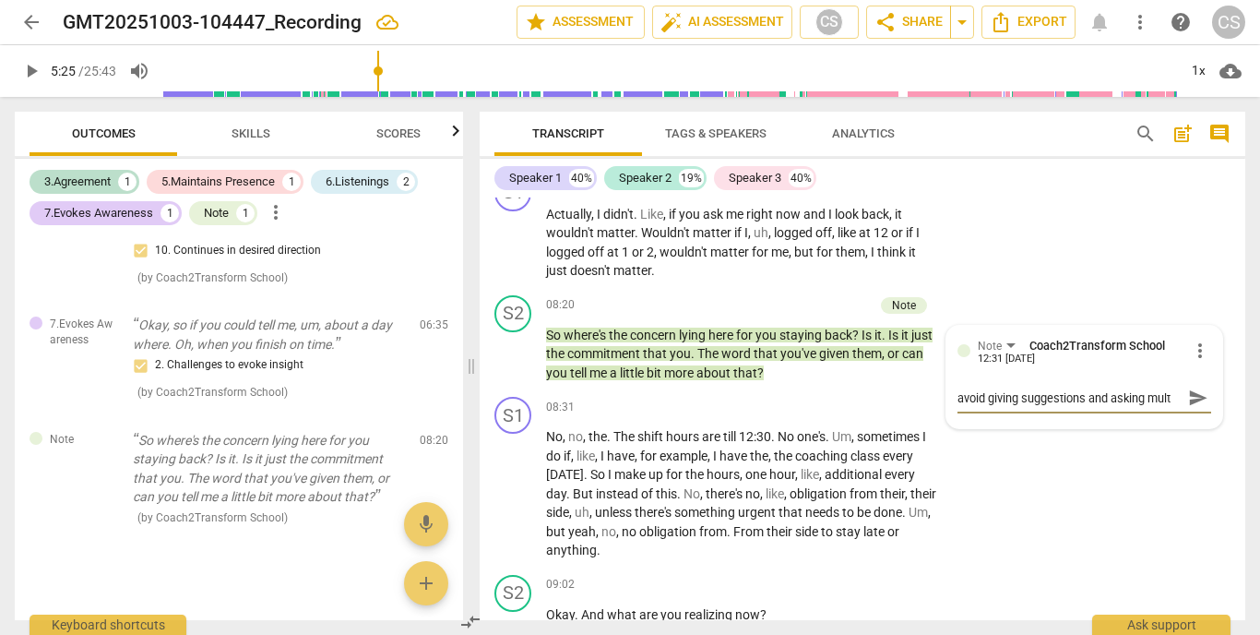
type textarea "avoid giving suggestions and asking multi"
type textarea "avoid giving suggestions and asking multip"
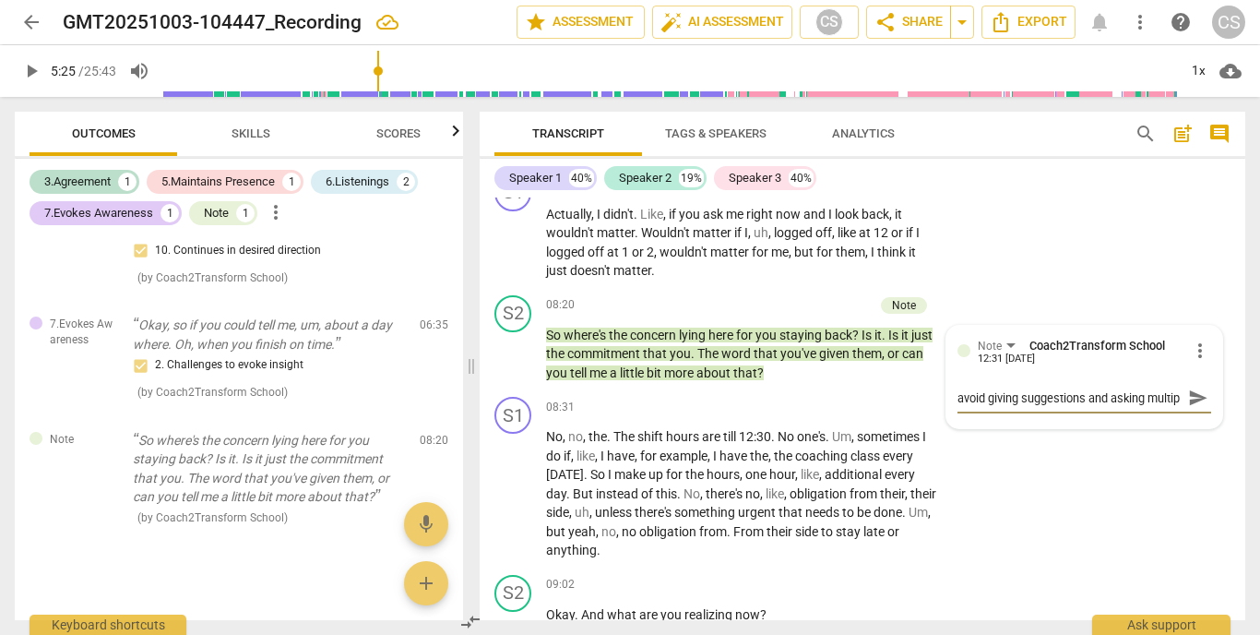
type textarea "avoid giving suggestions and asking multipe"
type textarea "avoid giving suggestions and asking multip"
type textarea "avoid giving suggestions and asking multipl"
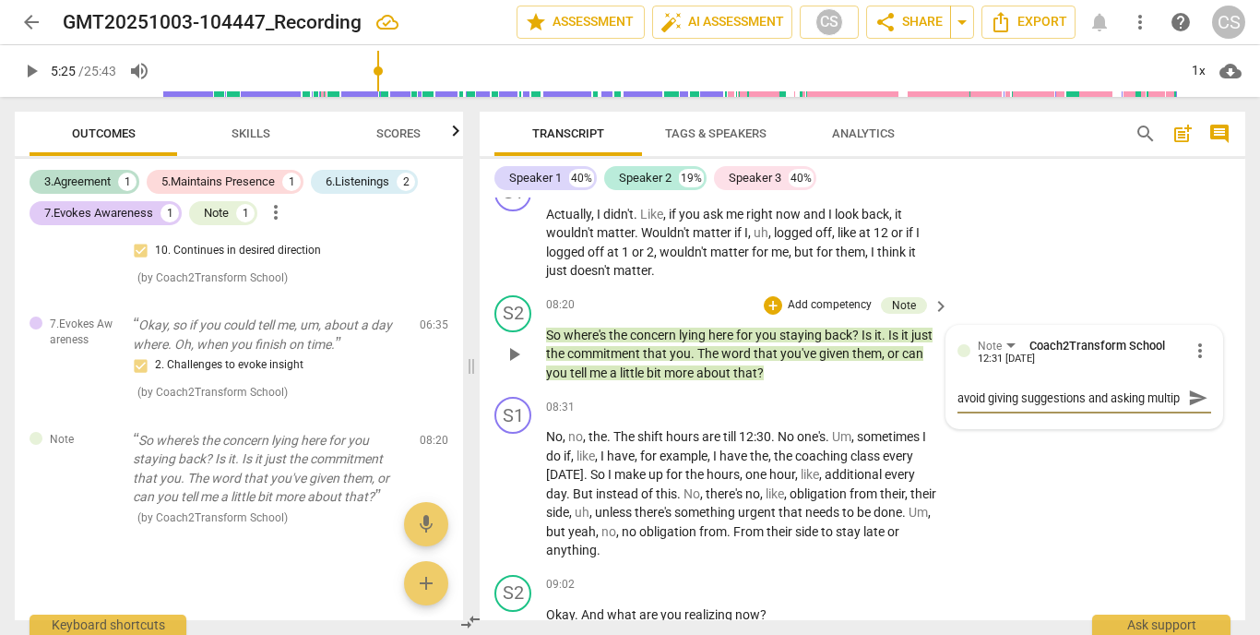
type textarea "avoid giving suggestions and asking multipl"
type textarea "avoid giving suggestions and asking multiple"
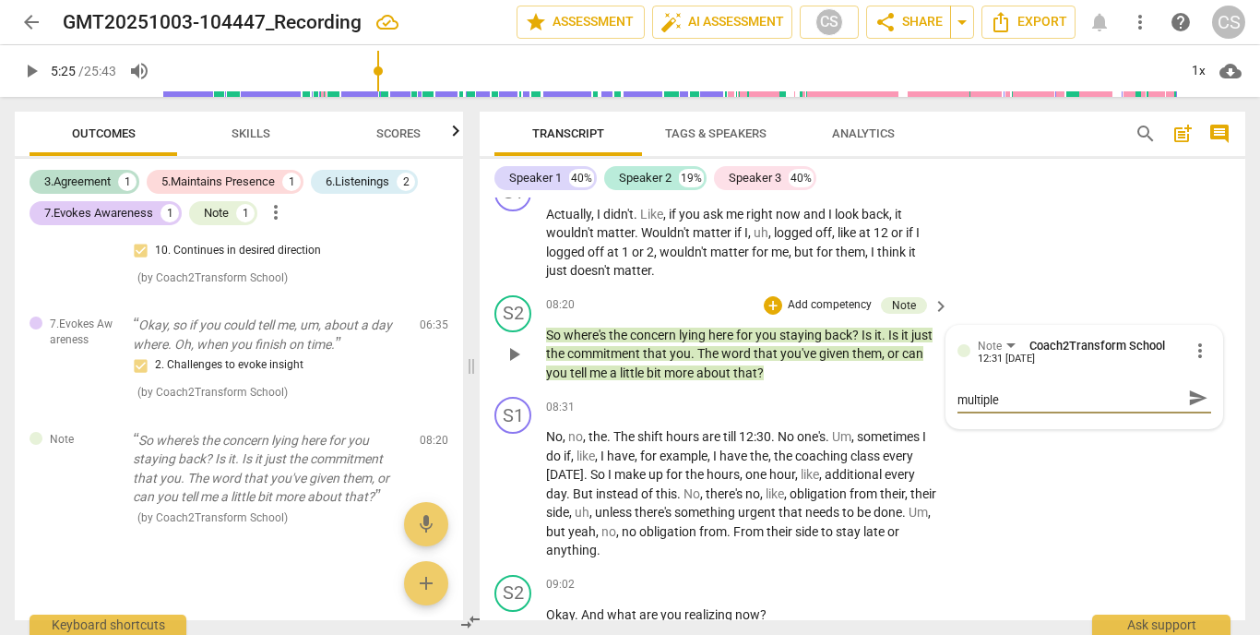
type textarea "avoid giving suggestions and asking multiple q"
type textarea "avoid giving suggestions and asking multiple qu"
type textarea "avoid giving suggestions and asking multiple que"
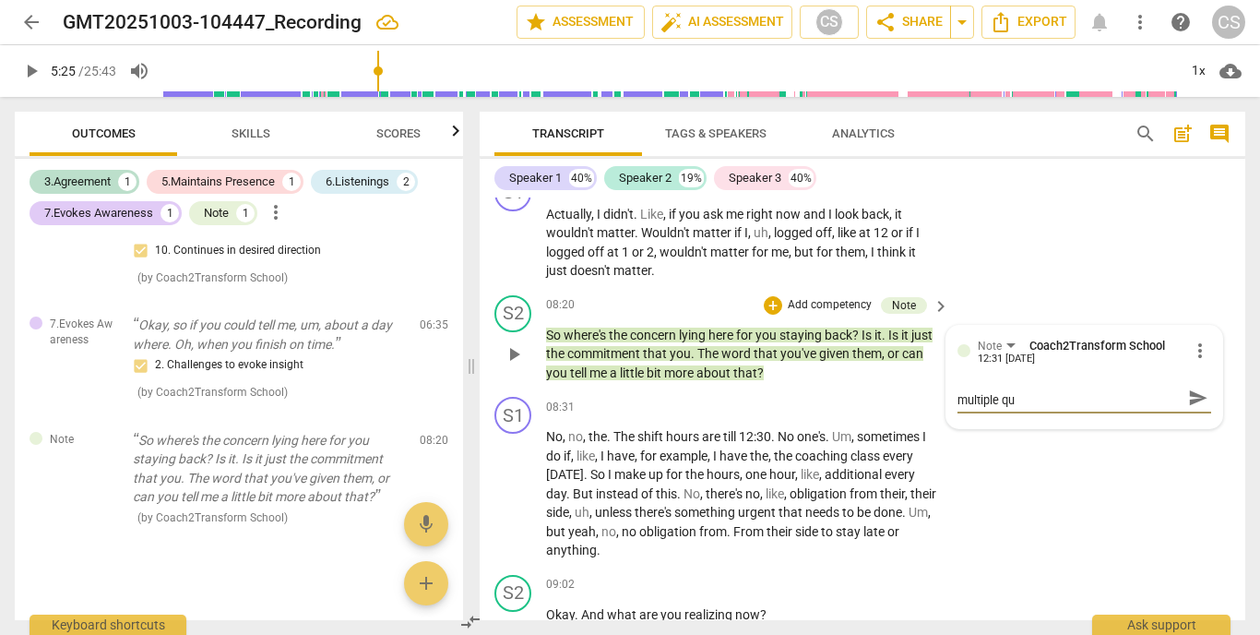
type textarea "avoid giving suggestions and asking multiple que"
type textarea "avoid giving suggestions and asking multiple ques"
type textarea "avoid giving suggestions and asking multiple quest"
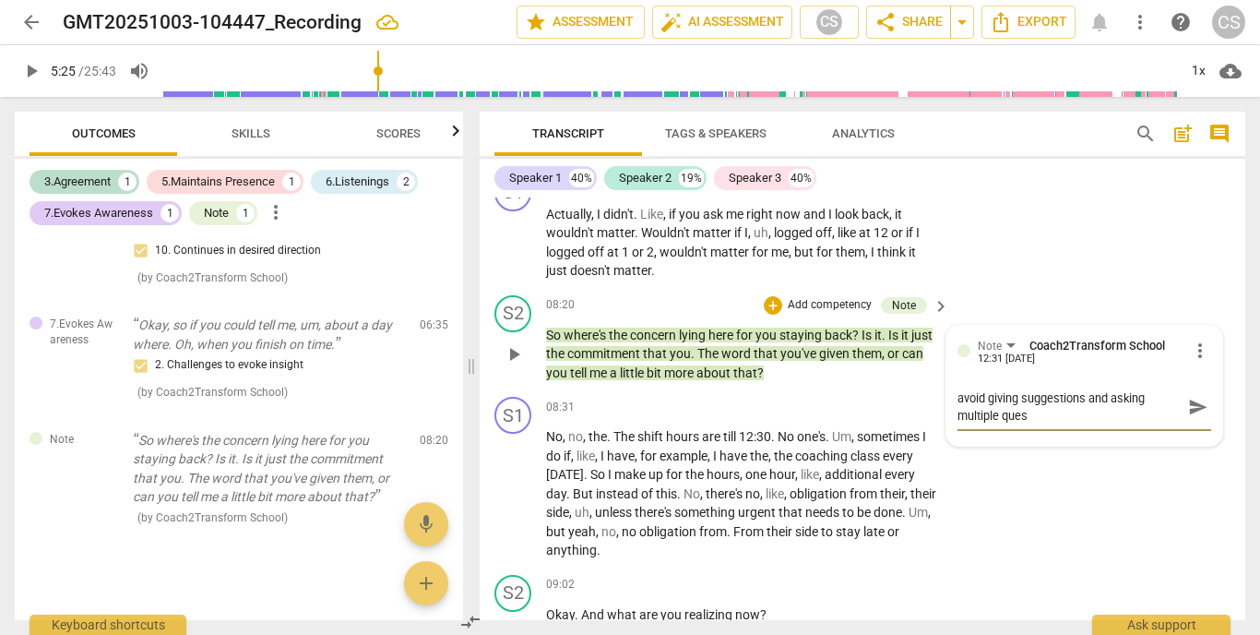
type textarea "avoid giving suggestions and asking multiple quest"
type textarea "avoid giving suggestions and asking multiple questi"
type textarea "avoid giving suggestions and asking multiple questio"
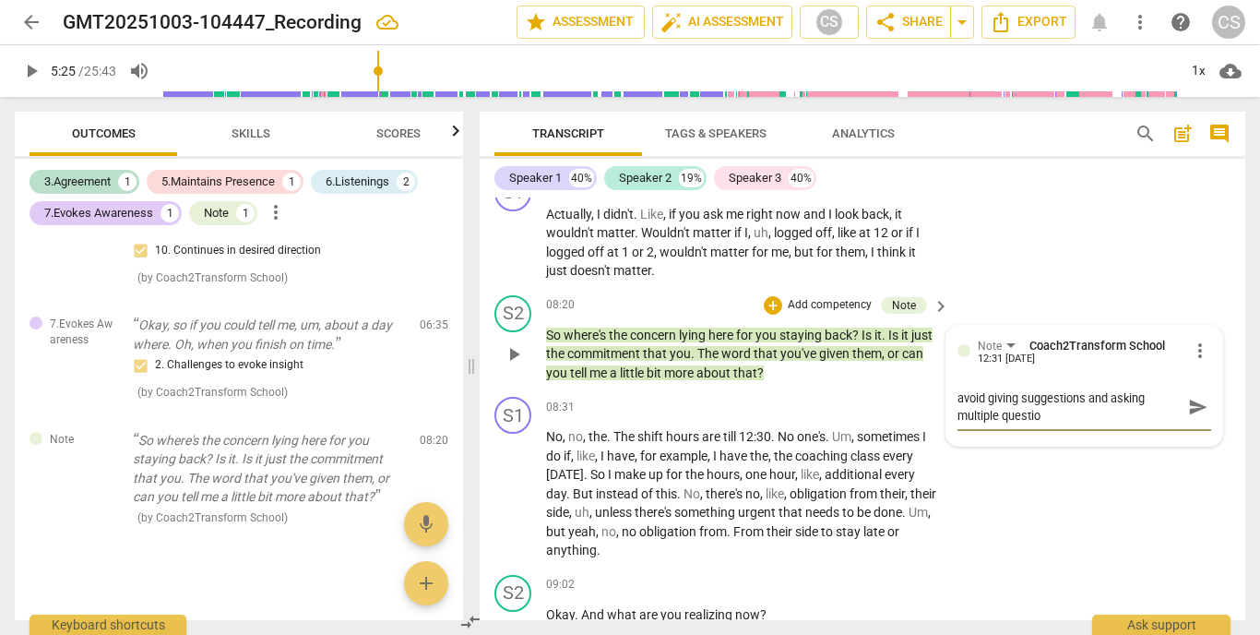
type textarea "avoid giving suggestions and asking multiple question"
type textarea "avoid giving suggestions and asking multiple questions"
type textarea "avoid giving suggestions and asking multiple questionsa"
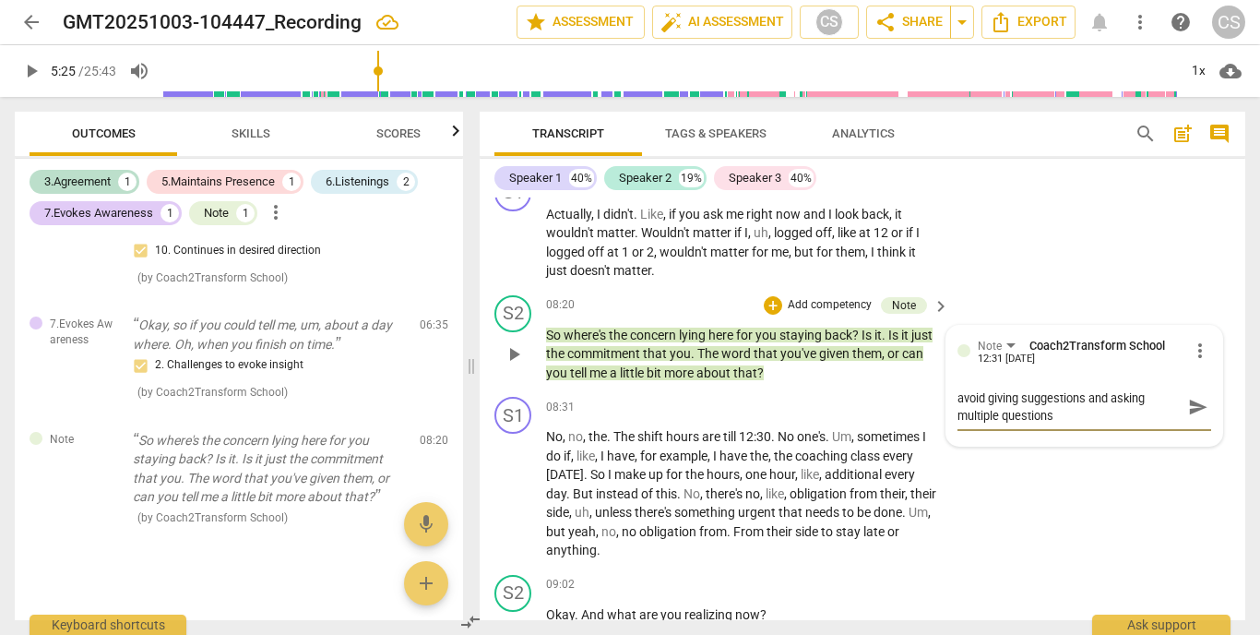
type textarea "avoid giving suggestions and asking multiple questionsa"
type textarea "avoid giving suggestions and asking multiple questions"
type textarea "avoid giving suggestions and asking multiple questions t"
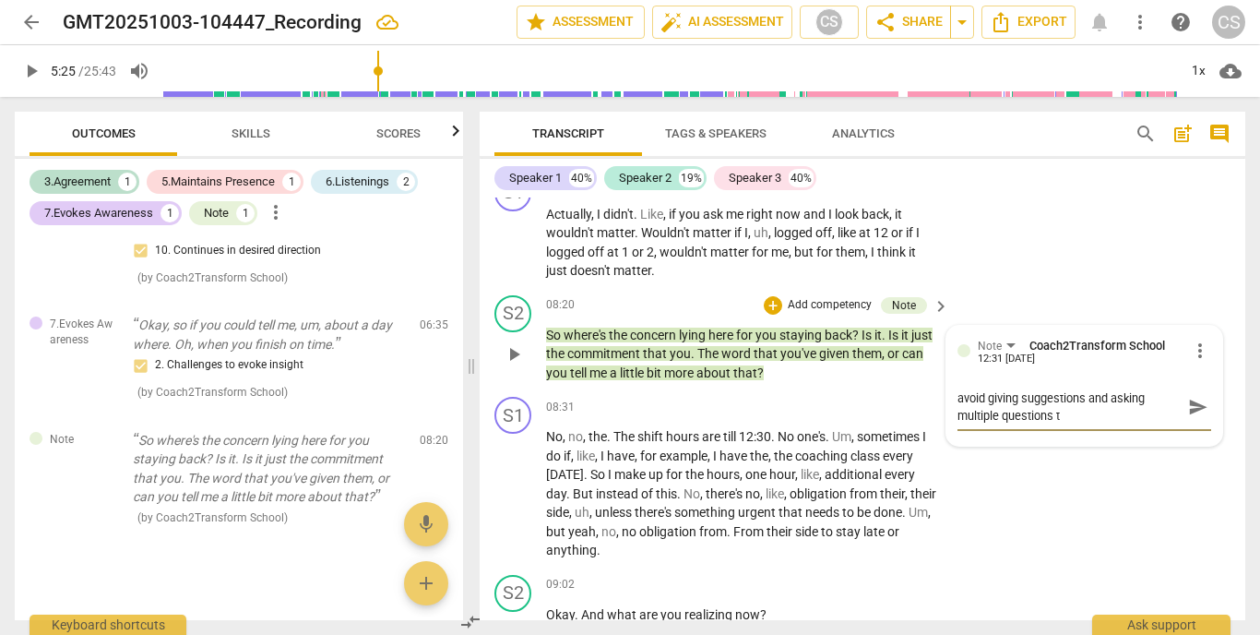
type textarea "avoid giving suggestions and asking multiple questions"
type textarea "avoid giving suggestions and asking multiple questions a"
type textarea "avoid giving suggestions and asking multiple questions at"
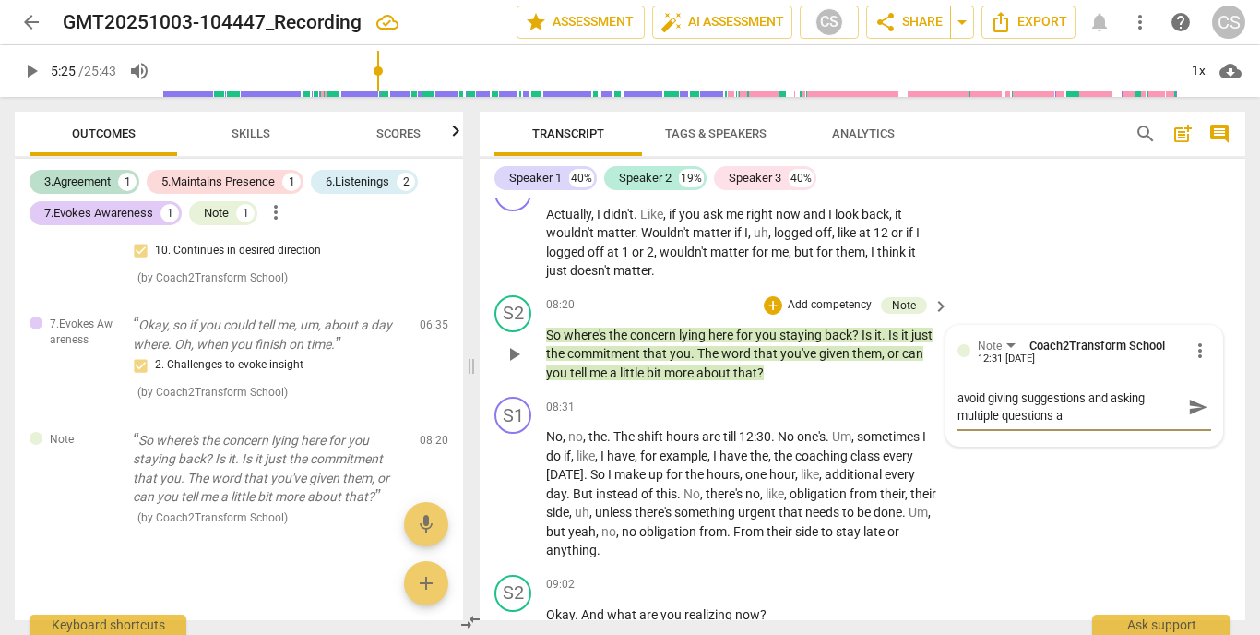
type textarea "avoid giving suggestions and asking multiple questions at"
type textarea "avoid giving suggestions and asking multiple questions at a"
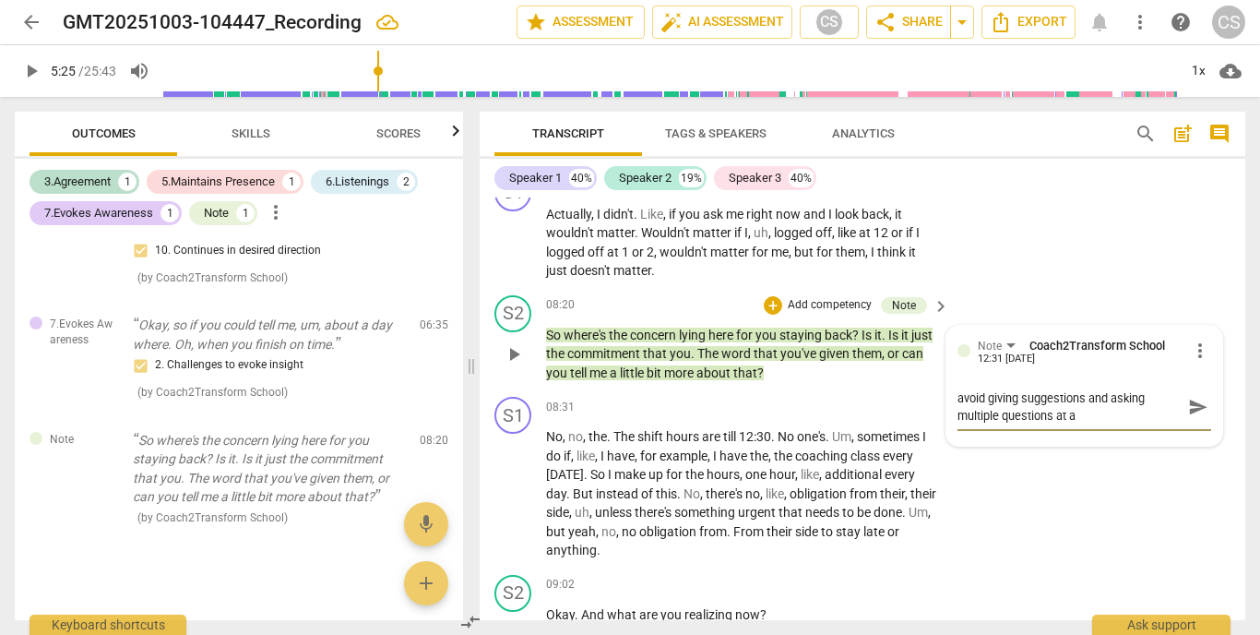
type textarea "avoid giving suggestions and asking multiple questions at at"
type textarea "avoid giving suggestions and asking multiple questions at ati"
type textarea "avoid giving suggestions and asking multiple questions at atim"
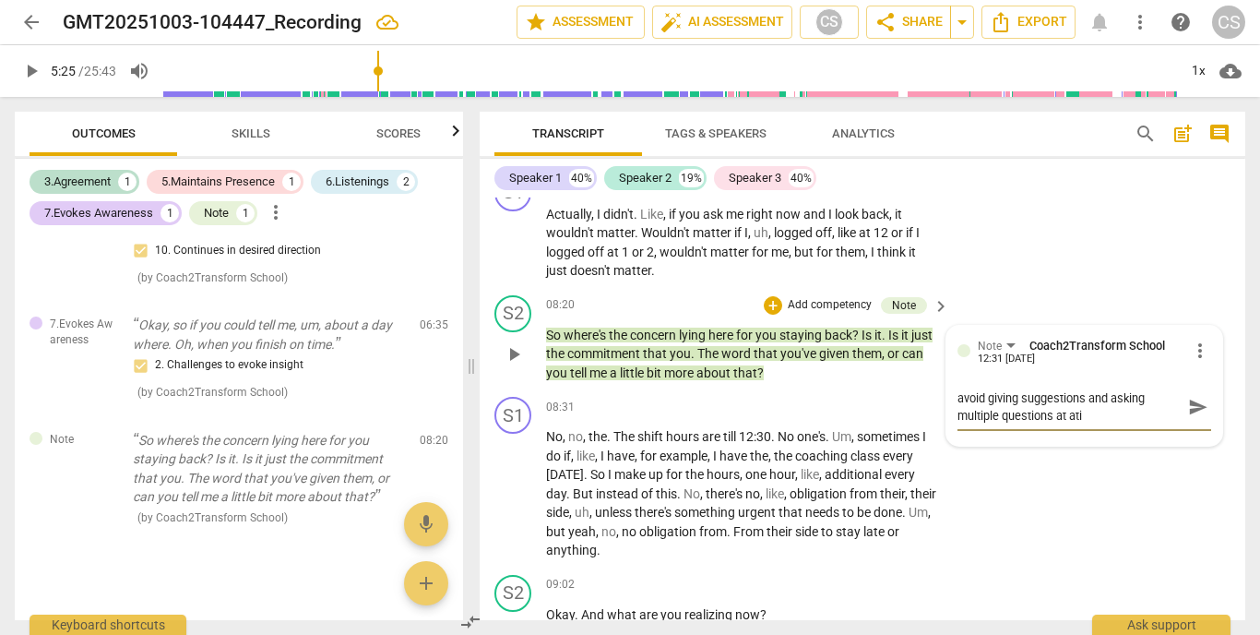
type textarea "avoid giving suggestions and asking multiple questions at atim"
type textarea "avoid giving suggestions and asking multiple questions at atime"
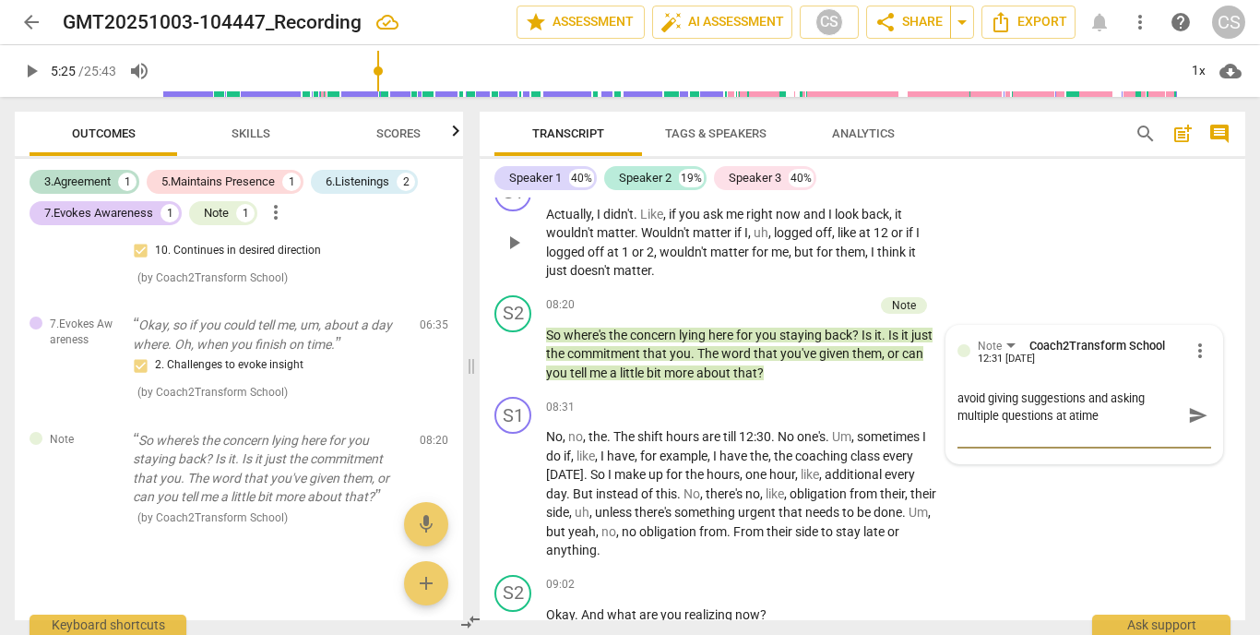
click at [1052, 230] on div "S1 play_arrow pause 07:56 + Add competency keyboard_arrow_right Actually , I di…" at bounding box center [863, 227] width 766 height 121
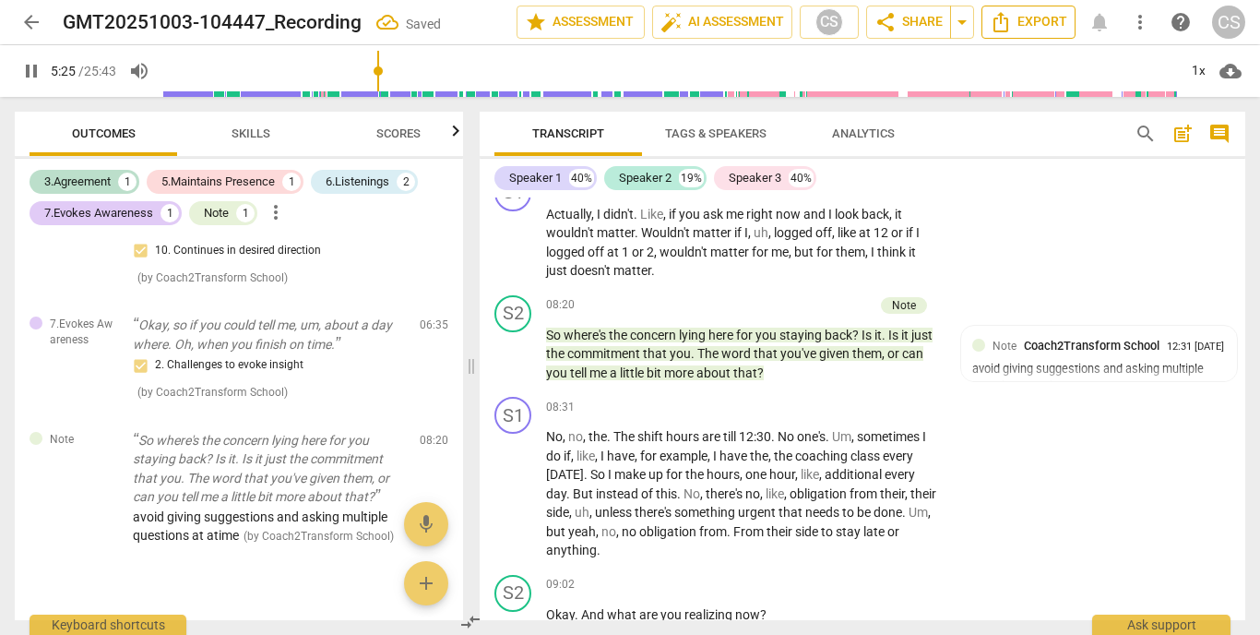
click at [1050, 24] on span "Export" at bounding box center [1028, 22] width 77 height 22
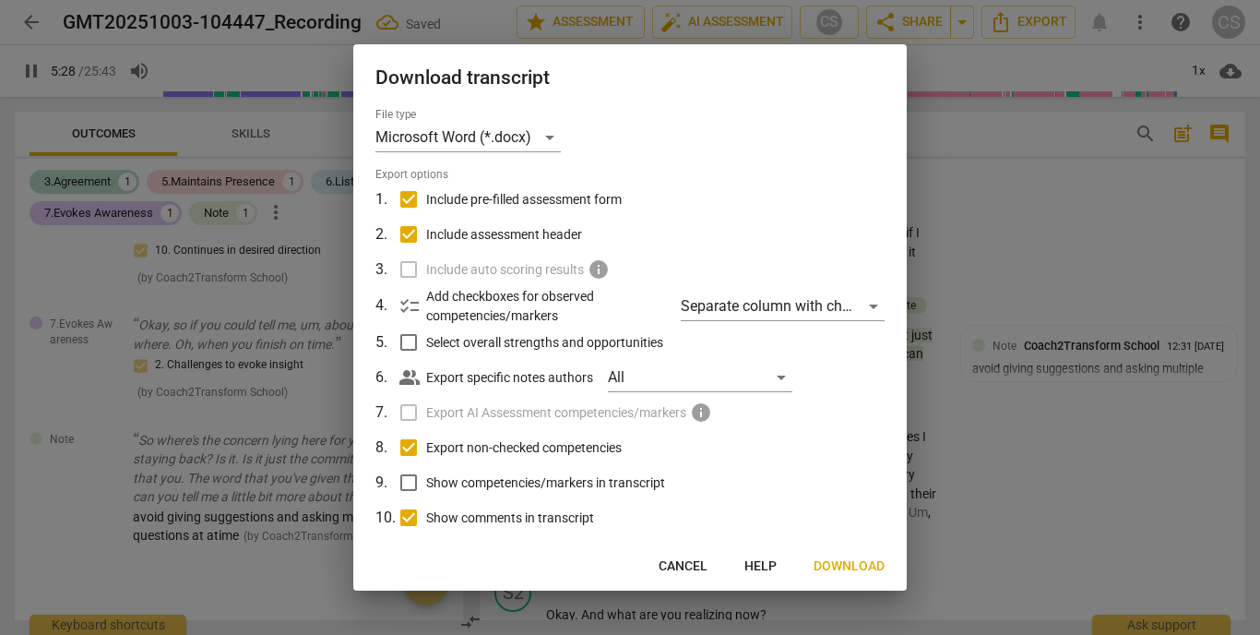
click at [826, 558] on span "Download" at bounding box center [849, 566] width 71 height 18
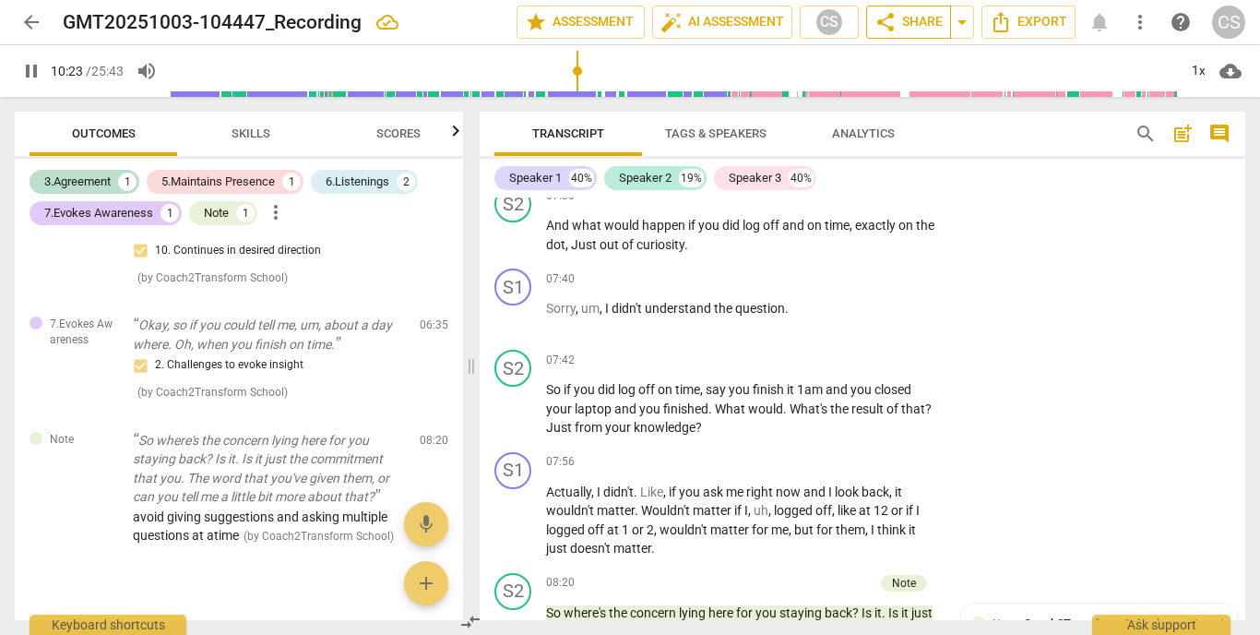
scroll to position [4202, 0]
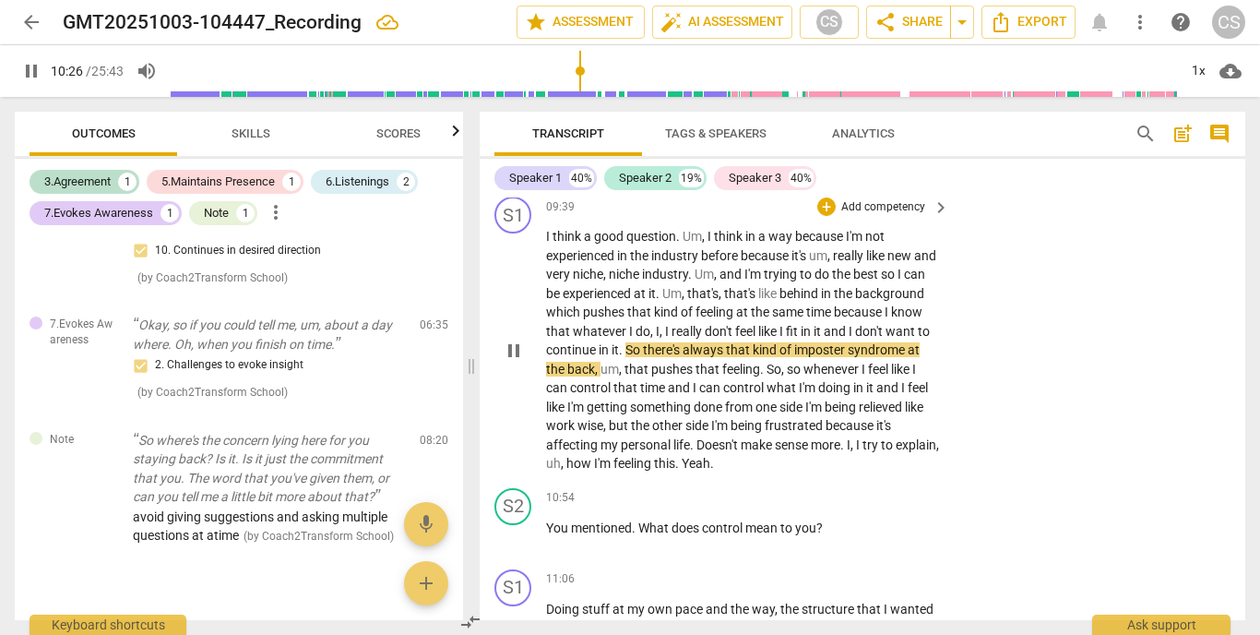
click at [511, 339] on span "pause" at bounding box center [514, 350] width 22 height 22
click at [553, 520] on span "You" at bounding box center [558, 527] width 25 height 15
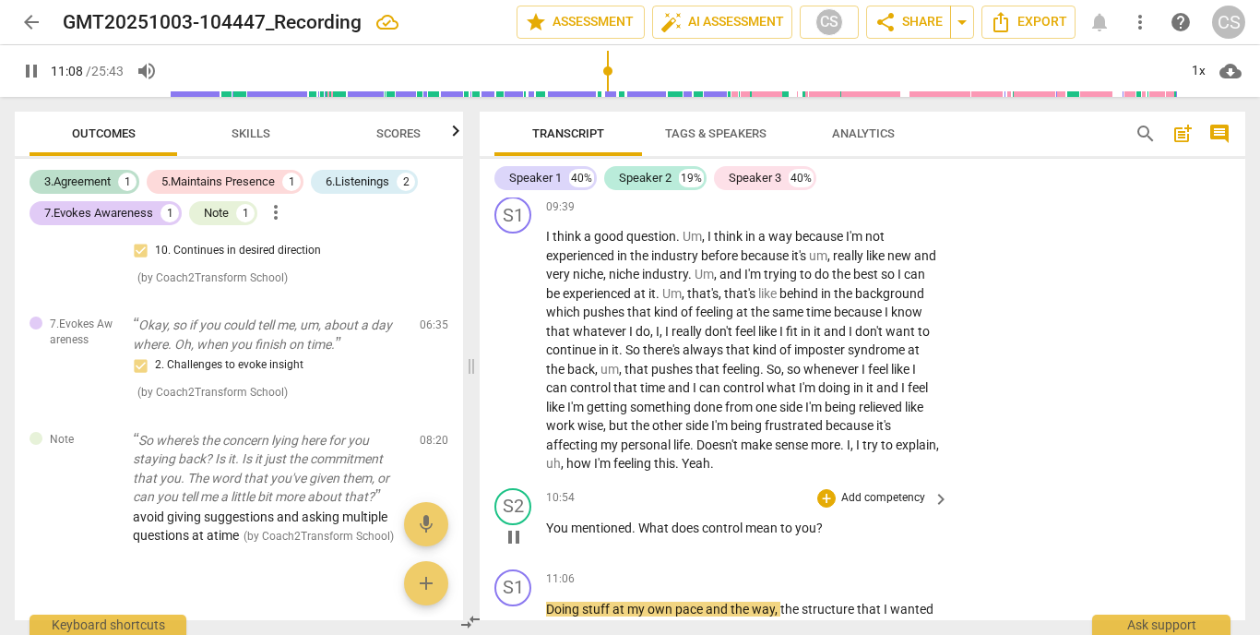
click at [886, 490] on p "Add competency" at bounding box center [883, 498] width 88 height 17
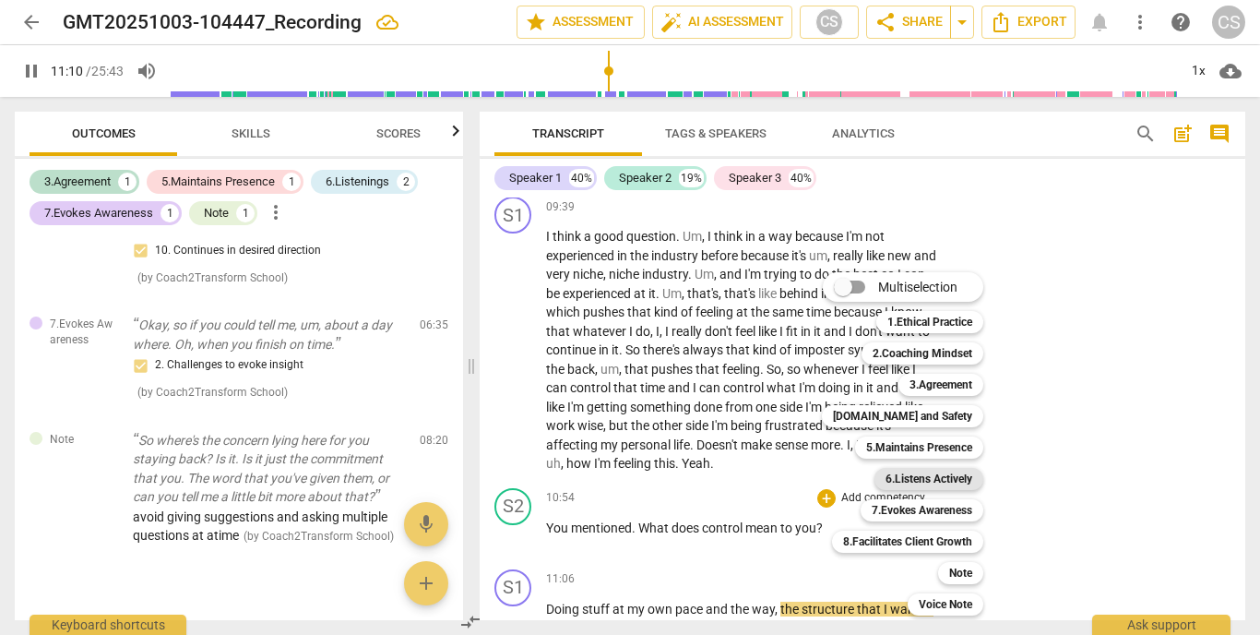
click at [903, 488] on b "6.Listens Actively" at bounding box center [929, 479] width 87 height 22
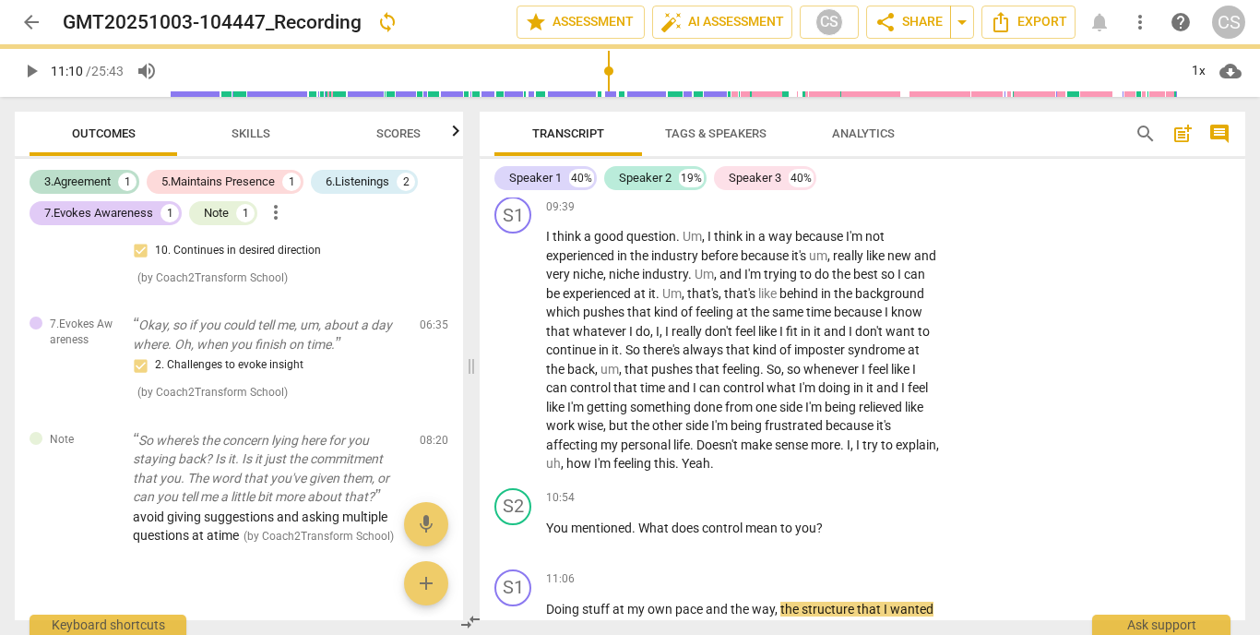
type input "671"
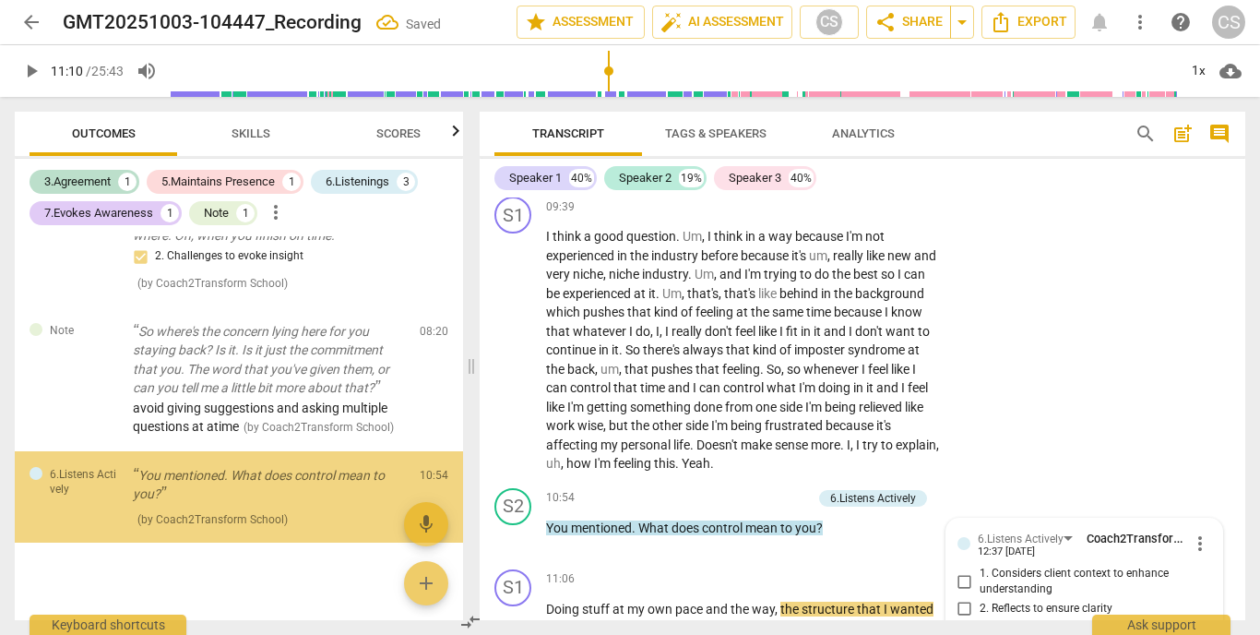
scroll to position [4502, 0]
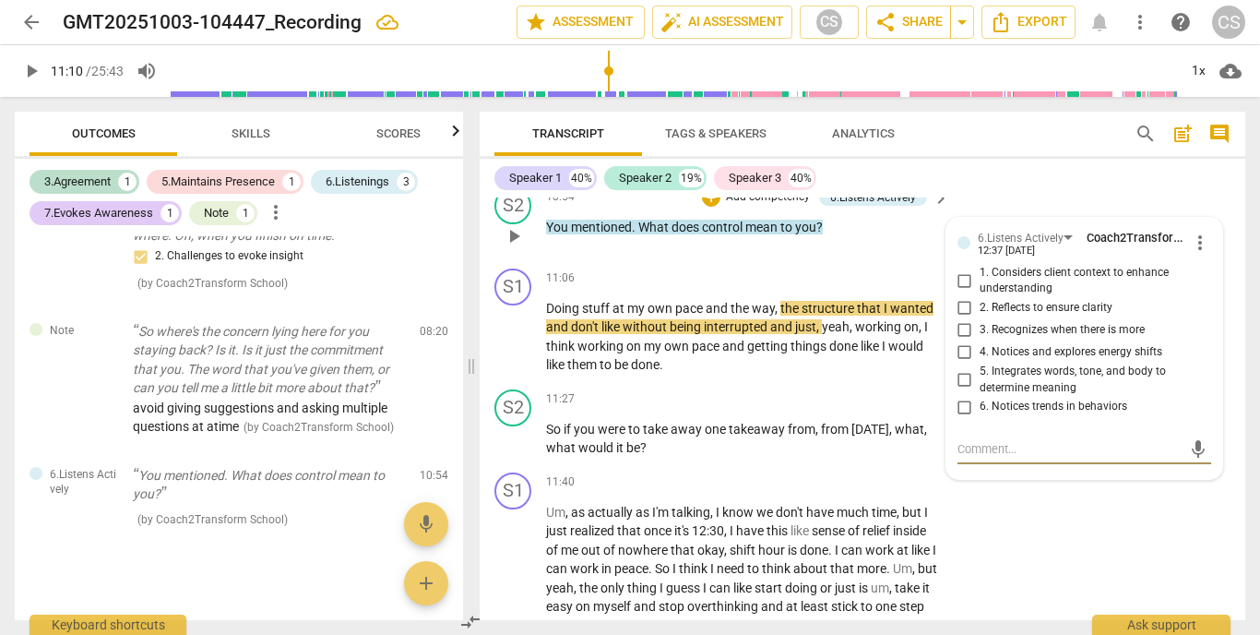
click at [969, 269] on input "1. Considers client context to enhance understanding" at bounding box center [965, 280] width 30 height 22
checkbox input "true"
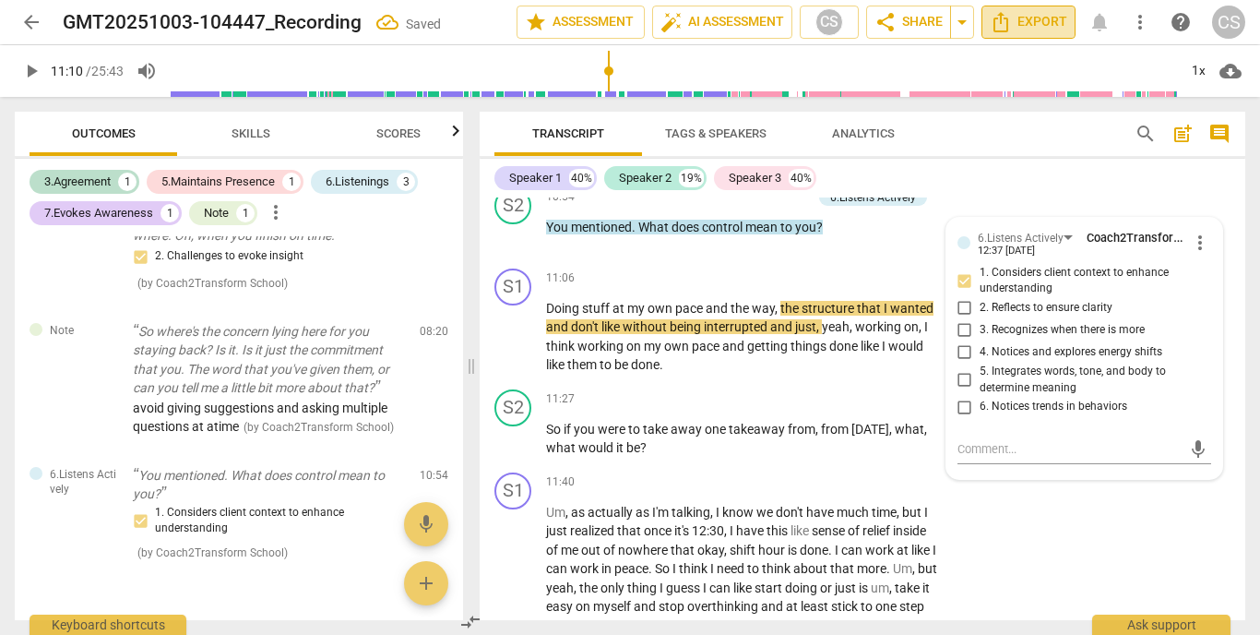
click at [1030, 20] on span "Export" at bounding box center [1028, 22] width 77 height 22
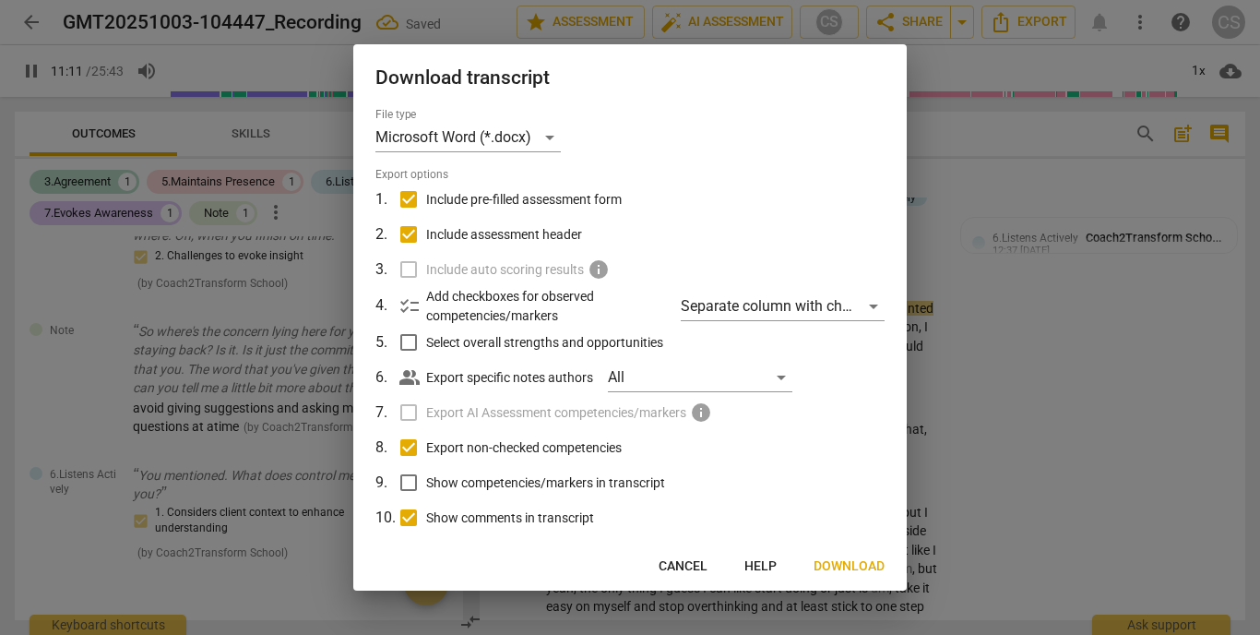
click at [846, 553] on button "Download" at bounding box center [849, 566] width 101 height 33
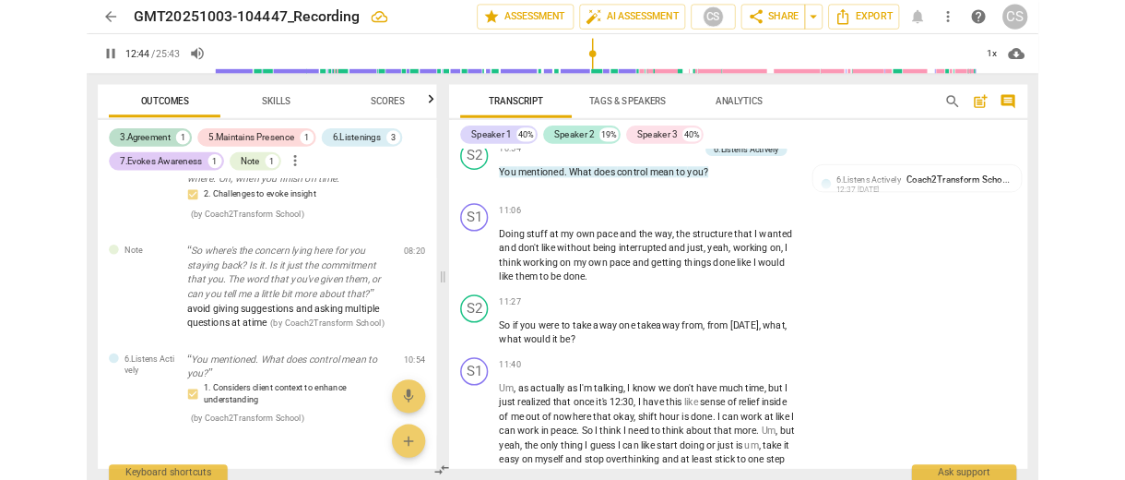
scroll to position [4935, 0]
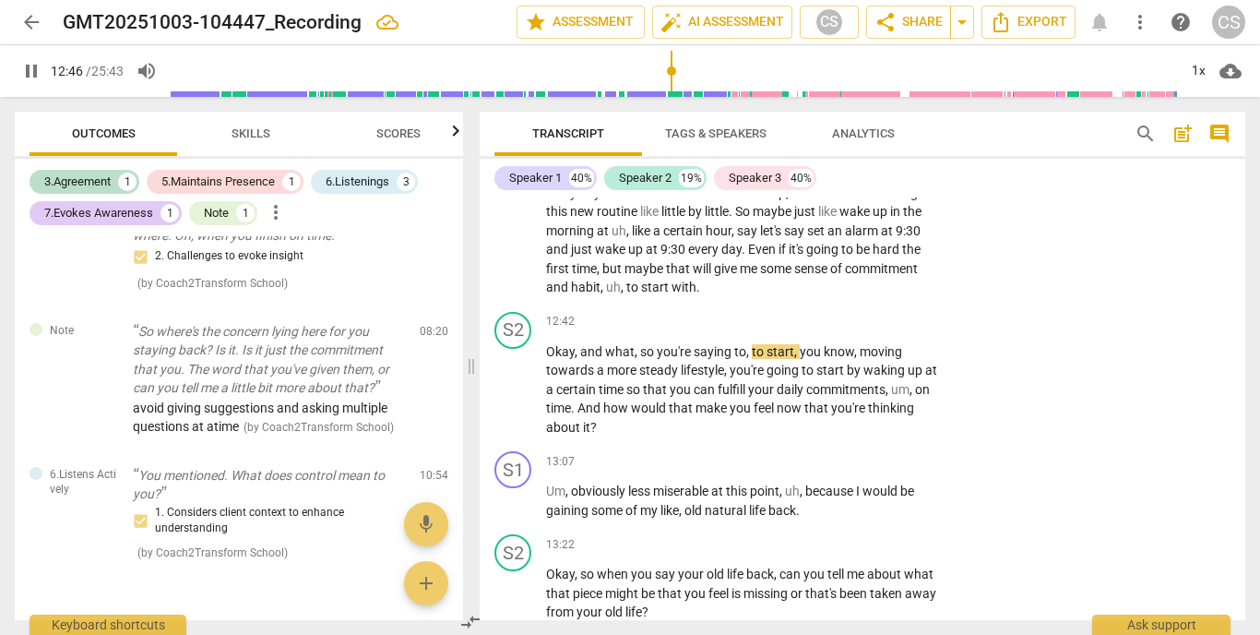
click at [32, 77] on span "pause" at bounding box center [31, 71] width 22 height 22
type input "767"
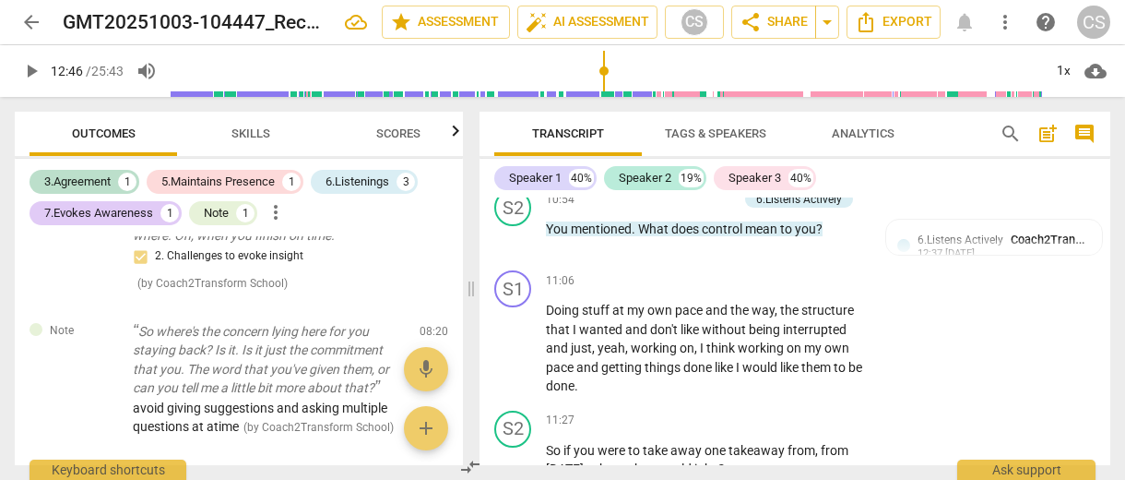
click at [36, 21] on span "arrow_back" at bounding box center [31, 22] width 22 height 22
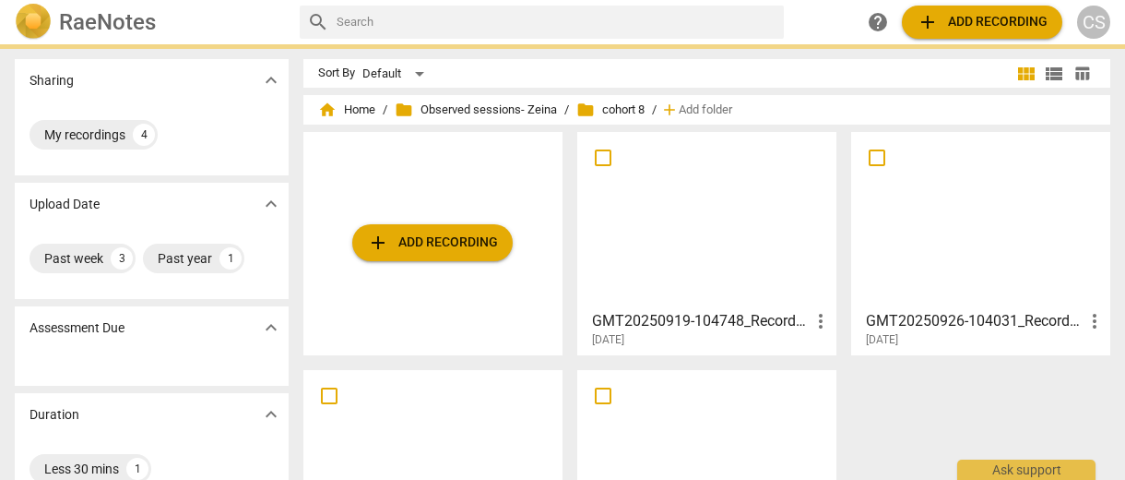
click at [977, 206] on div at bounding box center [981, 219] width 246 height 163
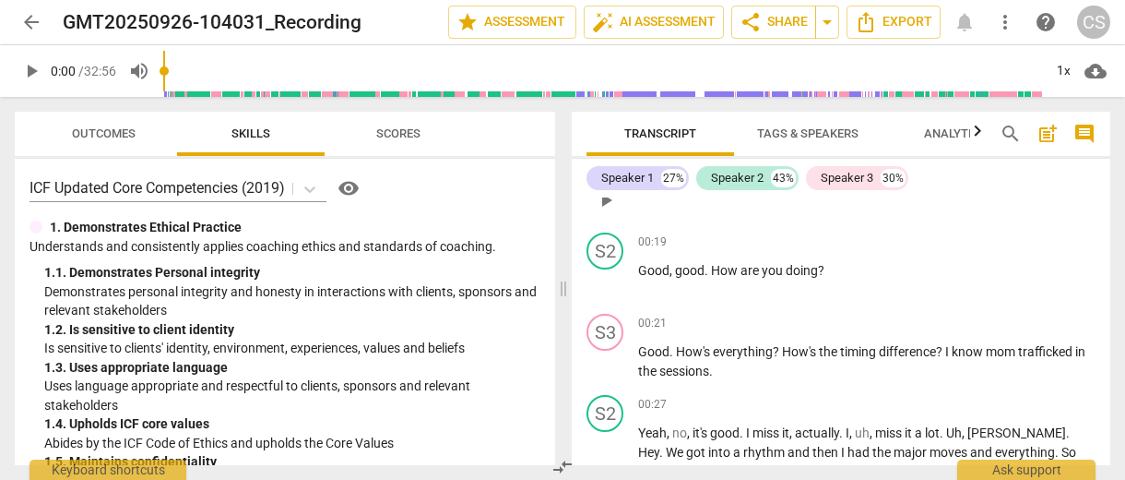
scroll to position [470, 0]
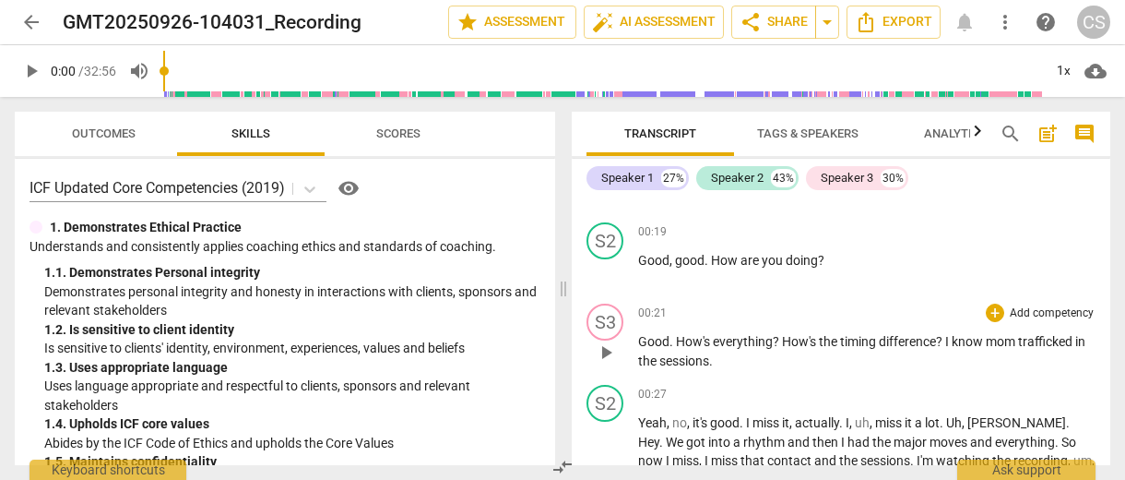
click at [659, 339] on span "Good" at bounding box center [653, 341] width 31 height 15
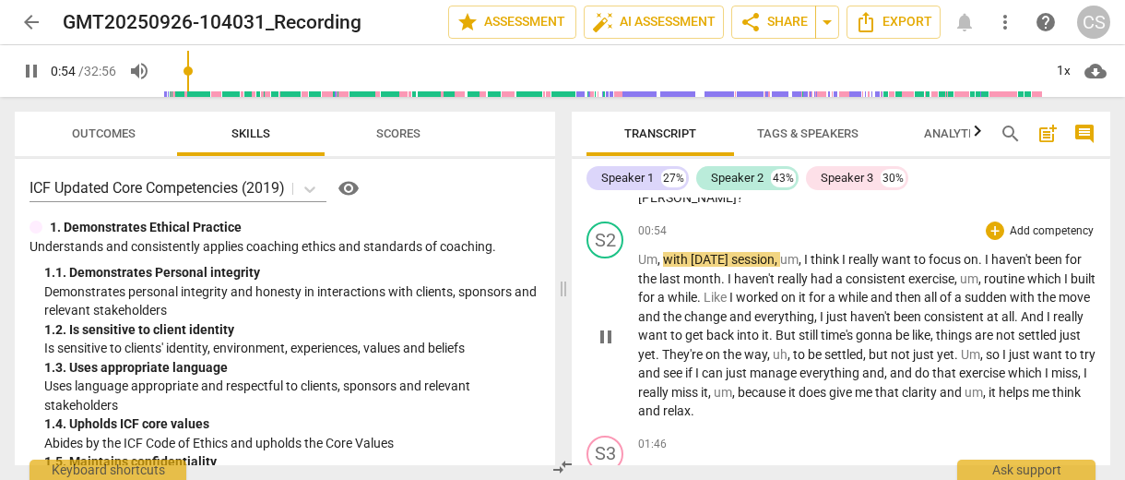
scroll to position [732, 0]
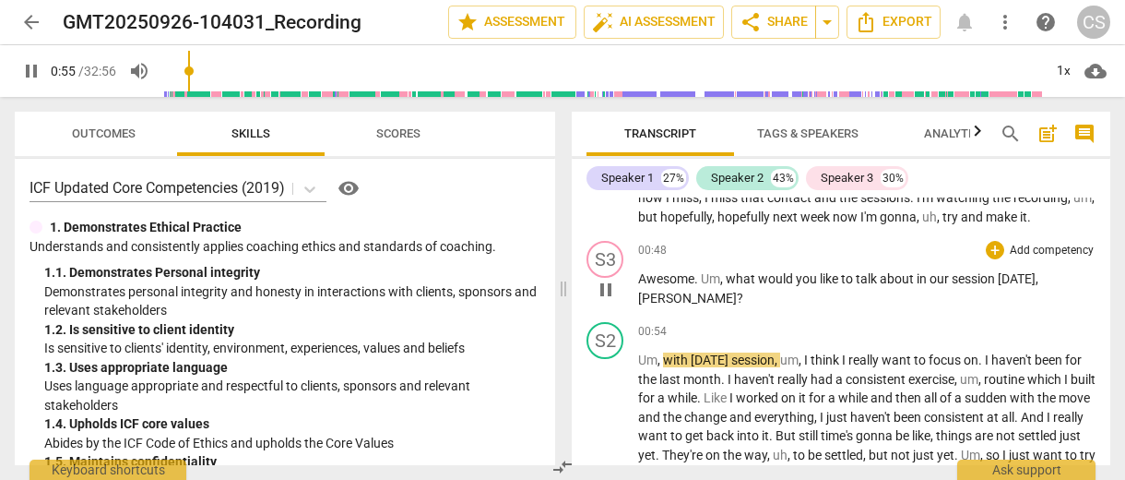
click at [1021, 243] on p "Add competency" at bounding box center [1052, 251] width 88 height 17
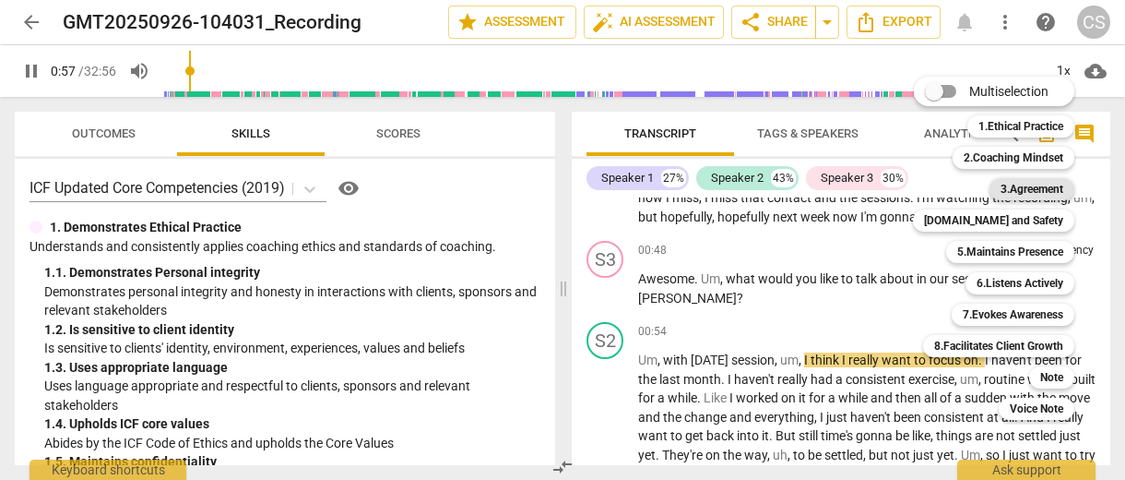
click at [1018, 192] on b "3.Agreement" at bounding box center [1032, 189] width 63 height 22
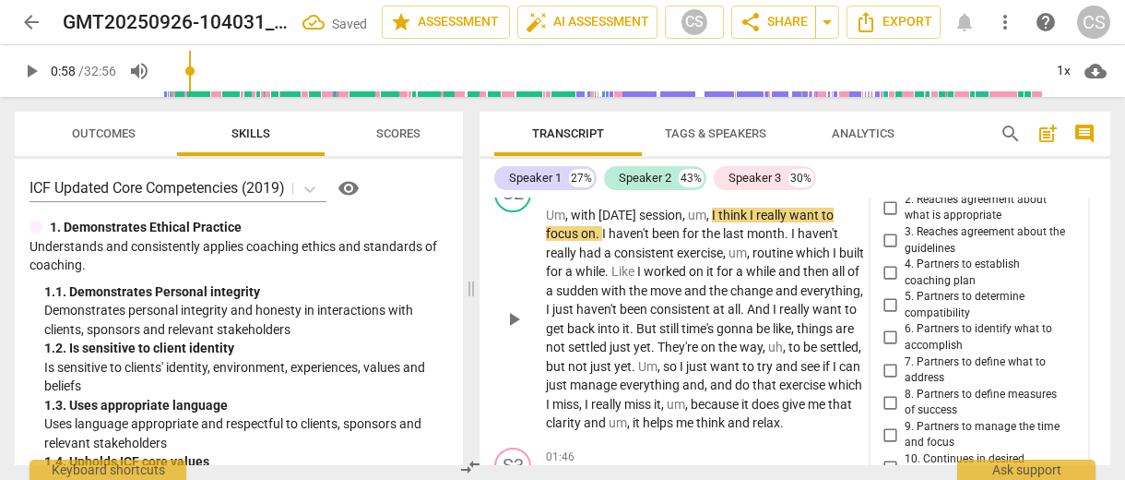
scroll to position [939, 0]
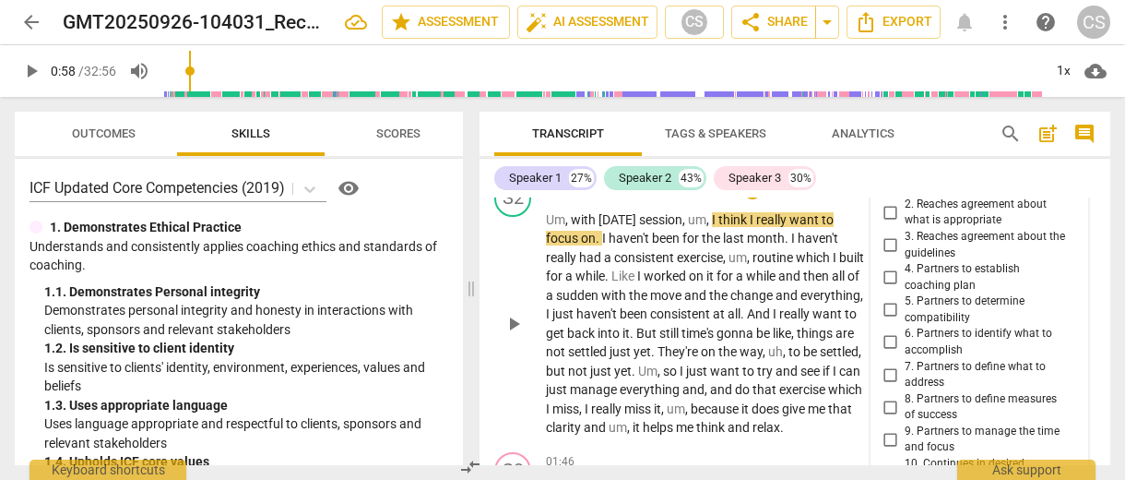
click at [510, 329] on span "play_arrow" at bounding box center [514, 324] width 22 height 22
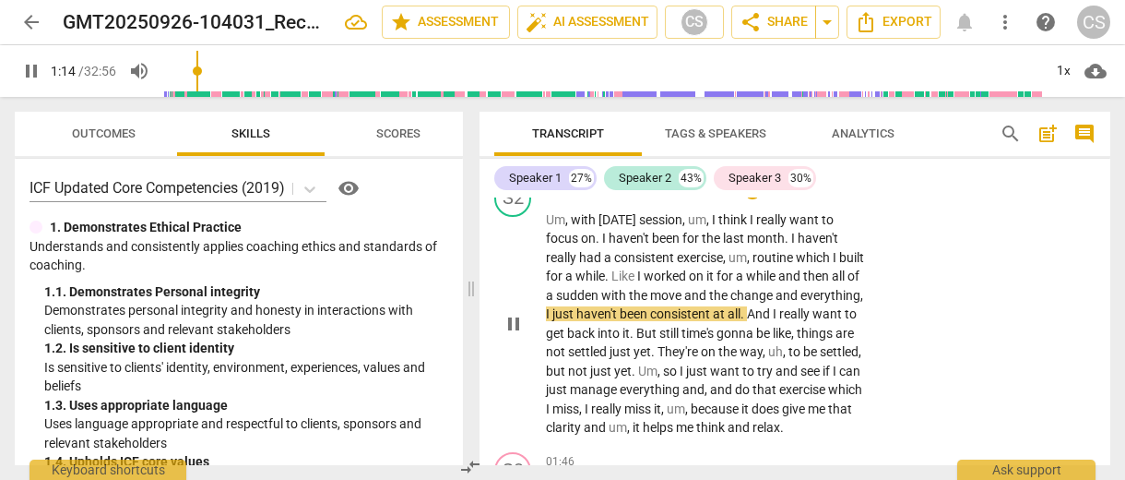
click at [517, 332] on span "pause" at bounding box center [514, 324] width 22 height 22
type input "75"
